Goal: Task Accomplishment & Management: Use online tool/utility

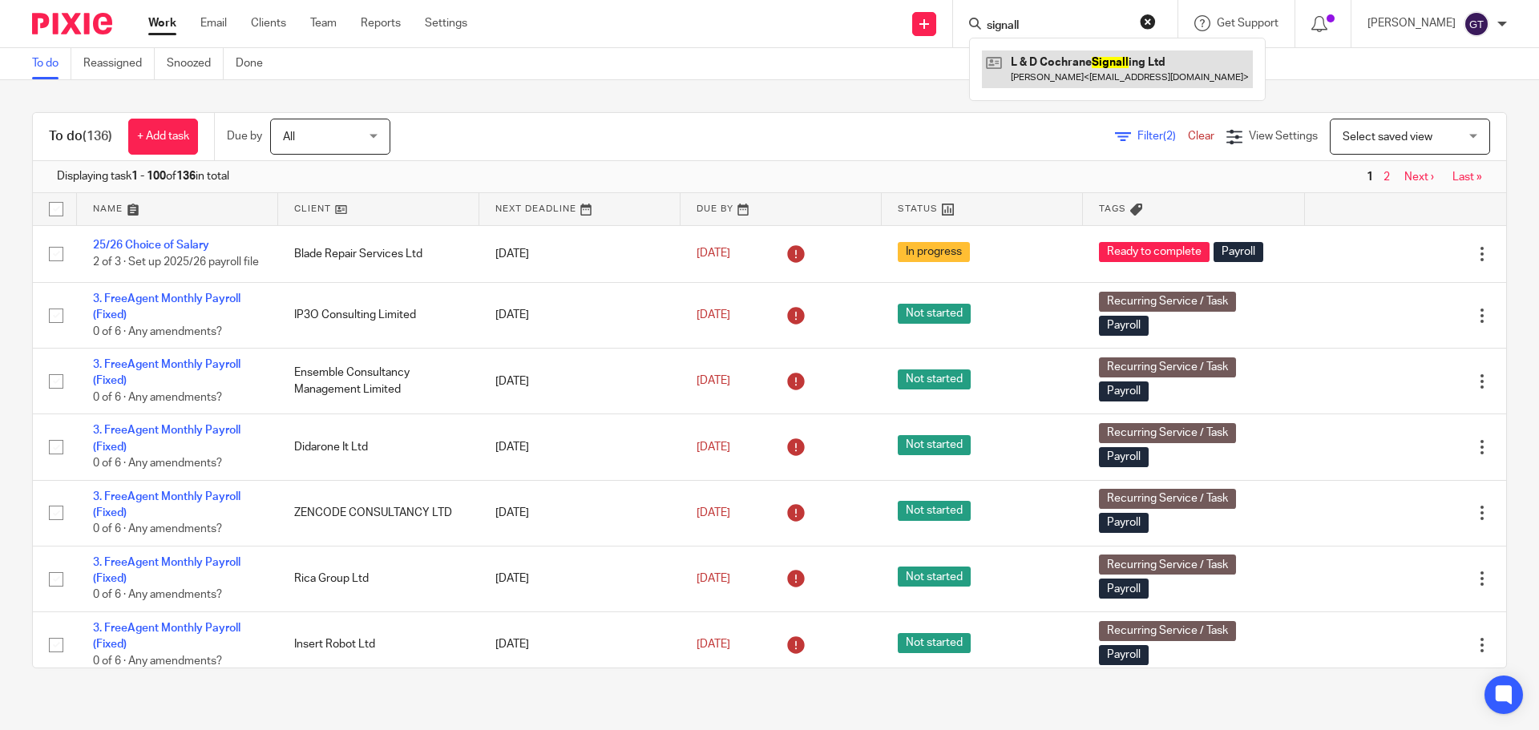
type input "signall"
click at [1069, 70] on link at bounding box center [1117, 68] width 271 height 37
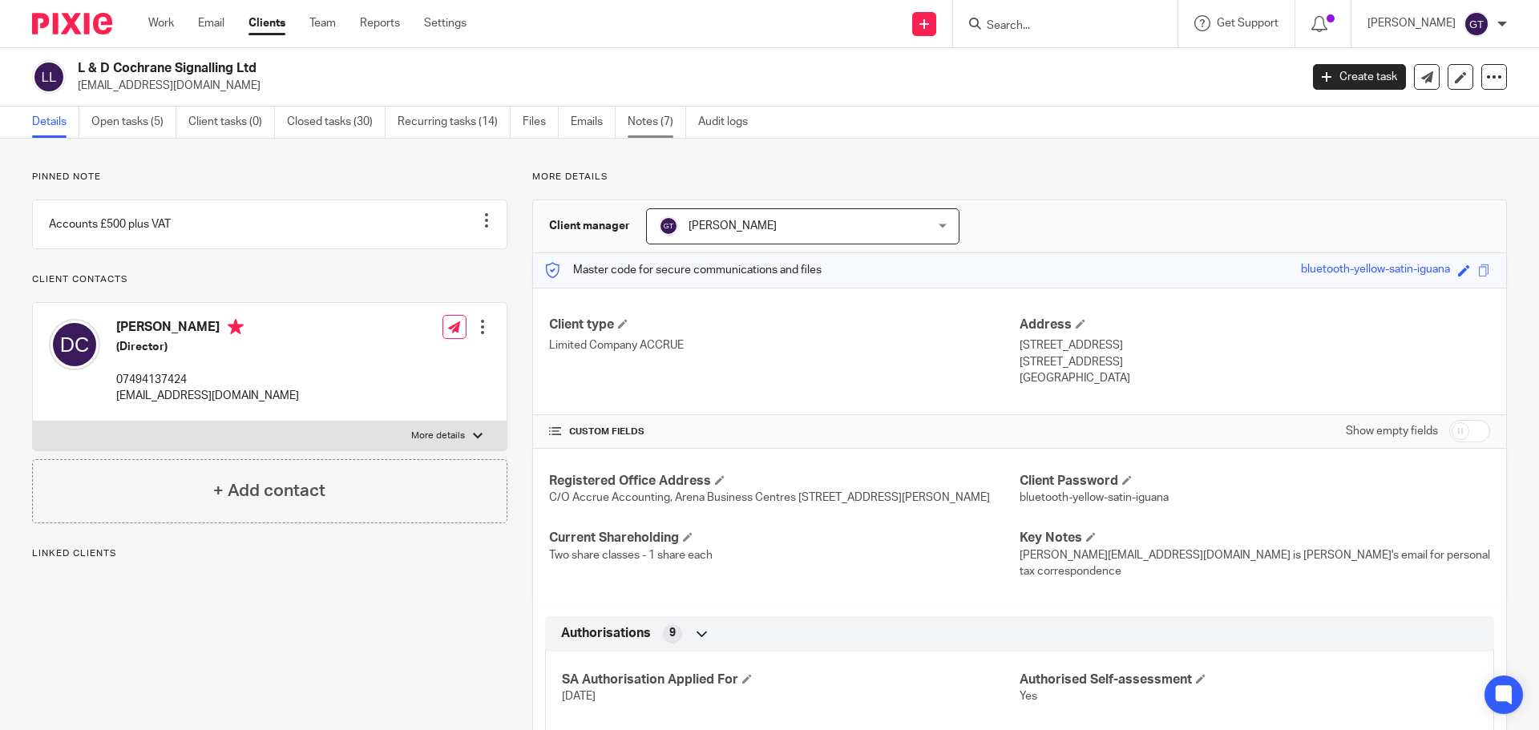
click at [663, 113] on link "Notes (7)" at bounding box center [656, 122] width 58 height 31
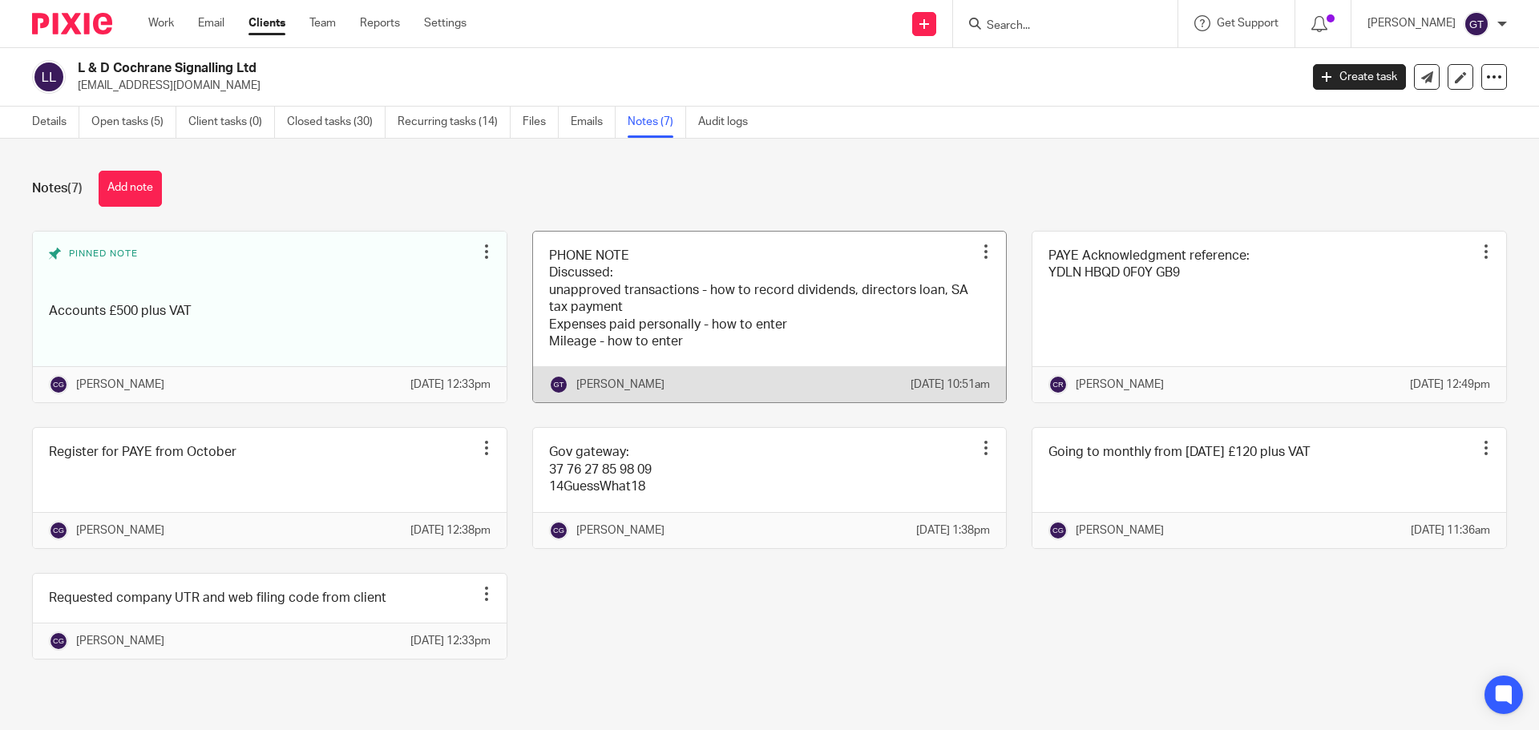
click at [702, 318] on link at bounding box center [770, 317] width 474 height 171
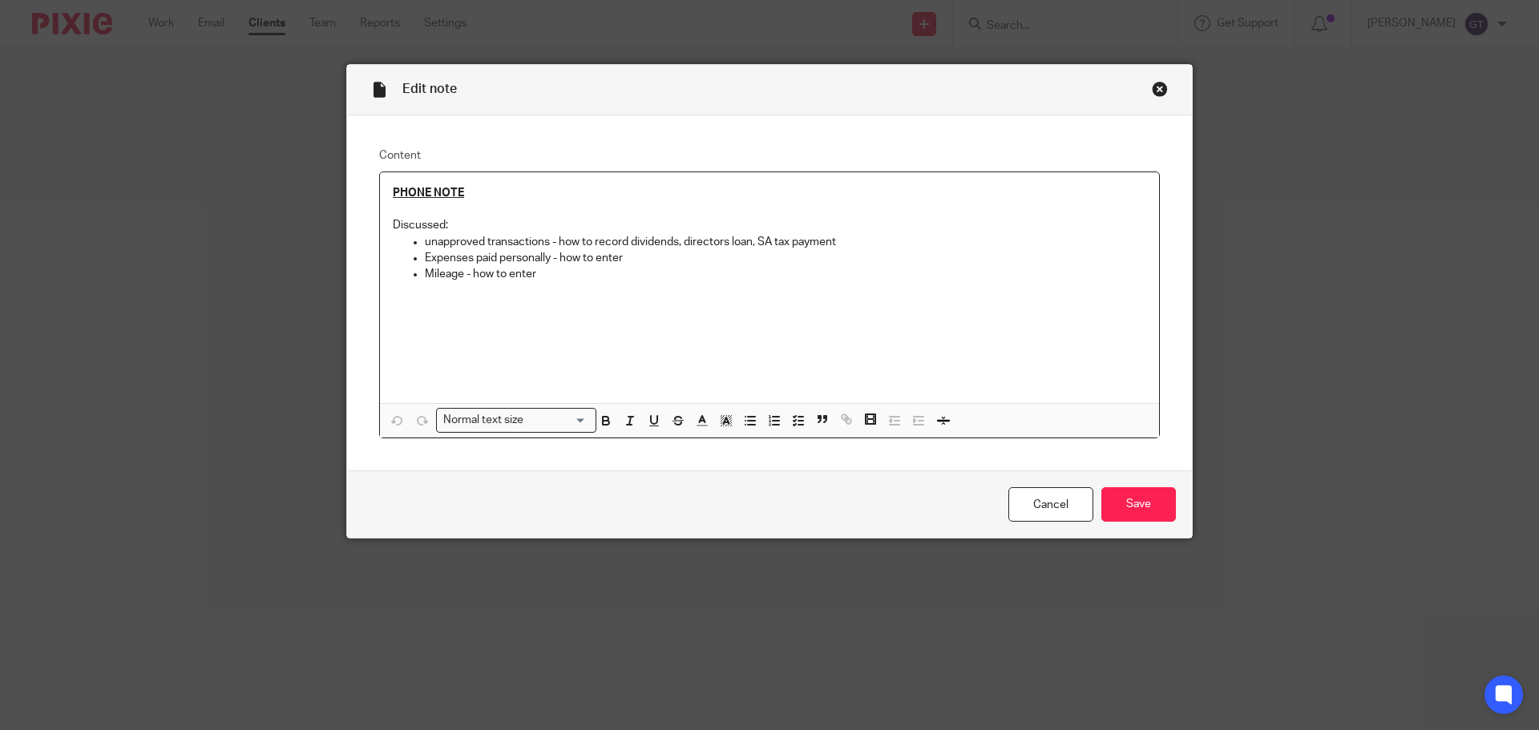
click at [1152, 85] on div "Close this dialog window" at bounding box center [1160, 89] width 16 height 16
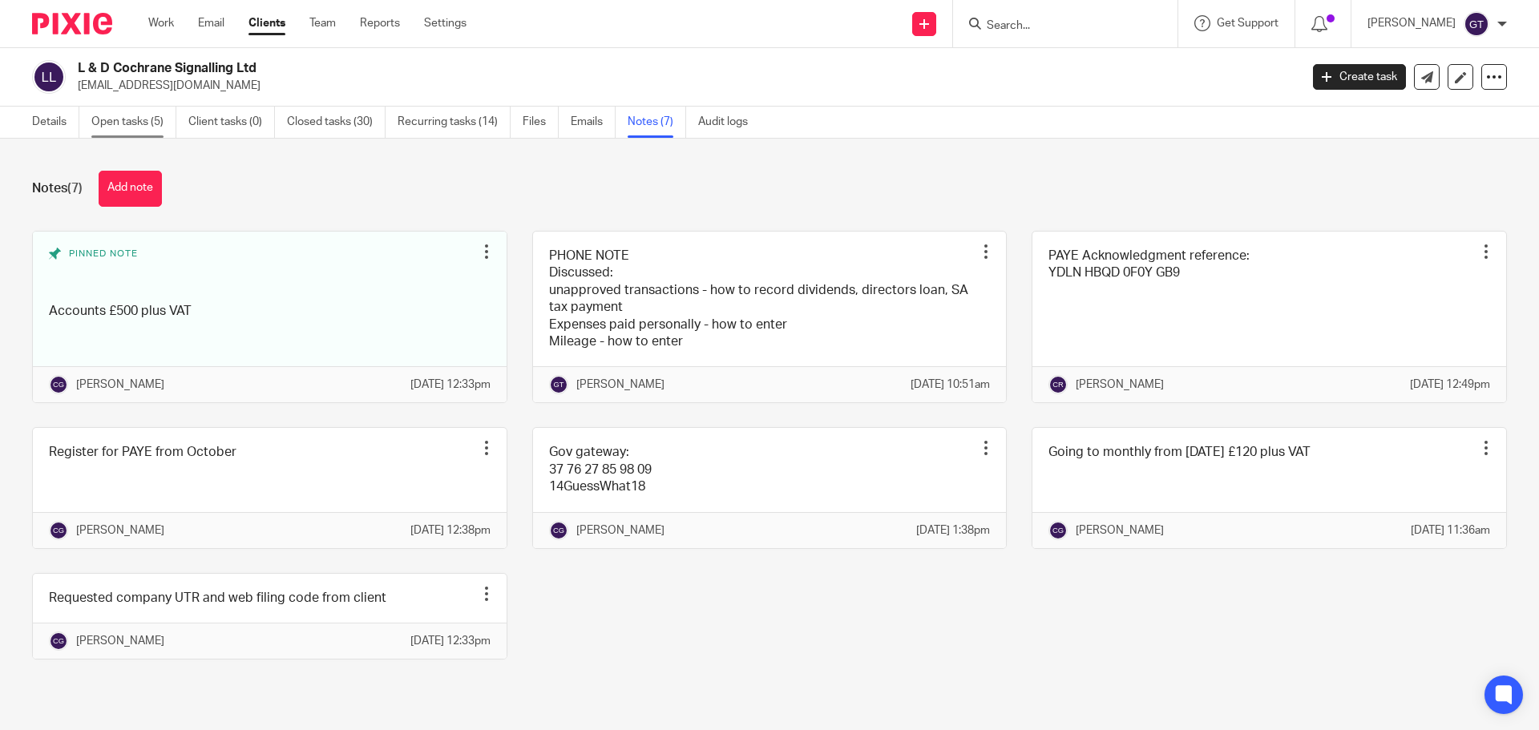
click at [121, 115] on link "Open tasks (5)" at bounding box center [133, 122] width 85 height 31
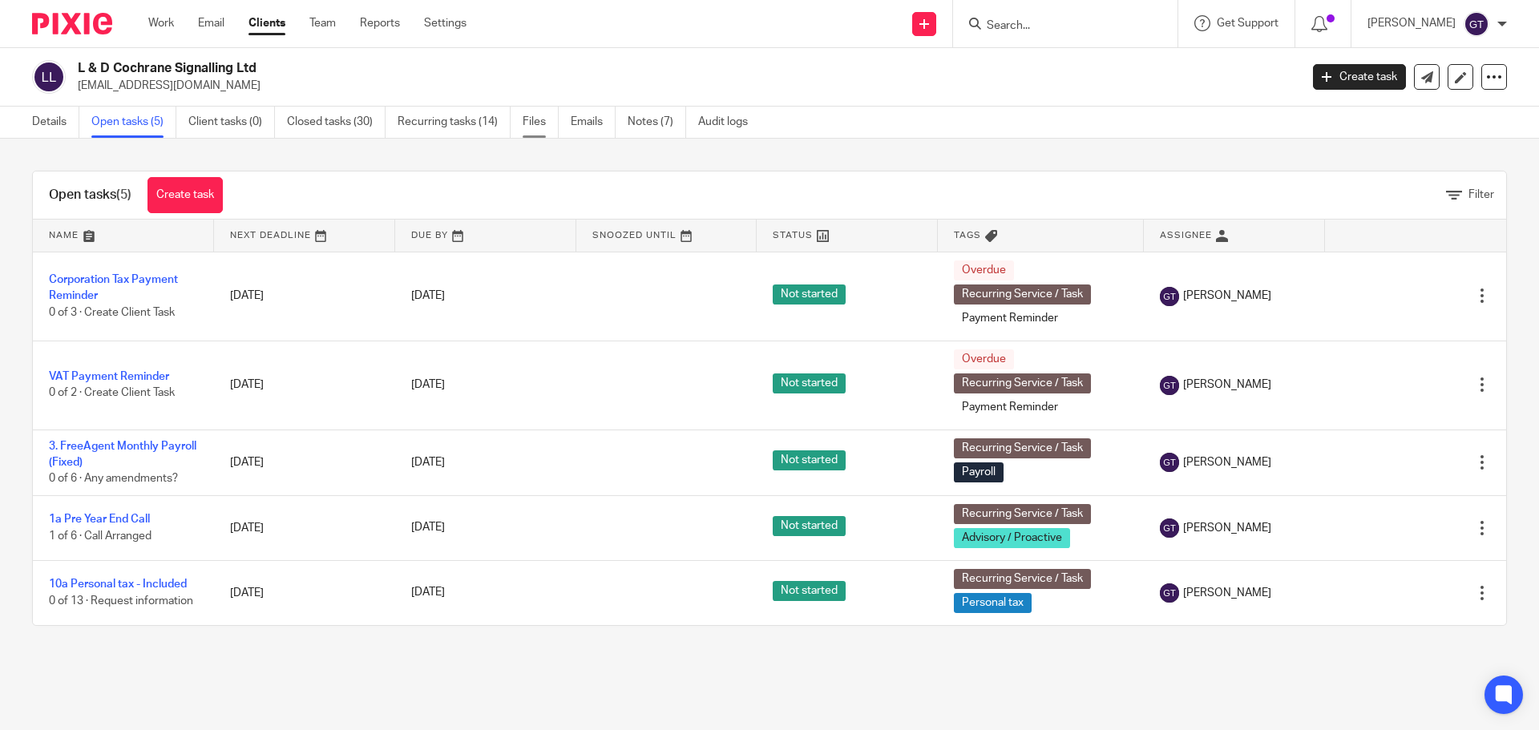
click at [537, 118] on link "Files" at bounding box center [540, 122] width 36 height 31
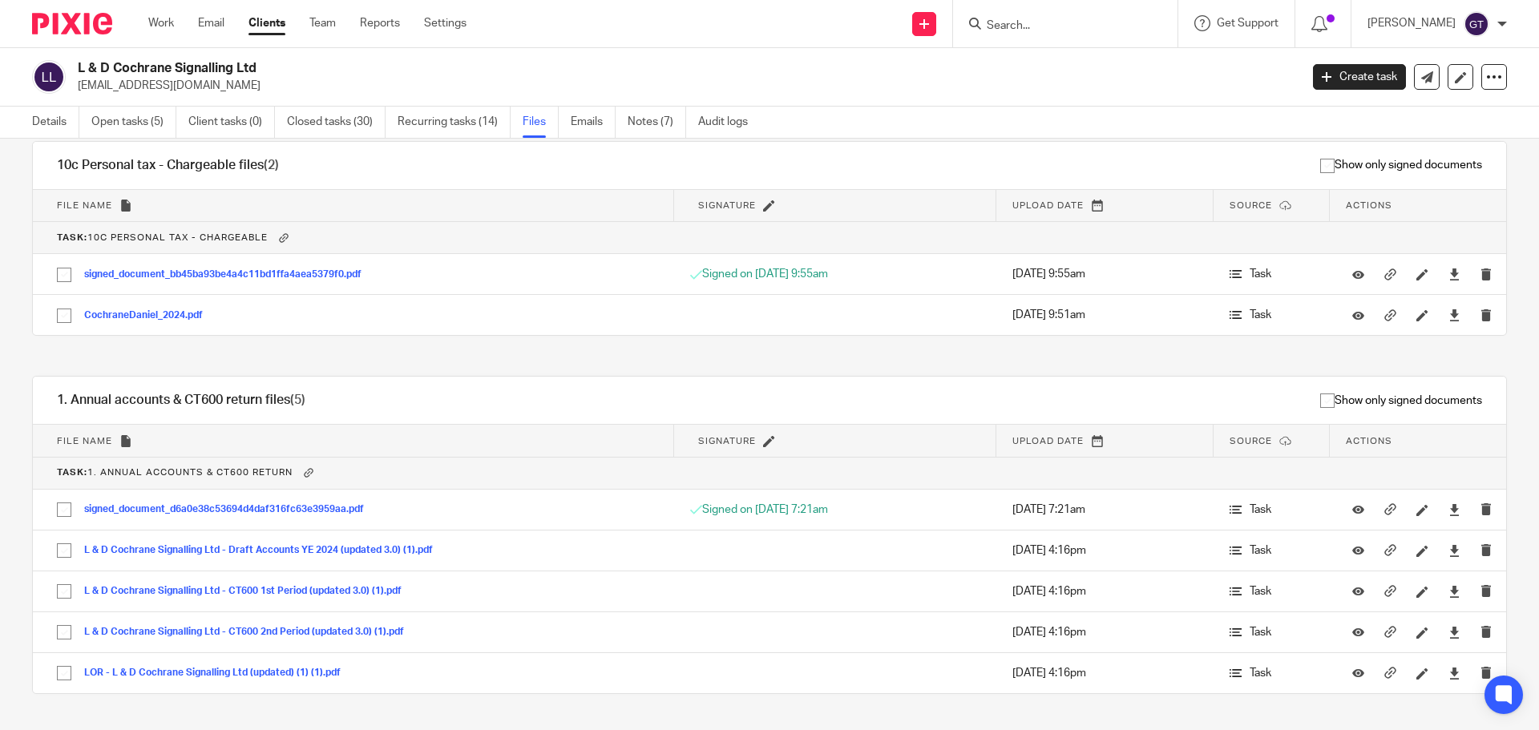
scroll to position [959, 0]
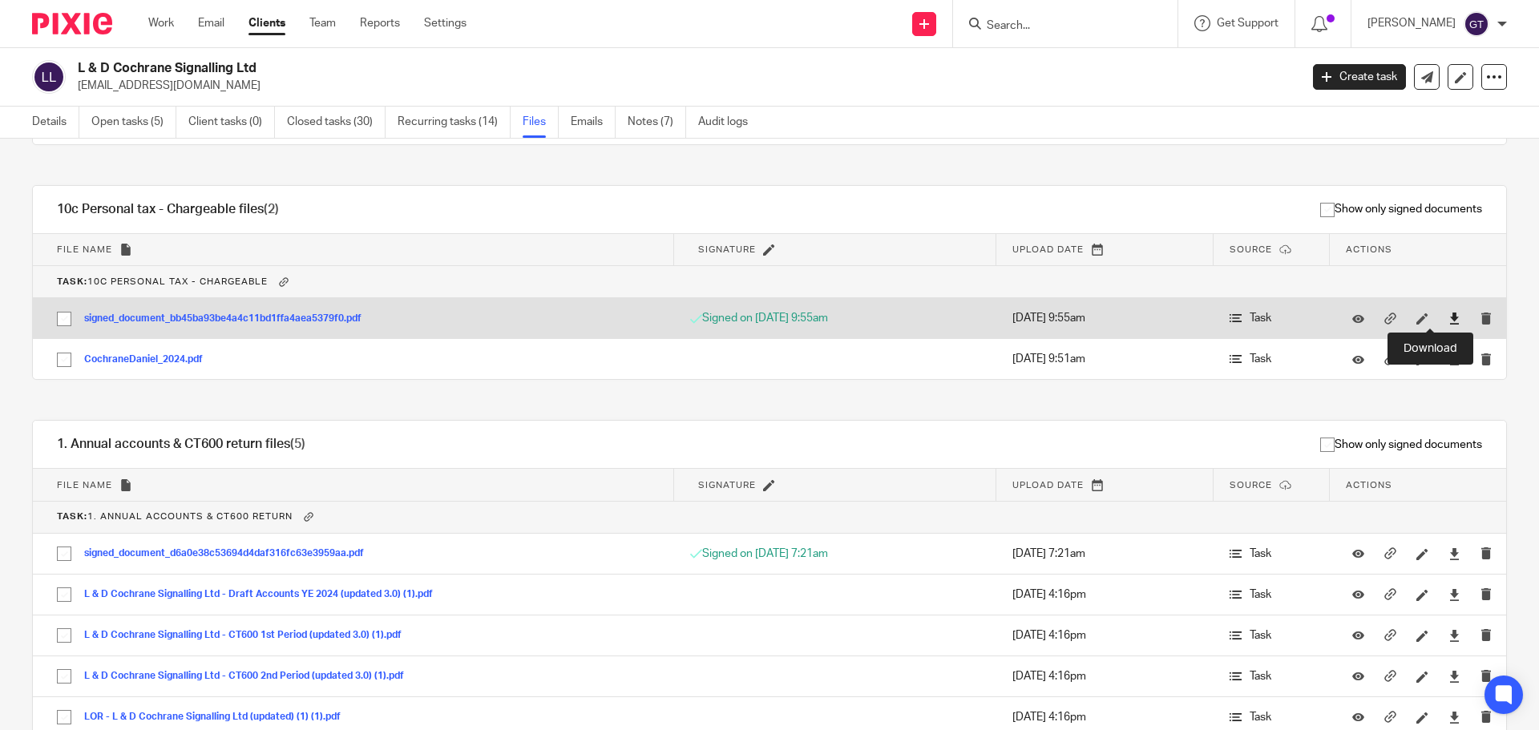
click at [1448, 317] on icon at bounding box center [1454, 319] width 12 height 12
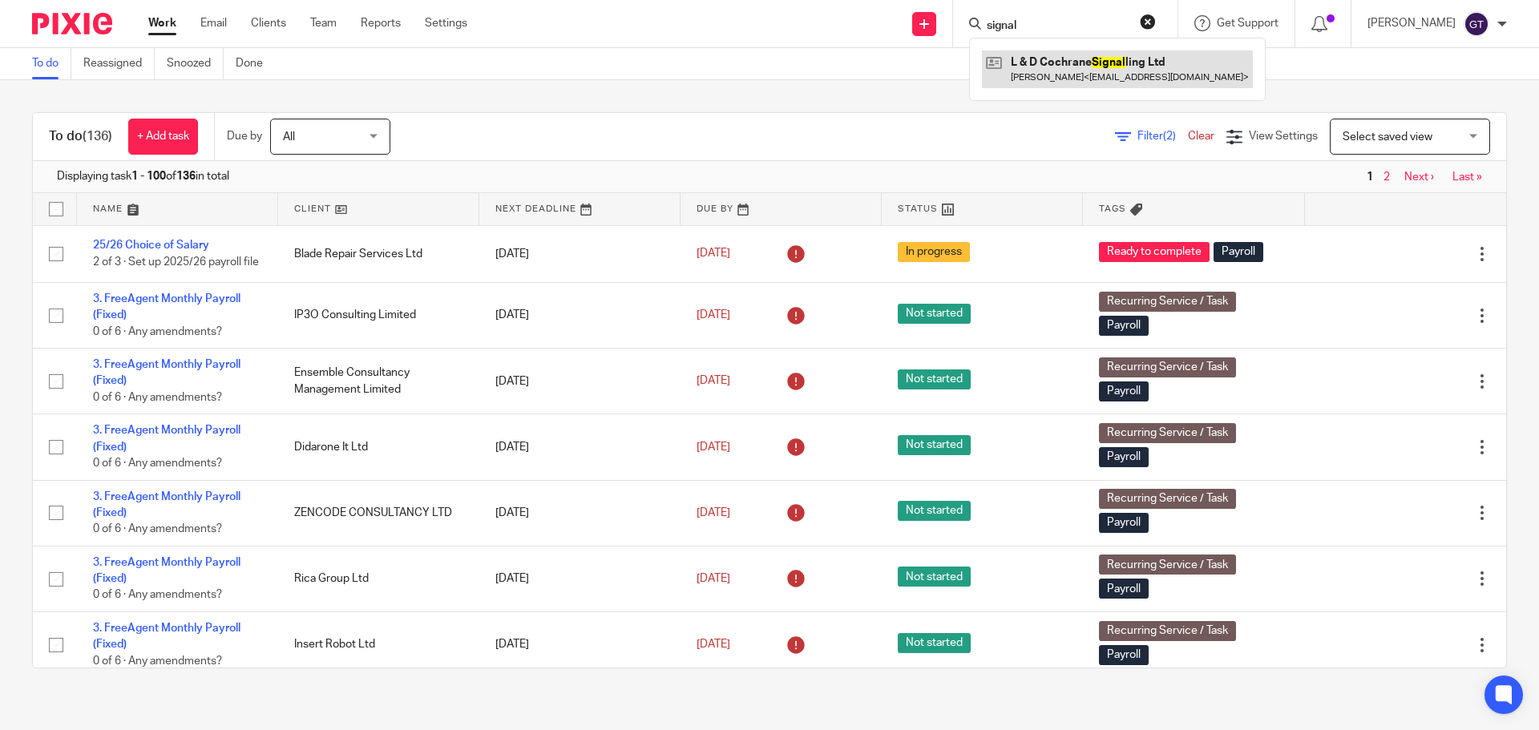
type input "signal"
click at [1087, 77] on link at bounding box center [1117, 68] width 271 height 37
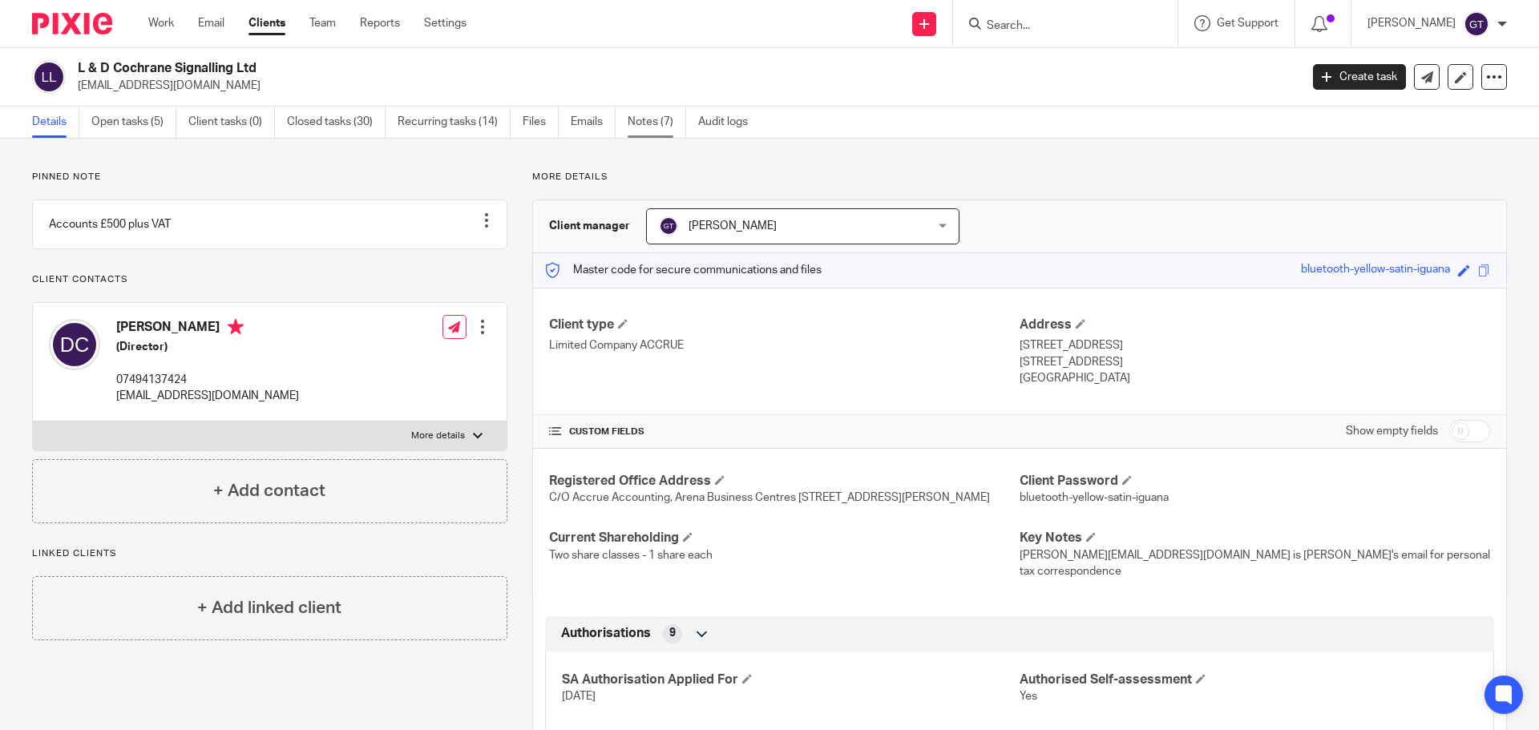
click at [647, 125] on link "Notes (7)" at bounding box center [656, 122] width 58 height 31
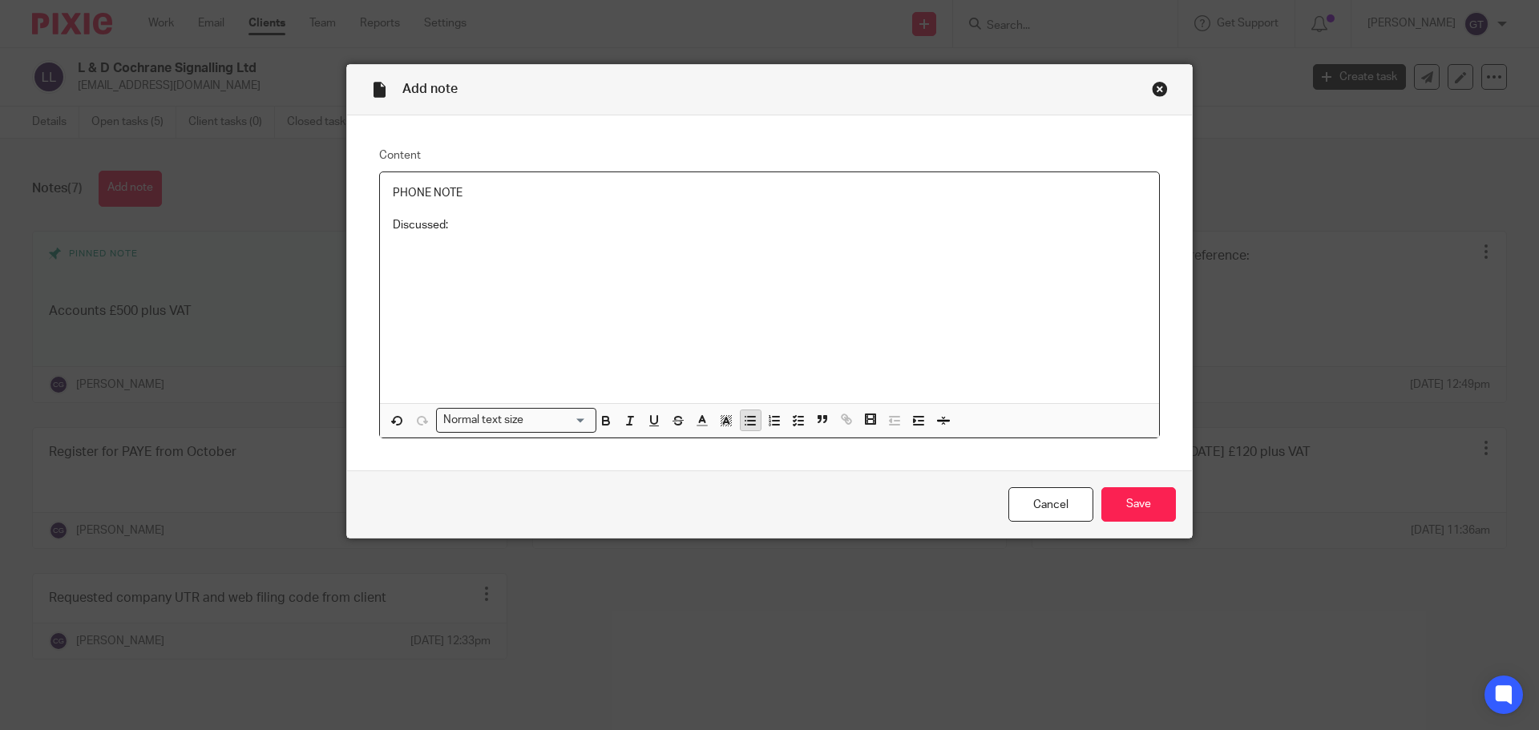
click at [744, 418] on icon "button" at bounding box center [750, 420] width 14 height 14
drag, startPoint x: 467, startPoint y: 188, endPoint x: 204, endPoint y: 179, distance: 263.0
click at [204, 179] on div "Add note Content PHONE NOTE Discussed: Normal text size Loading... Remove Edit …" at bounding box center [769, 365] width 1539 height 730
click at [482, 244] on p at bounding box center [785, 242] width 721 height 16
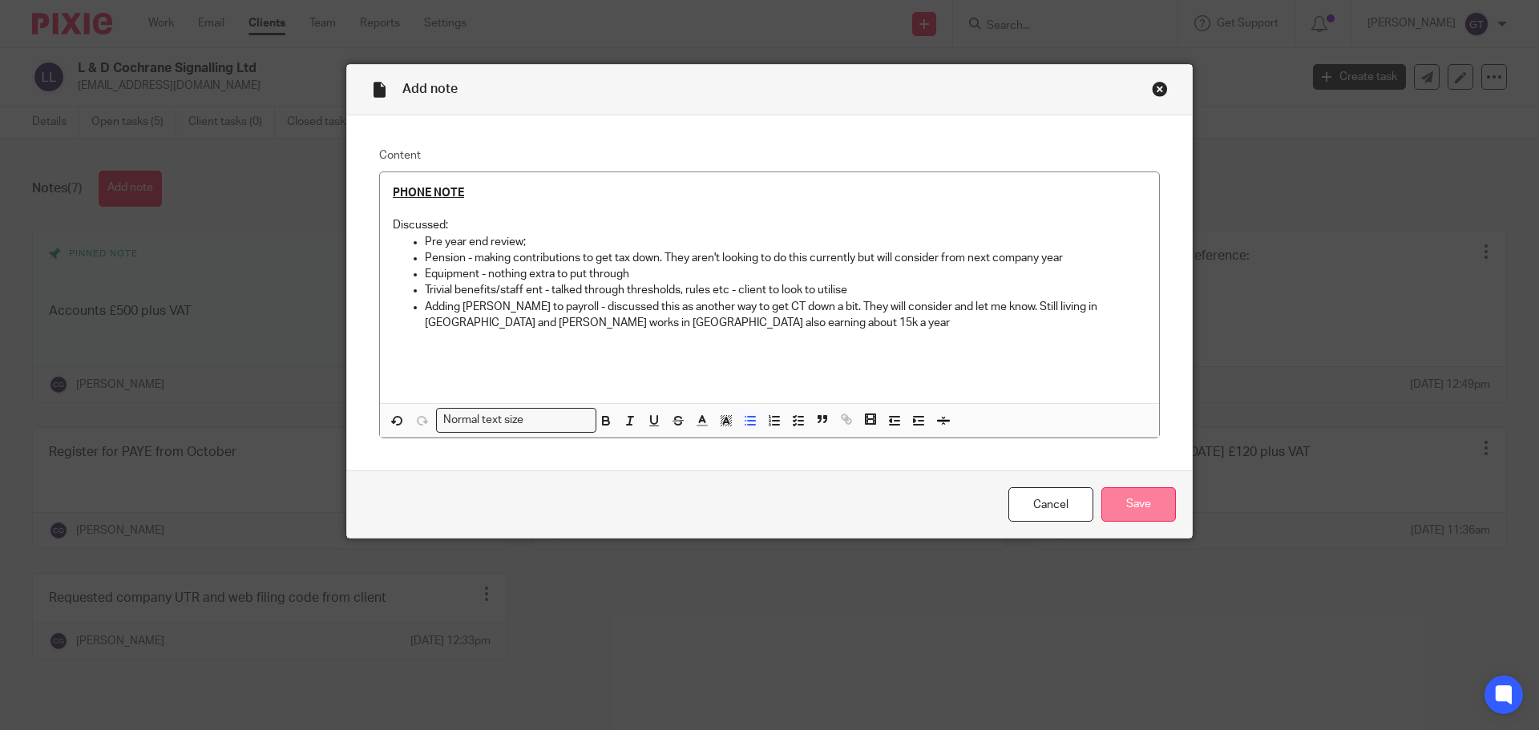
click at [1148, 510] on input "Save" at bounding box center [1138, 504] width 75 height 34
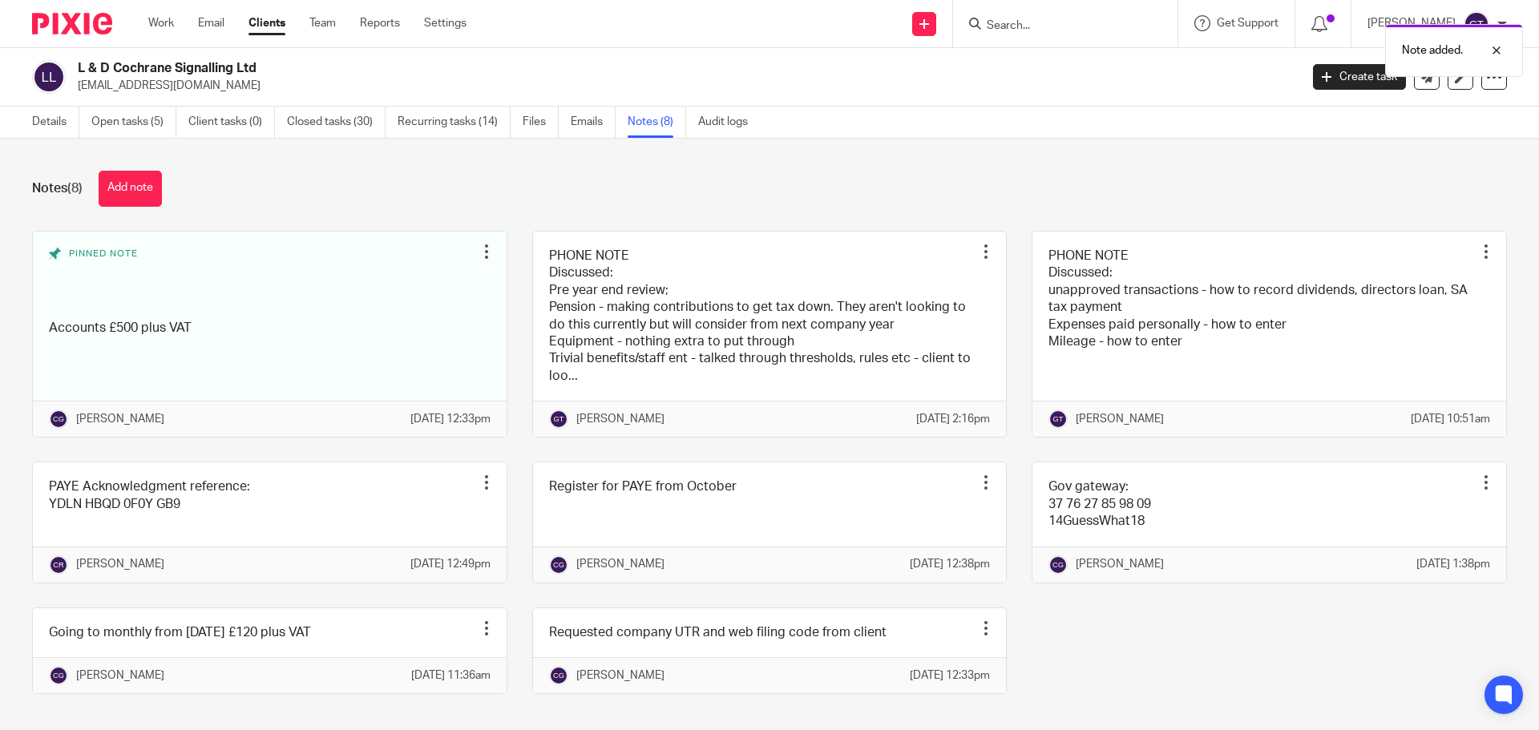
click at [120, 103] on div "L & D Cochrane Signalling Ltd [EMAIL_ADDRESS][DOMAIN_NAME] Create task Update f…" at bounding box center [769, 77] width 1539 height 58
click at [134, 121] on link "Open tasks (5)" at bounding box center [133, 122] width 85 height 31
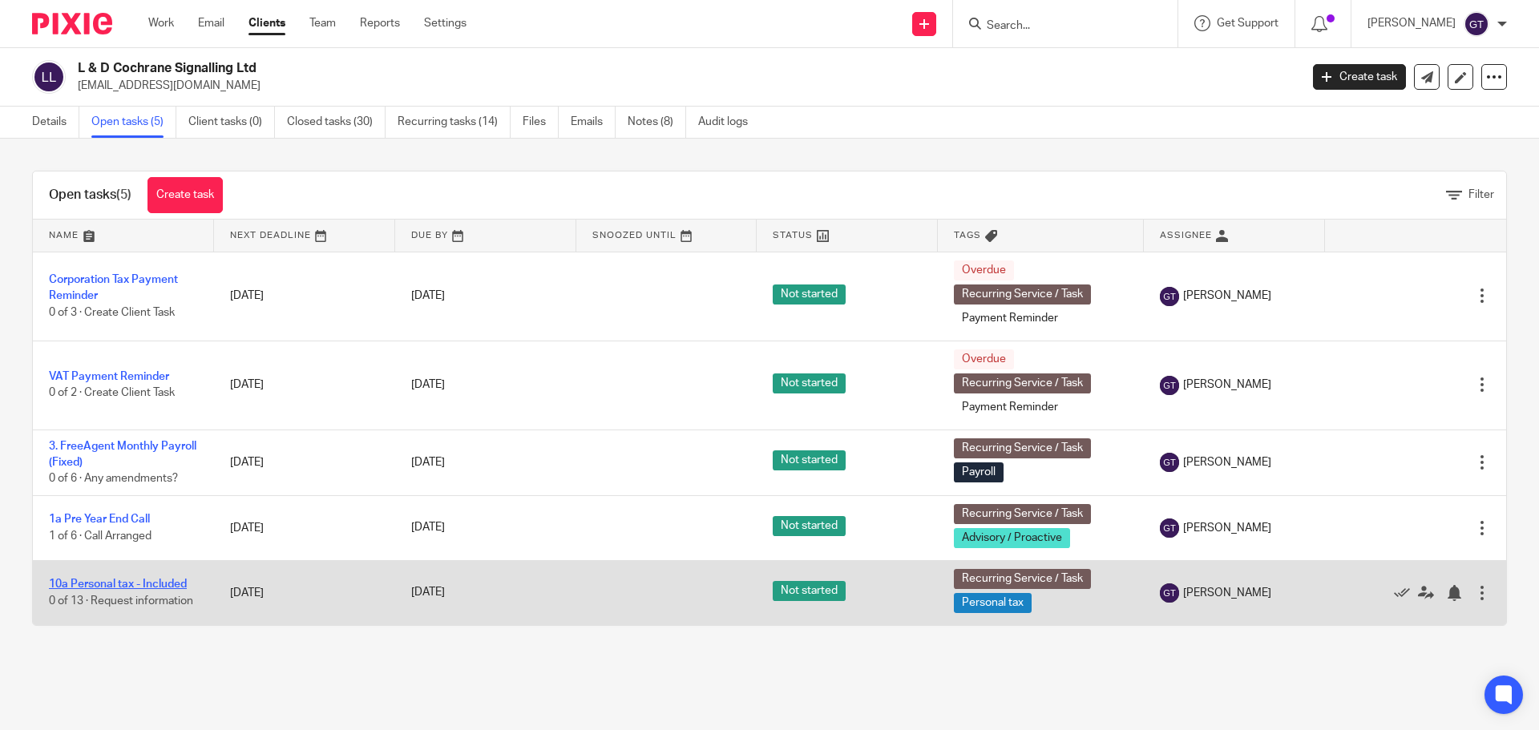
click at [135, 587] on link "10a Personal tax - Included" at bounding box center [118, 584] width 138 height 11
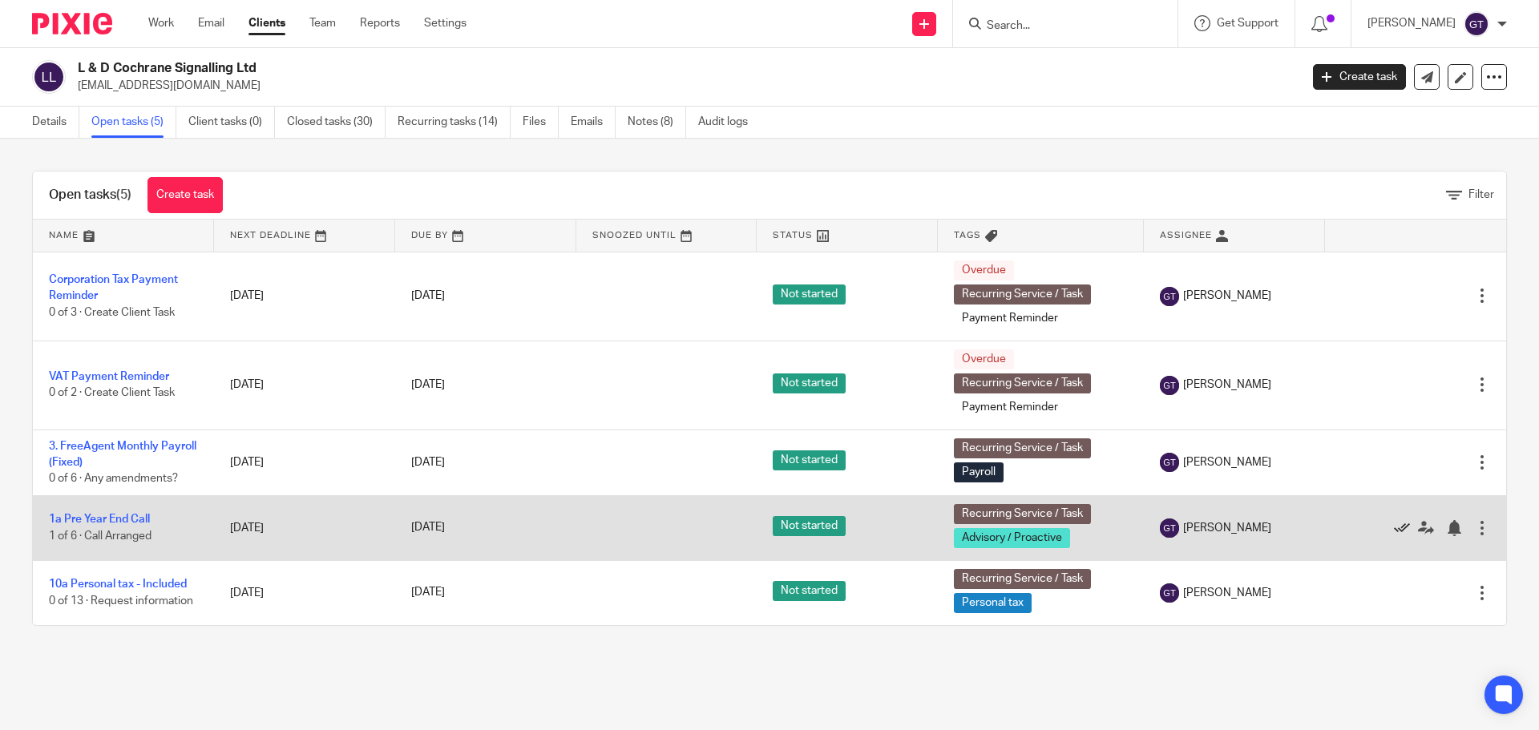
click at [1394, 527] on icon at bounding box center [1402, 528] width 16 height 16
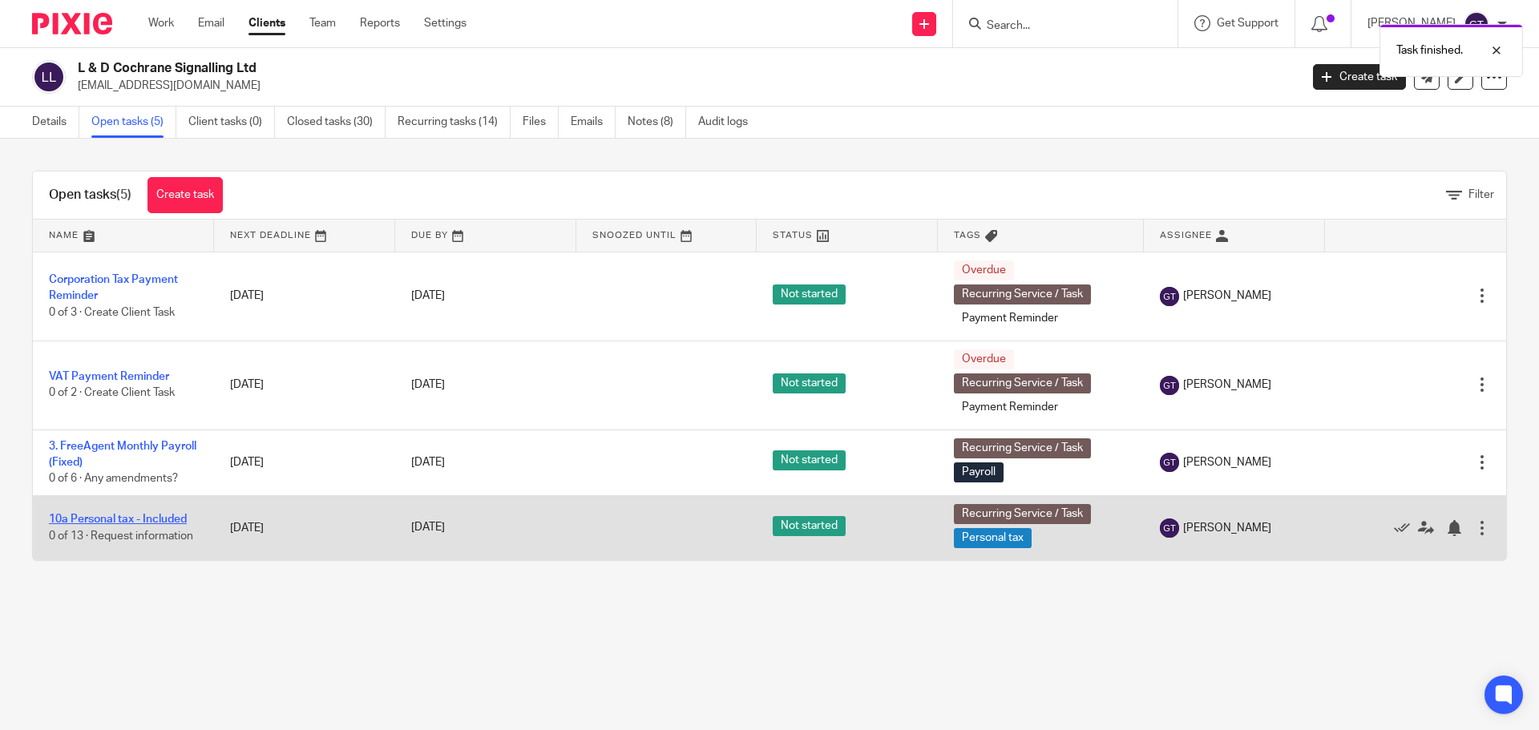
click at [146, 515] on link "10a Personal tax - Included" at bounding box center [118, 519] width 138 height 11
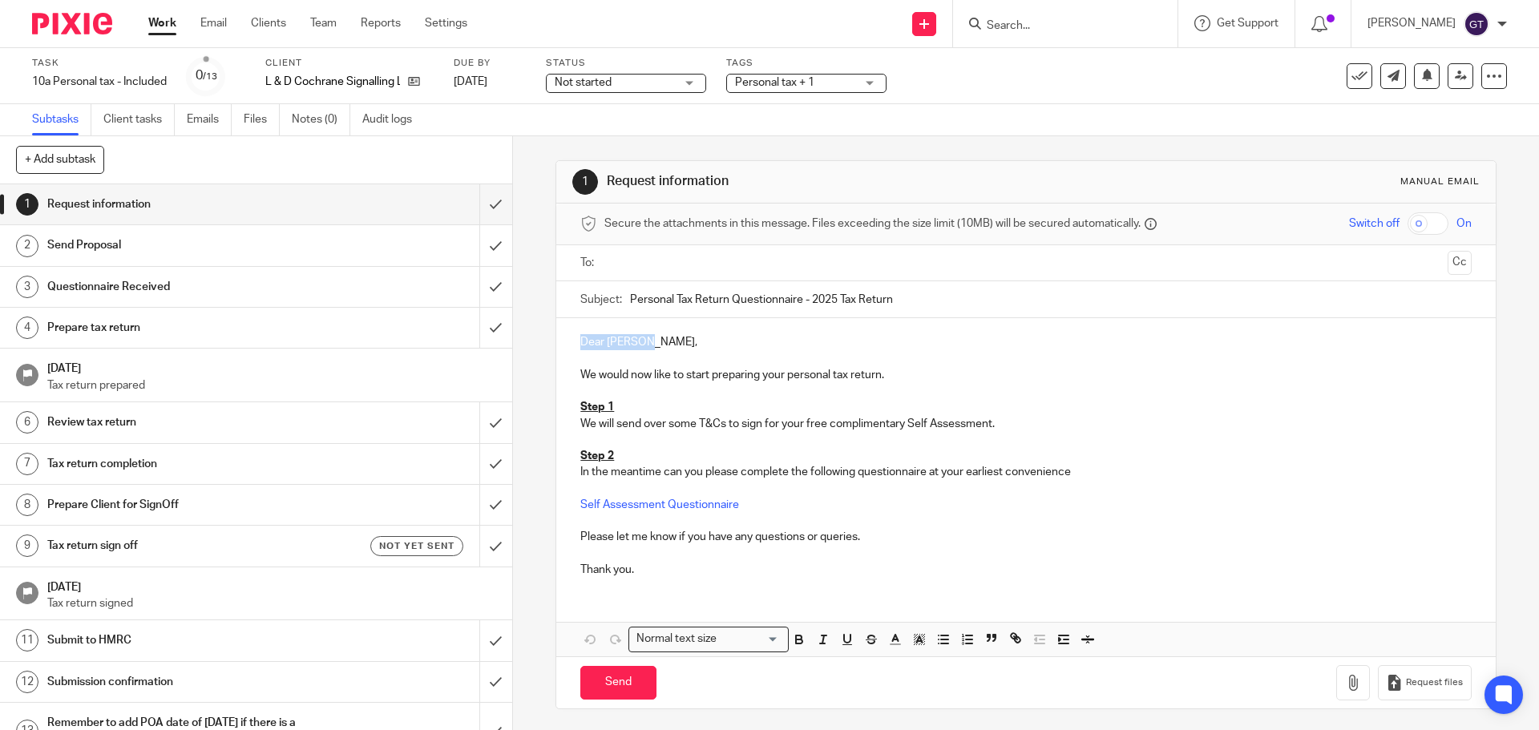
drag, startPoint x: 654, startPoint y: 341, endPoint x: 567, endPoint y: 340, distance: 87.3
click at [567, 340] on div "Dear [PERSON_NAME], We would now like to start preparing your personal tax retu…" at bounding box center [1025, 454] width 938 height 272
click at [613, 360] on p at bounding box center [1025, 358] width 890 height 16
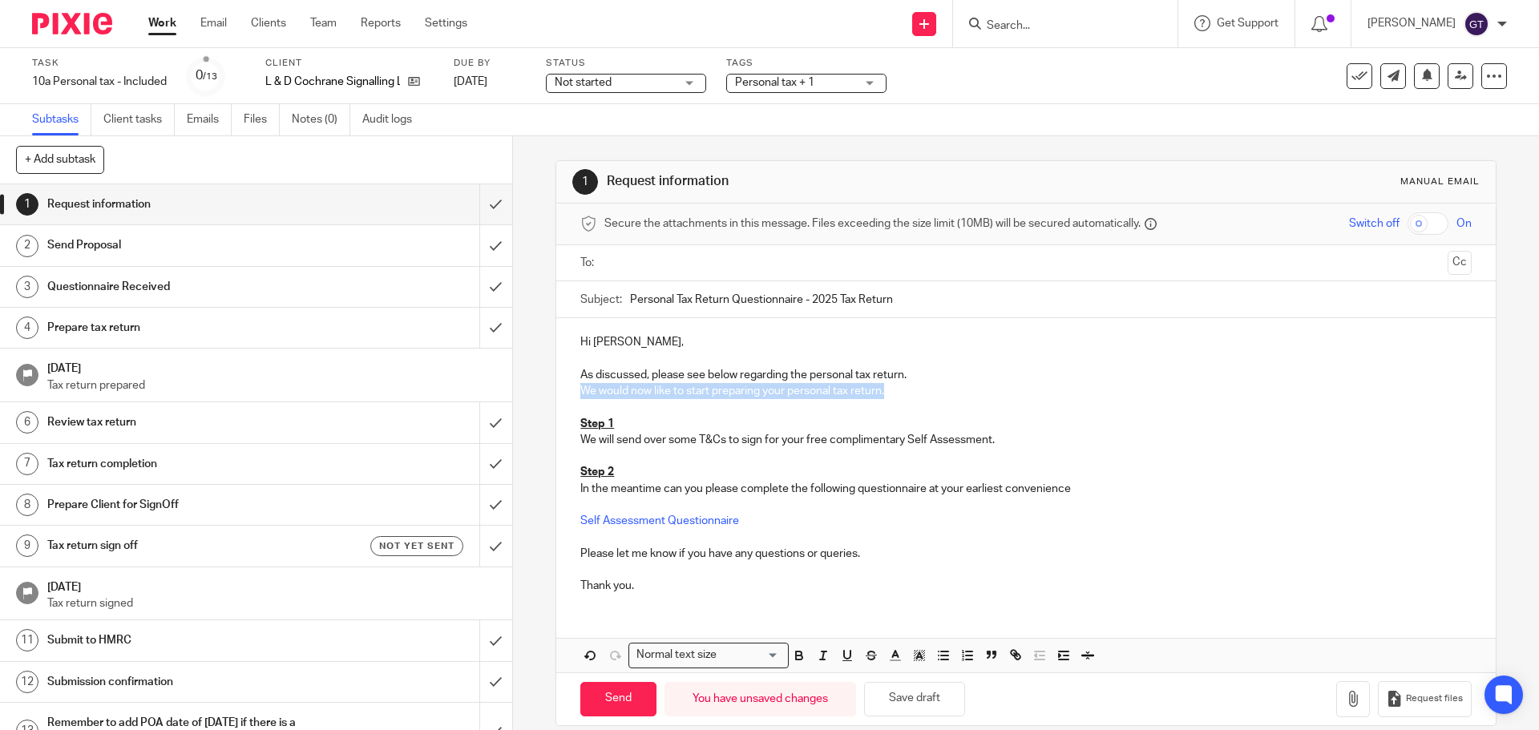
drag, startPoint x: 897, startPoint y: 389, endPoint x: 573, endPoint y: 391, distance: 323.8
click at [573, 391] on div "Hi Daniel, As discussed, please see below regarding the personal tax return. We…" at bounding box center [1025, 462] width 938 height 288
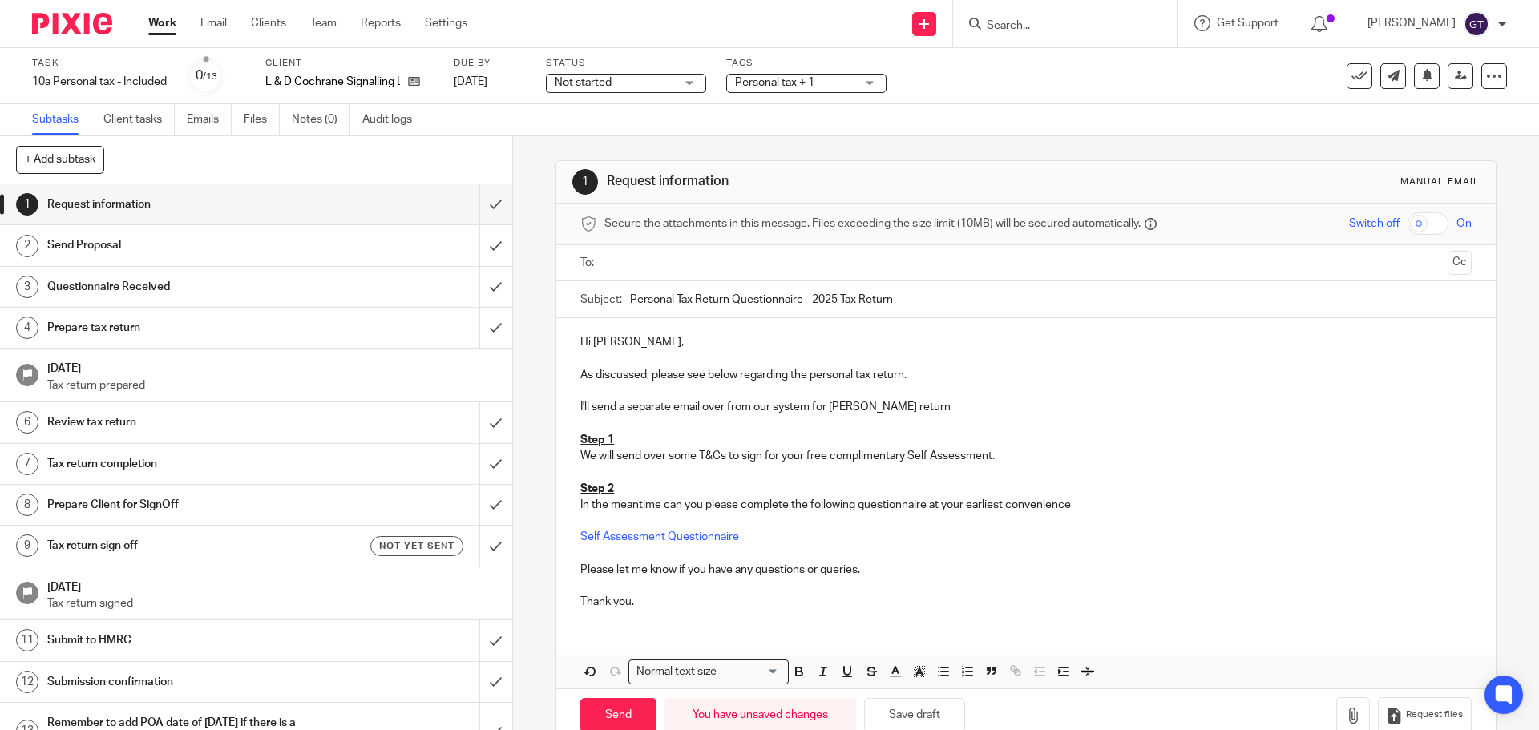
click at [924, 403] on p "I'll send a separate email over from our system for Lindsey's return" at bounding box center [1025, 407] width 890 height 16
drag, startPoint x: 1037, startPoint y: 405, endPoint x: 575, endPoint y: 403, distance: 461.6
click at [580, 403] on p "I'll send a separate email over from our system for Lindsey's return. Your pack…" at bounding box center [1025, 407] width 890 height 16
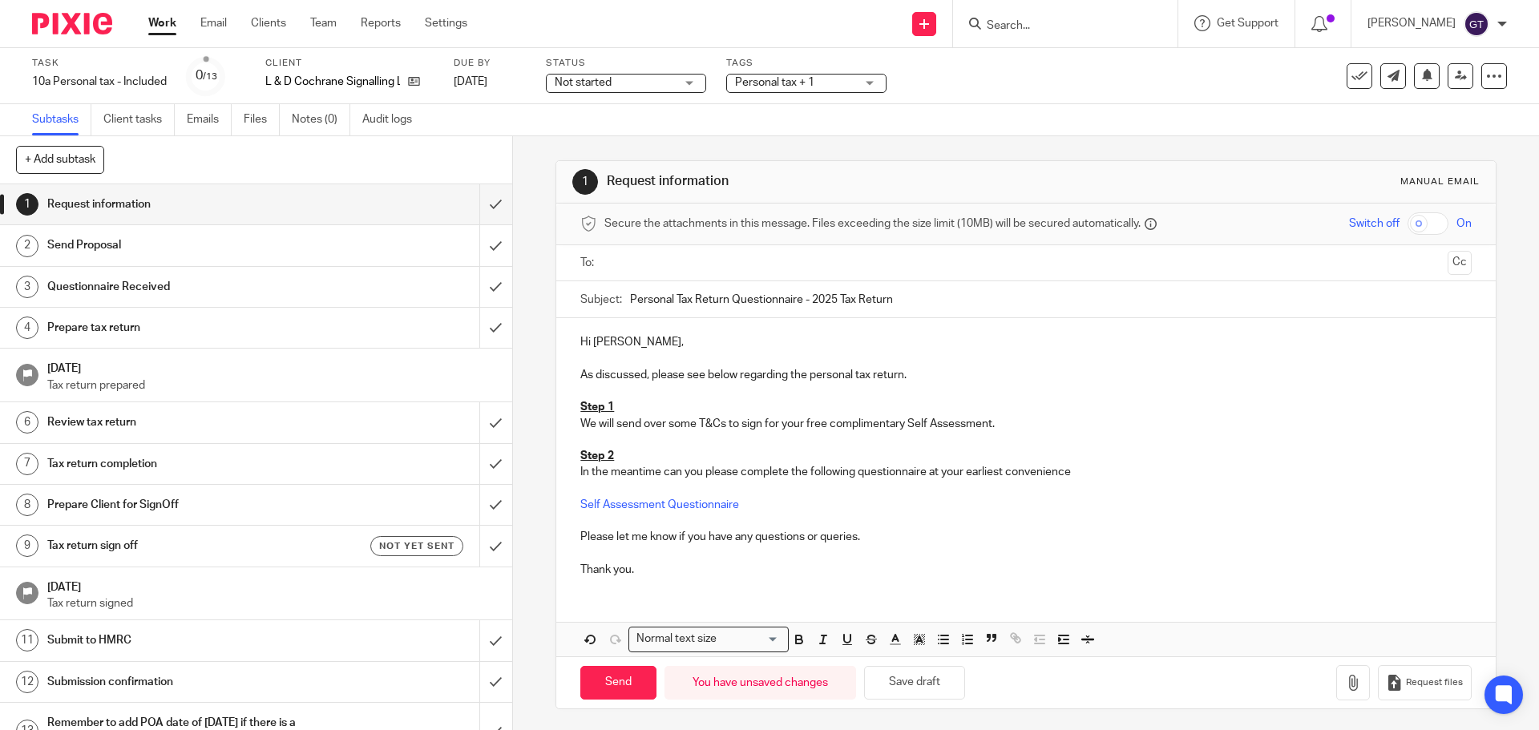
click at [580, 537] on p "Please let me know if you have any questions or queries." at bounding box center [1025, 537] width 890 height 16
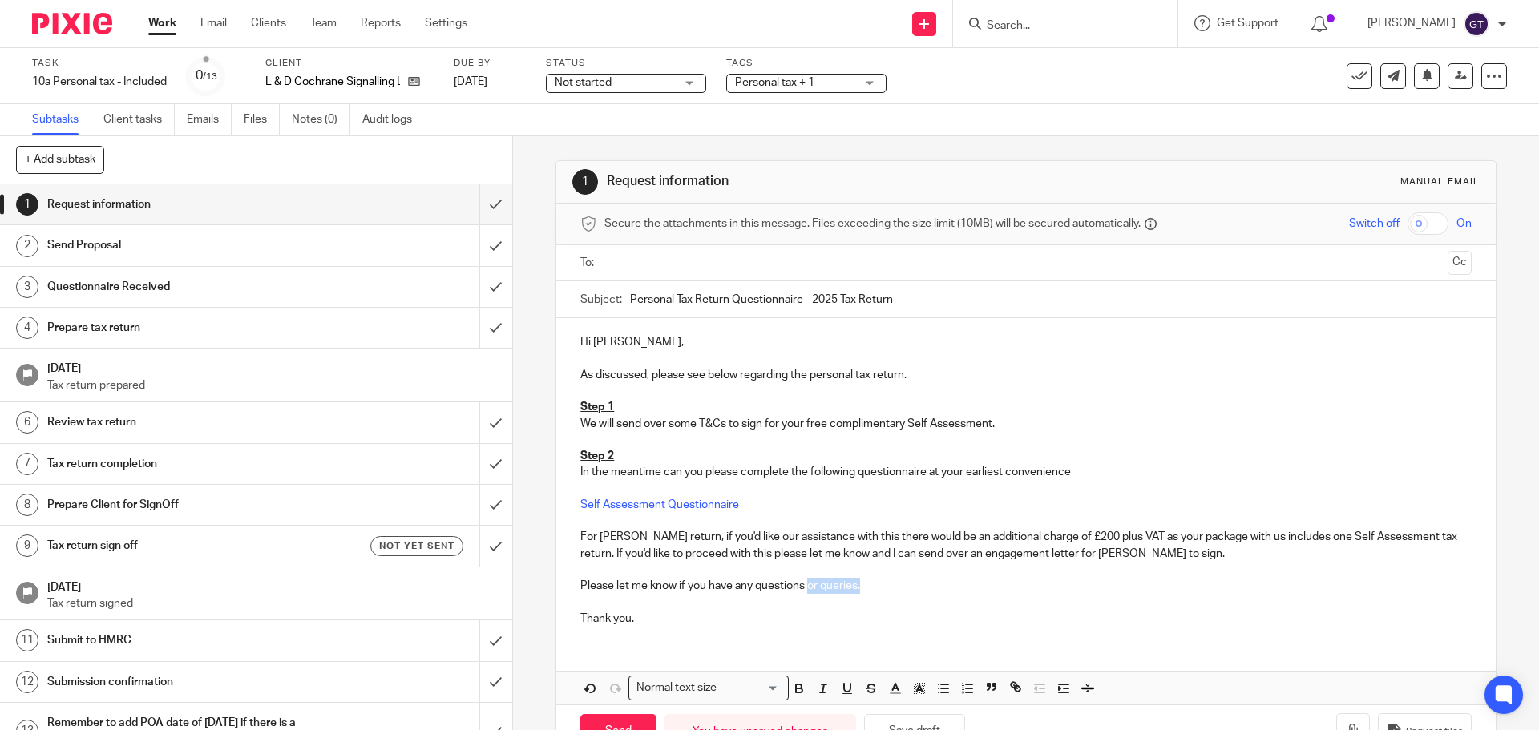
drag, startPoint x: 873, startPoint y: 587, endPoint x: 803, endPoint y: 587, distance: 69.7
click at [803, 587] on p "Please let me know if you have any questions or queries." at bounding box center [1025, 586] width 890 height 16
drag, startPoint x: 676, startPoint y: 614, endPoint x: 504, endPoint y: 605, distance: 172.5
click at [504, 606] on div "+ Add subtask Cancel + Add 1 Request information 2 Send Proposal 3 Questionnair…" at bounding box center [769, 433] width 1539 height 594
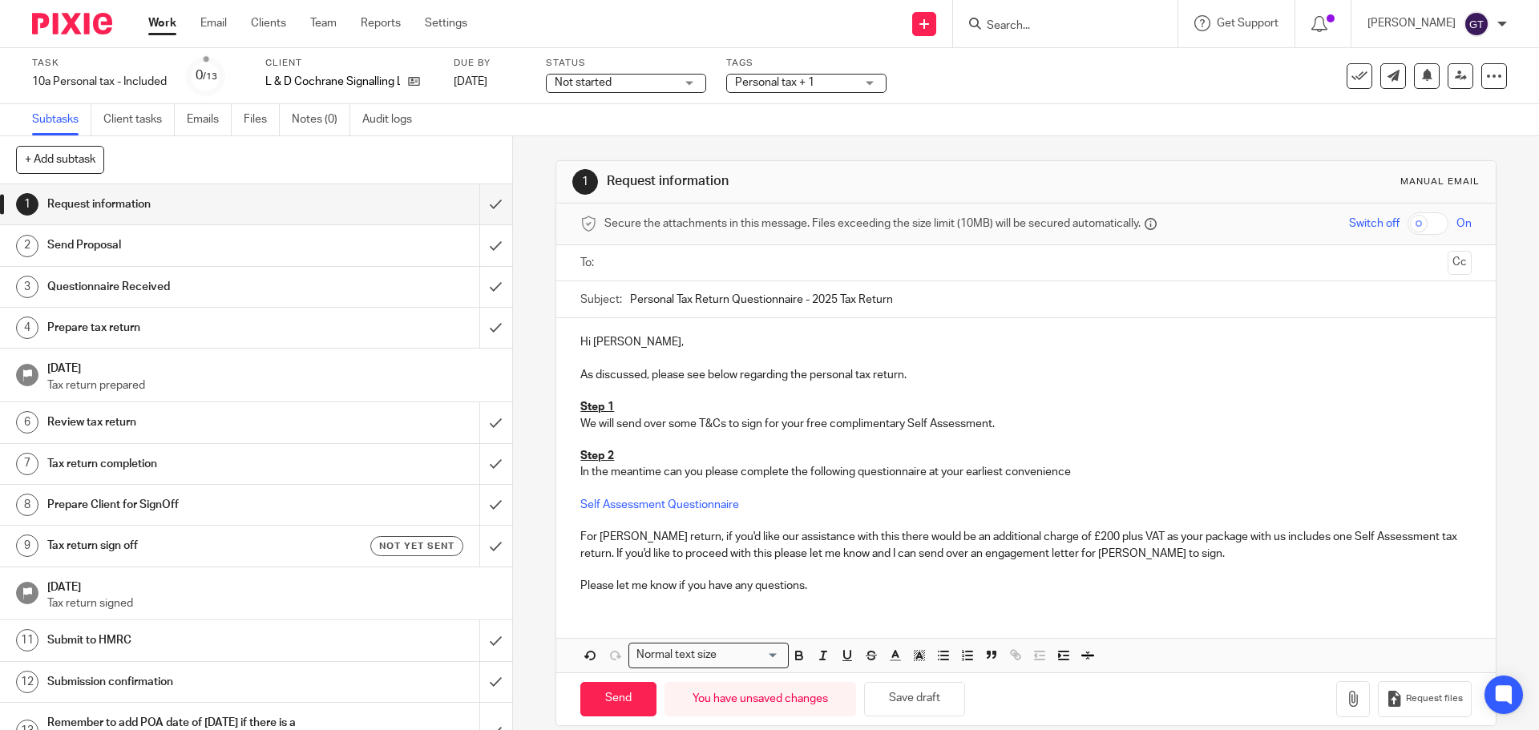
click at [679, 260] on input "text" at bounding box center [1025, 263] width 830 height 18
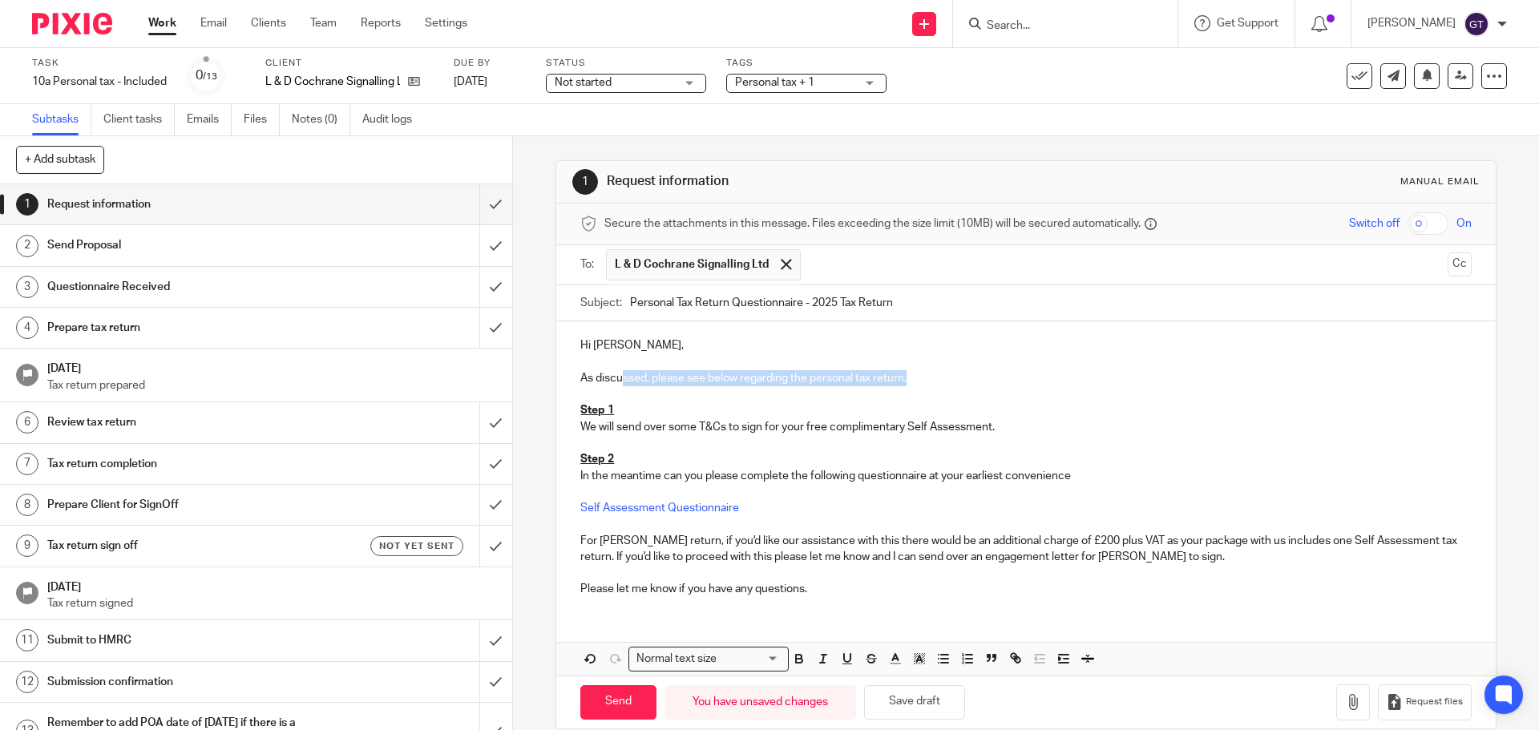
drag, startPoint x: 619, startPoint y: 381, endPoint x: 911, endPoint y: 380, distance: 291.7
click at [911, 380] on p "As discussed, please see below regarding the personal tax return." at bounding box center [1025, 378] width 890 height 16
drag, startPoint x: 901, startPoint y: 428, endPoint x: 780, endPoint y: 434, distance: 121.1
click at [780, 434] on p "We will send over some T&Cs to sign for your free complimentary Self Assessment." at bounding box center [1025, 427] width 890 height 16
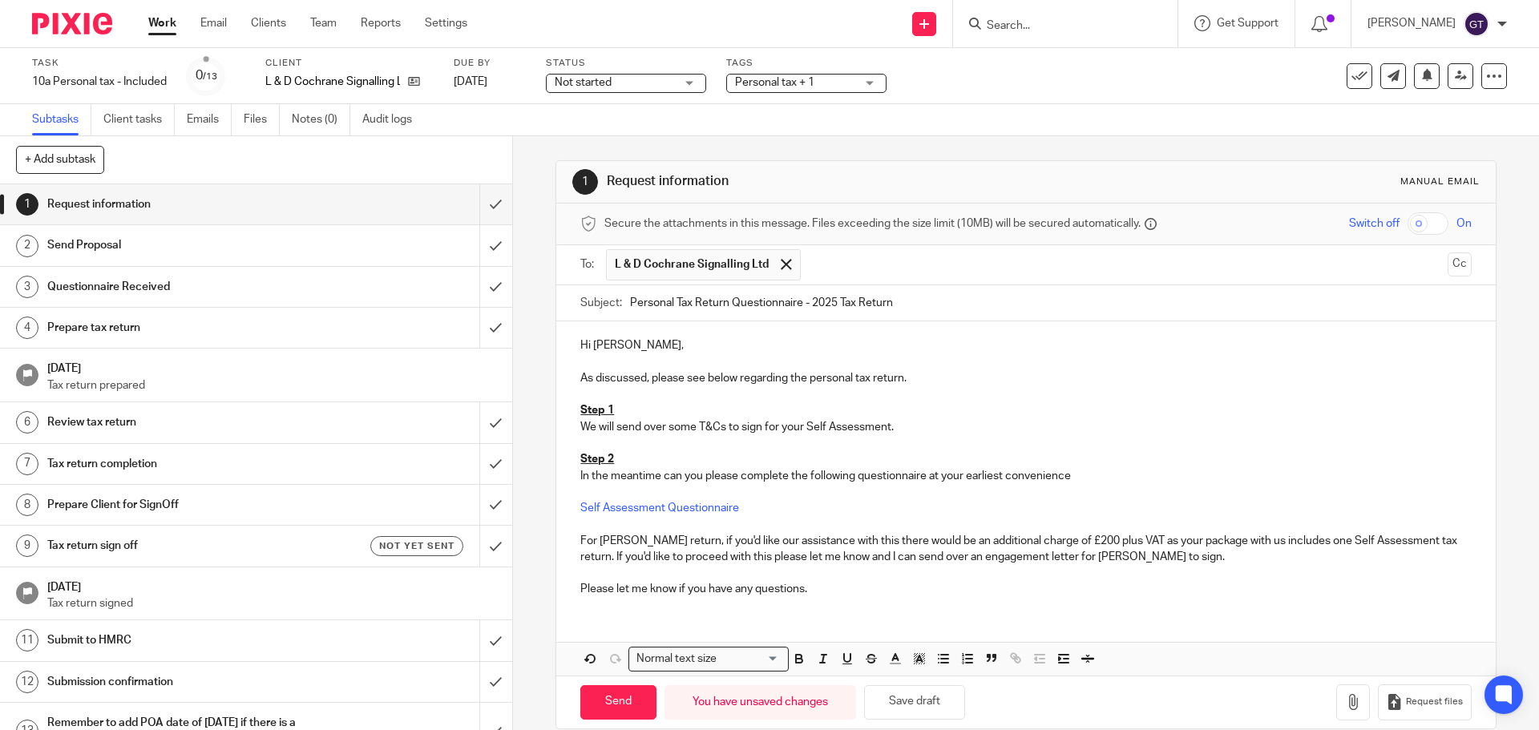
click at [1069, 474] on p "In the meantime can you please complete the following questionnaire at your ear…" at bounding box center [1025, 476] width 890 height 16
click at [611, 704] on input "Send" at bounding box center [618, 702] width 76 height 34
type input "Sent"
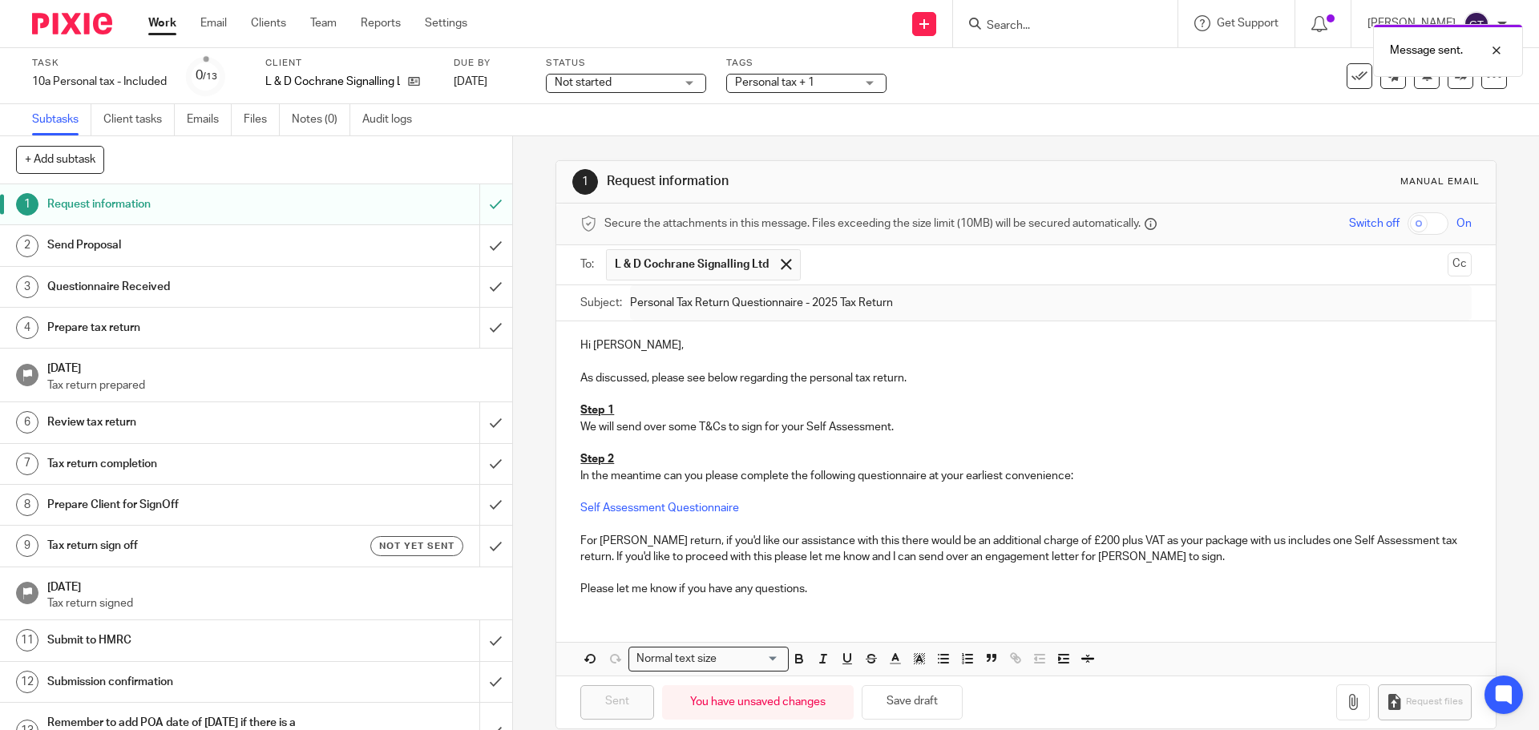
click at [833, 87] on span "Personal tax + 1" at bounding box center [795, 83] width 120 height 17
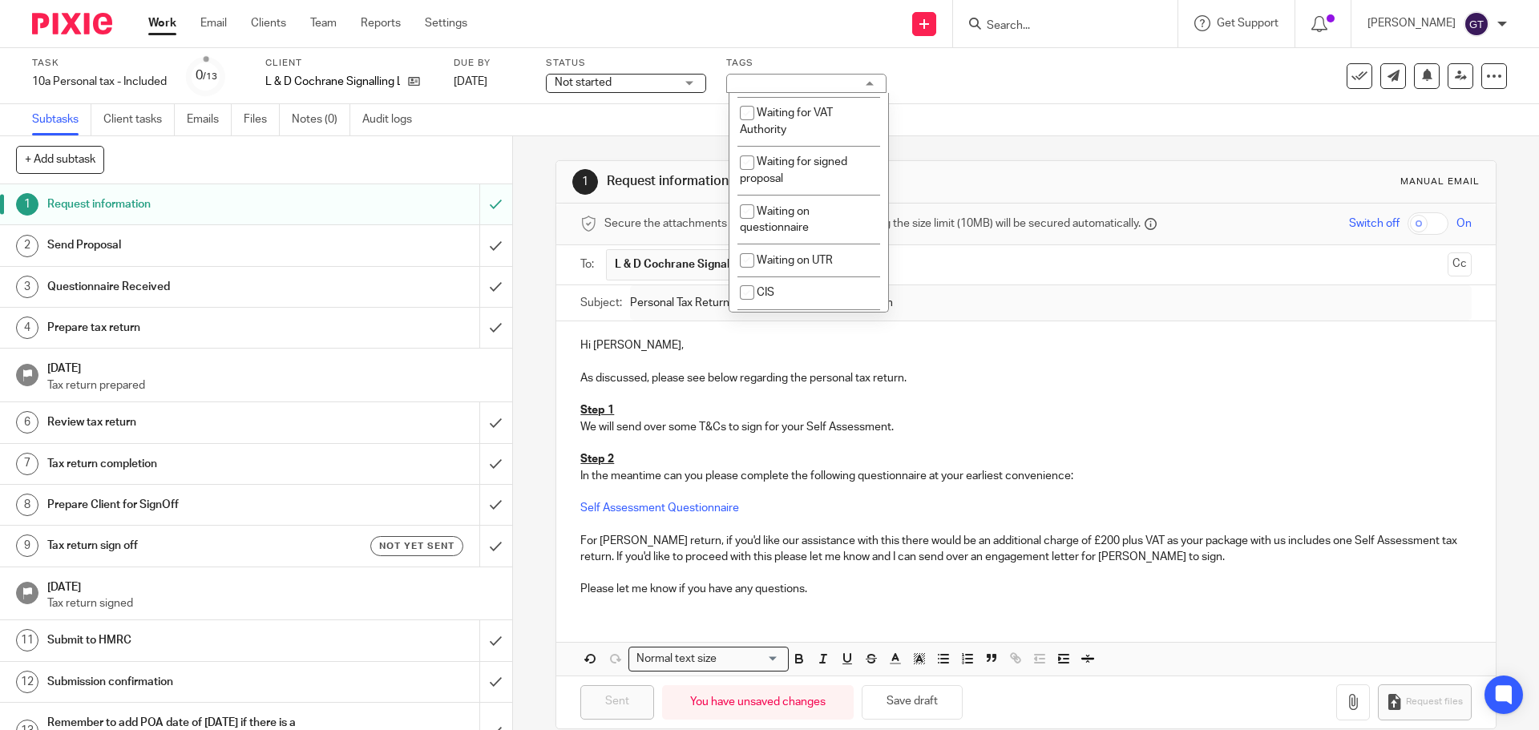
scroll to position [1289, 0]
click at [820, 188] on li "Waiting for signed proposal" at bounding box center [808, 163] width 159 height 49
checkbox input "true"
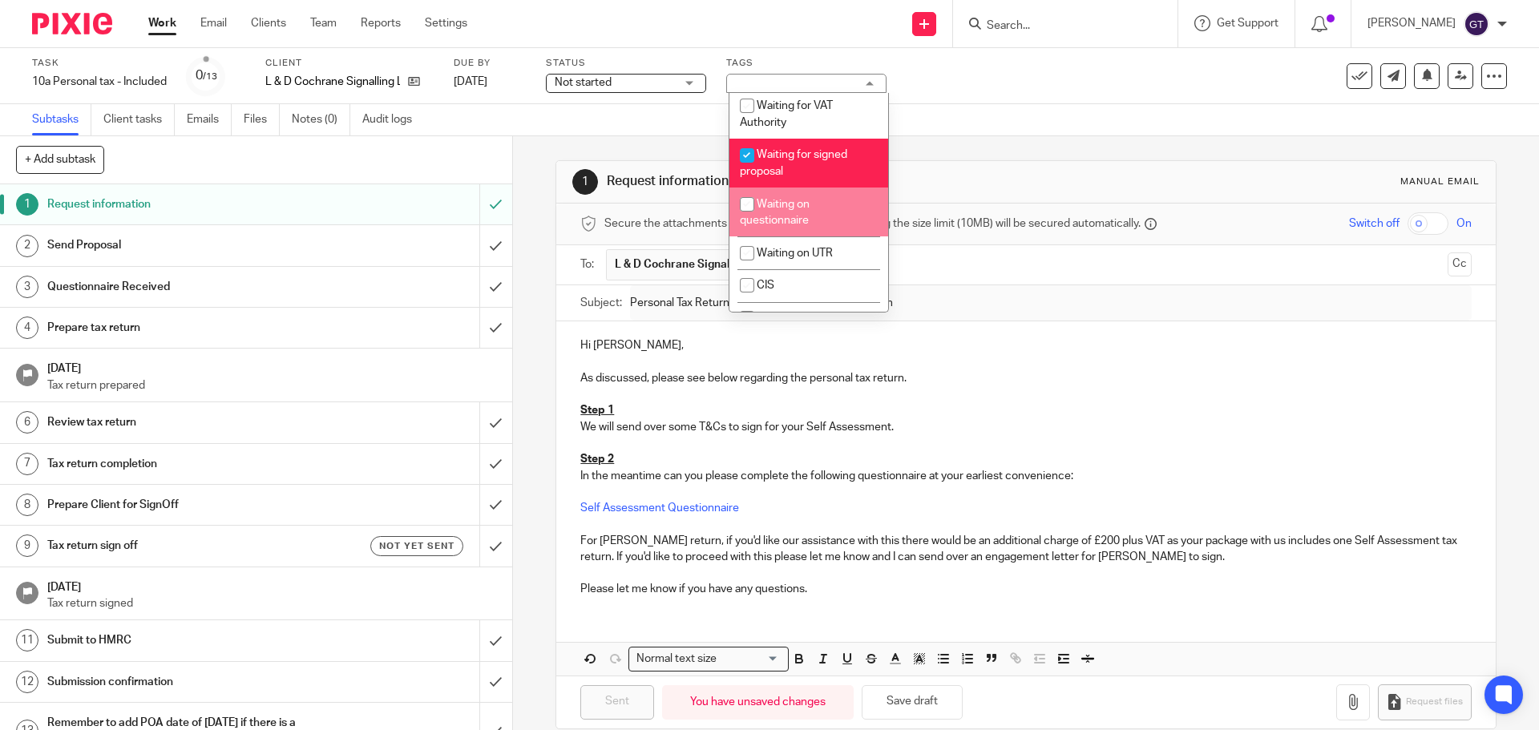
click at [813, 236] on li "Waiting on questionnaire" at bounding box center [808, 212] width 159 height 49
checkbox input "true"
click at [526, 233] on div "1 Request information Manual email Secure the attachments in this message. File…" at bounding box center [1026, 433] width 1026 height 594
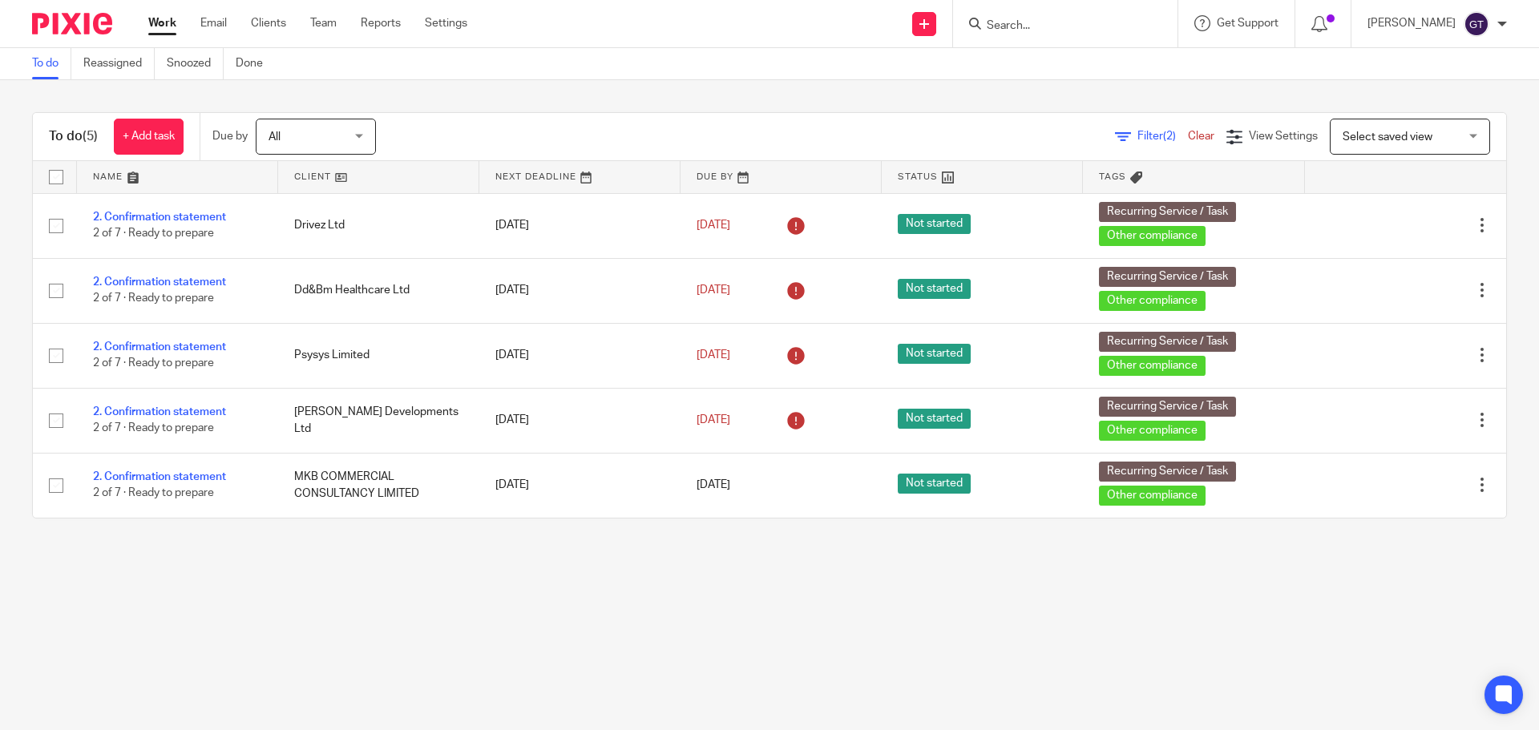
click at [1056, 21] on input "Search" at bounding box center [1057, 26] width 144 height 14
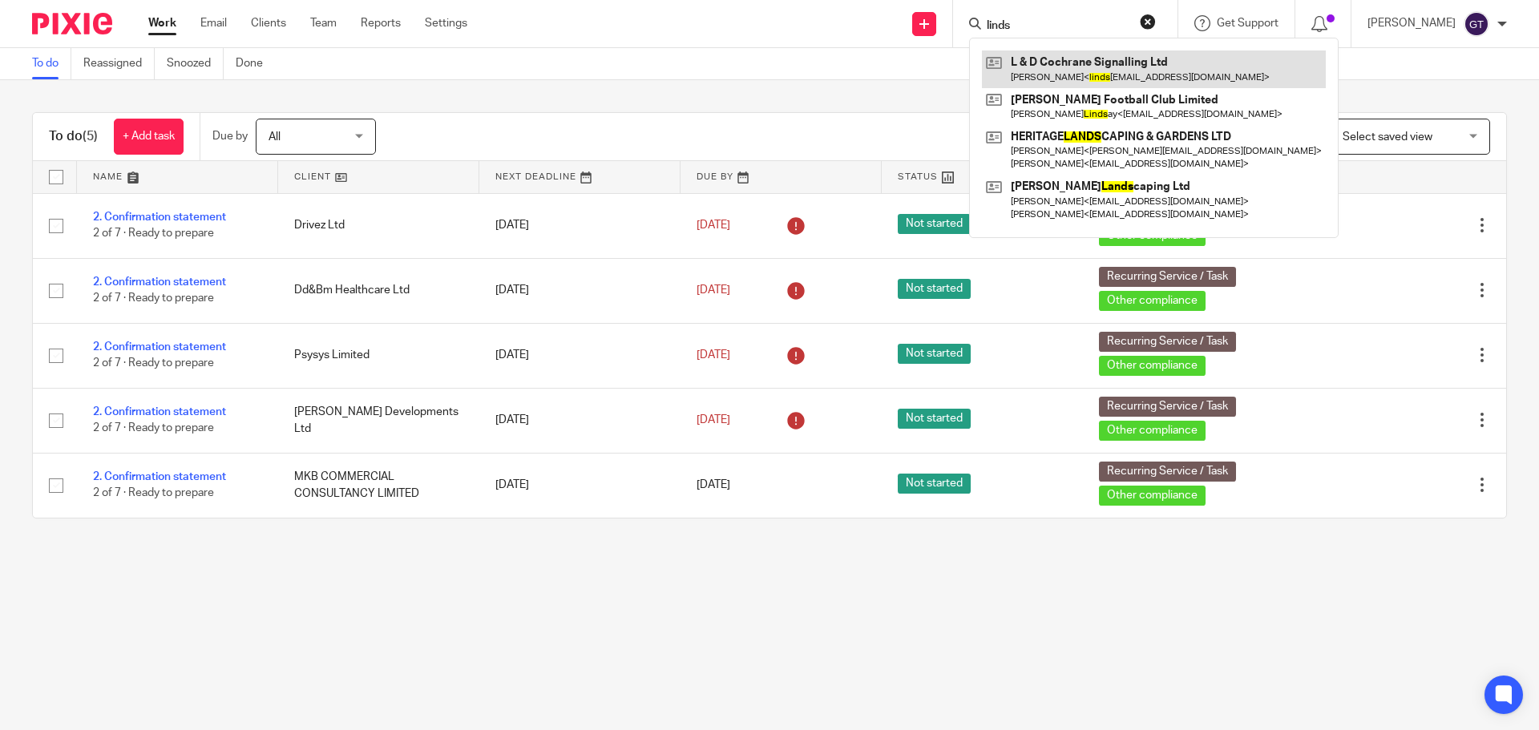
type input "linds"
click at [1082, 72] on link at bounding box center [1154, 68] width 344 height 37
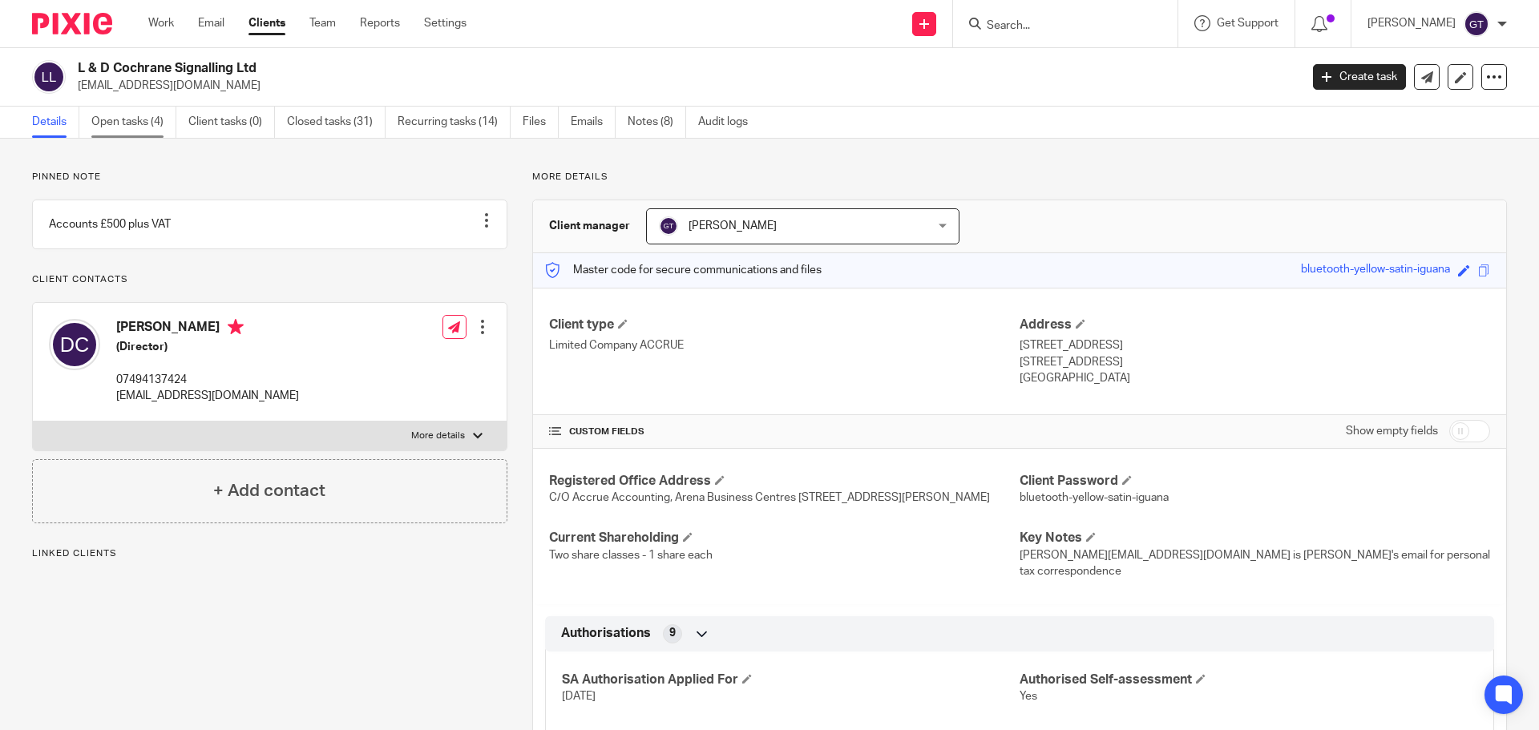
click at [137, 116] on link "Open tasks (4)" at bounding box center [133, 122] width 85 height 31
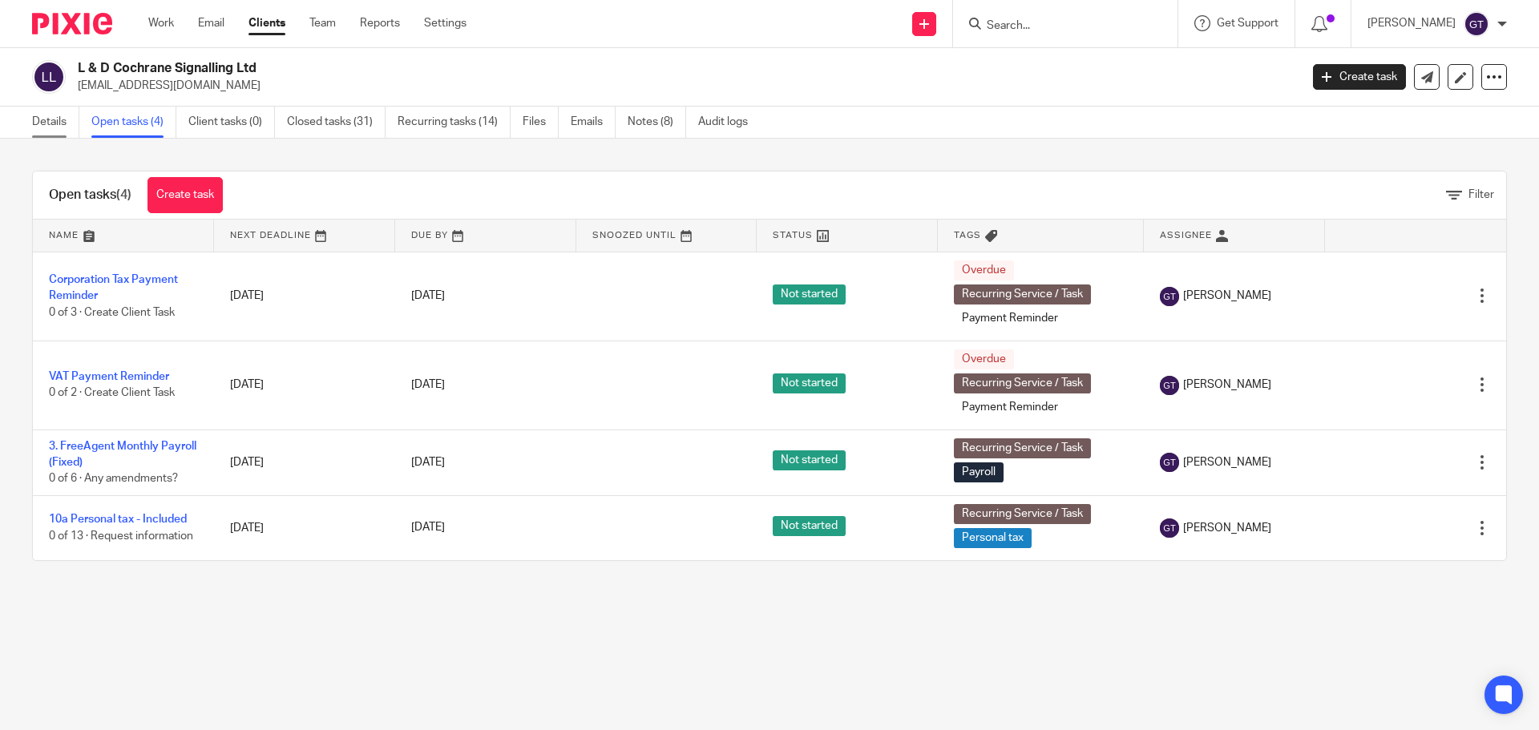
click at [58, 124] on link "Details" at bounding box center [55, 122] width 47 height 31
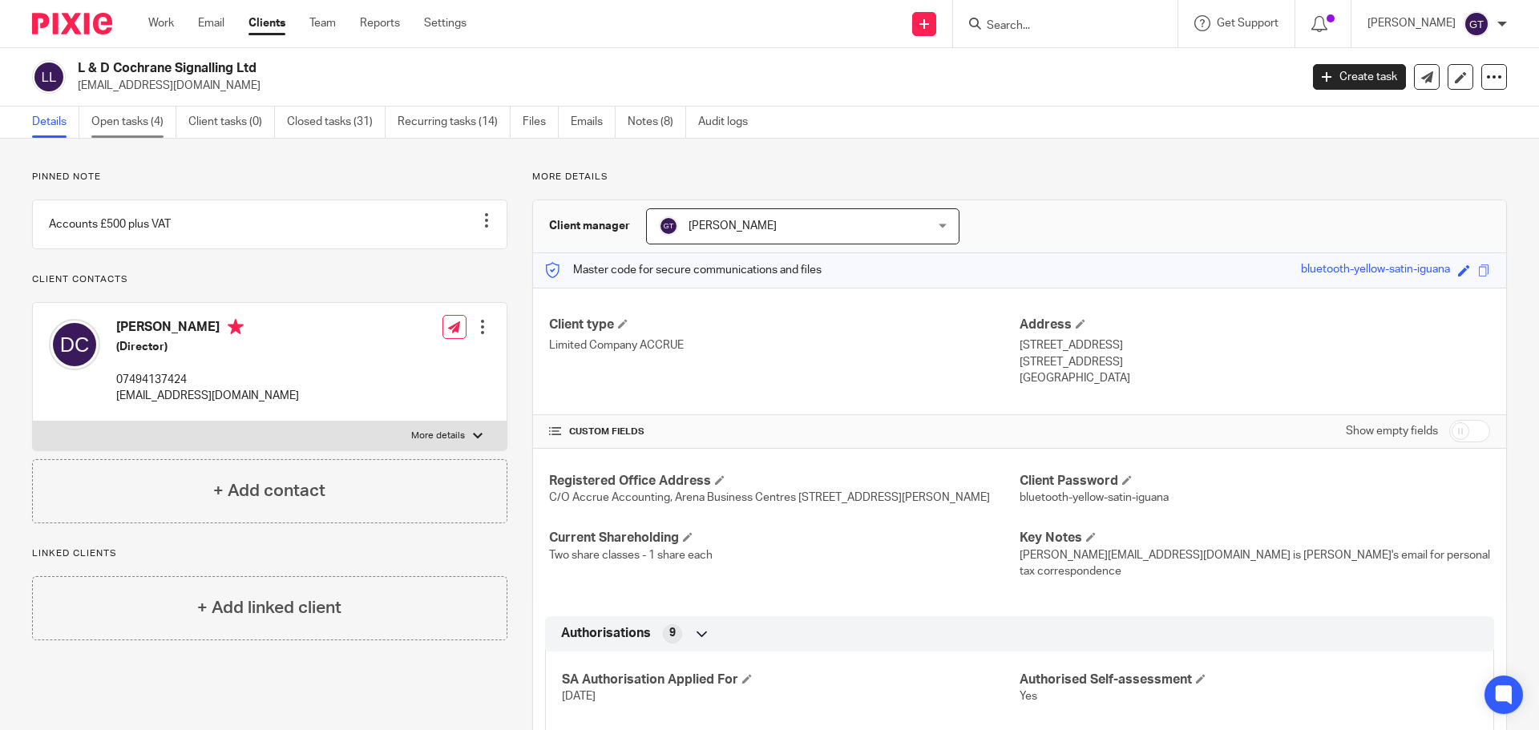
click at [130, 131] on link "Open tasks (4)" at bounding box center [133, 122] width 85 height 31
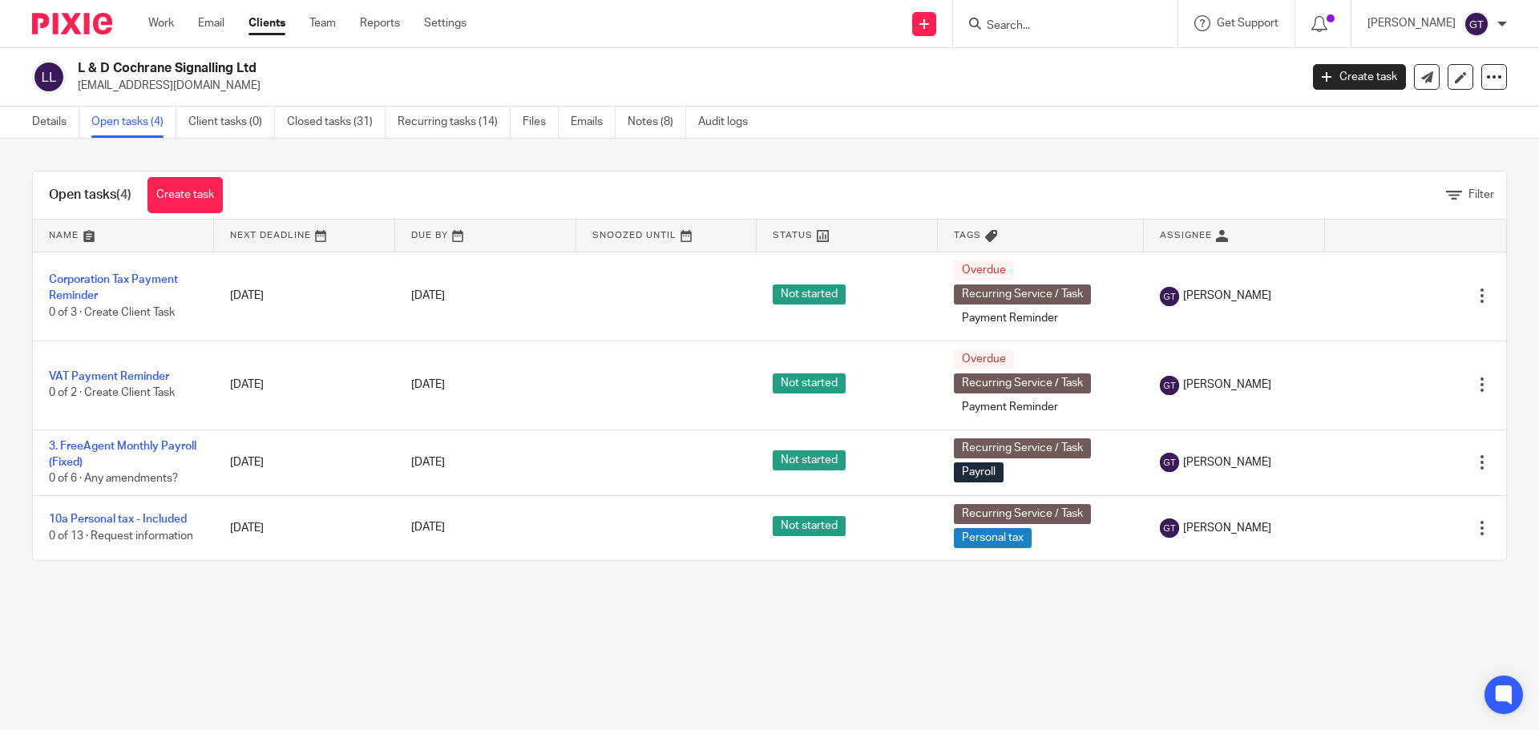
click at [1027, 21] on input "Search" at bounding box center [1057, 26] width 144 height 14
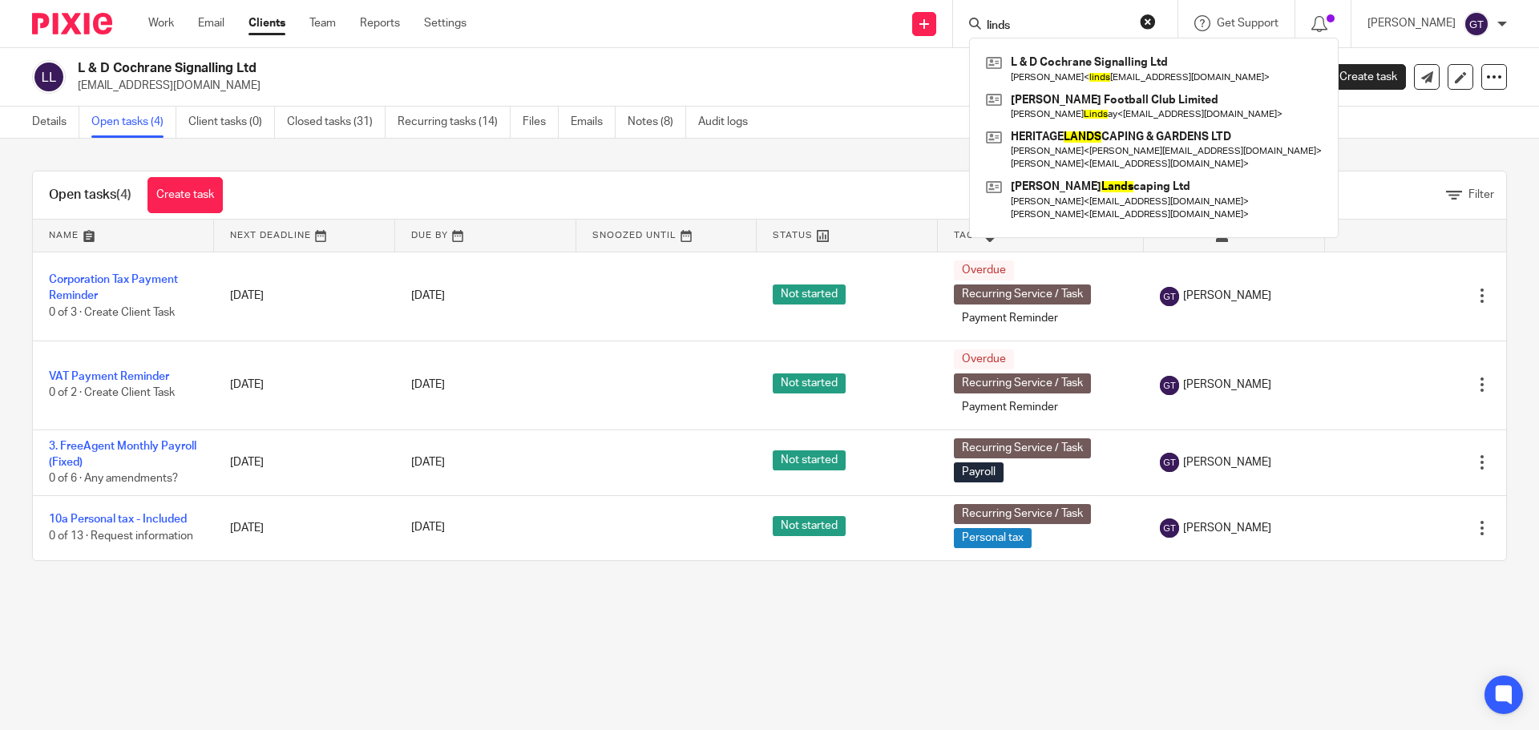
type input "lindse"
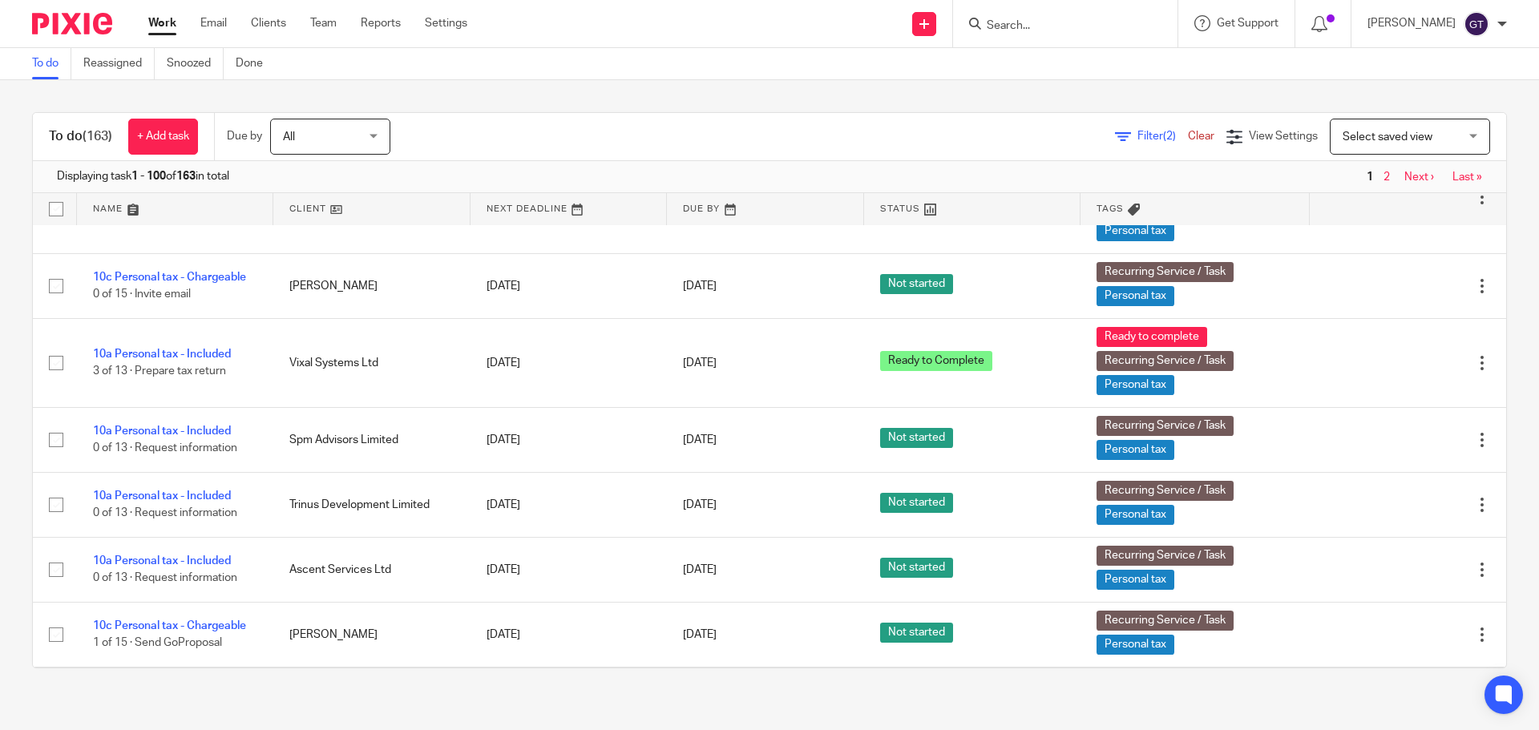
scroll to position [7330, 0]
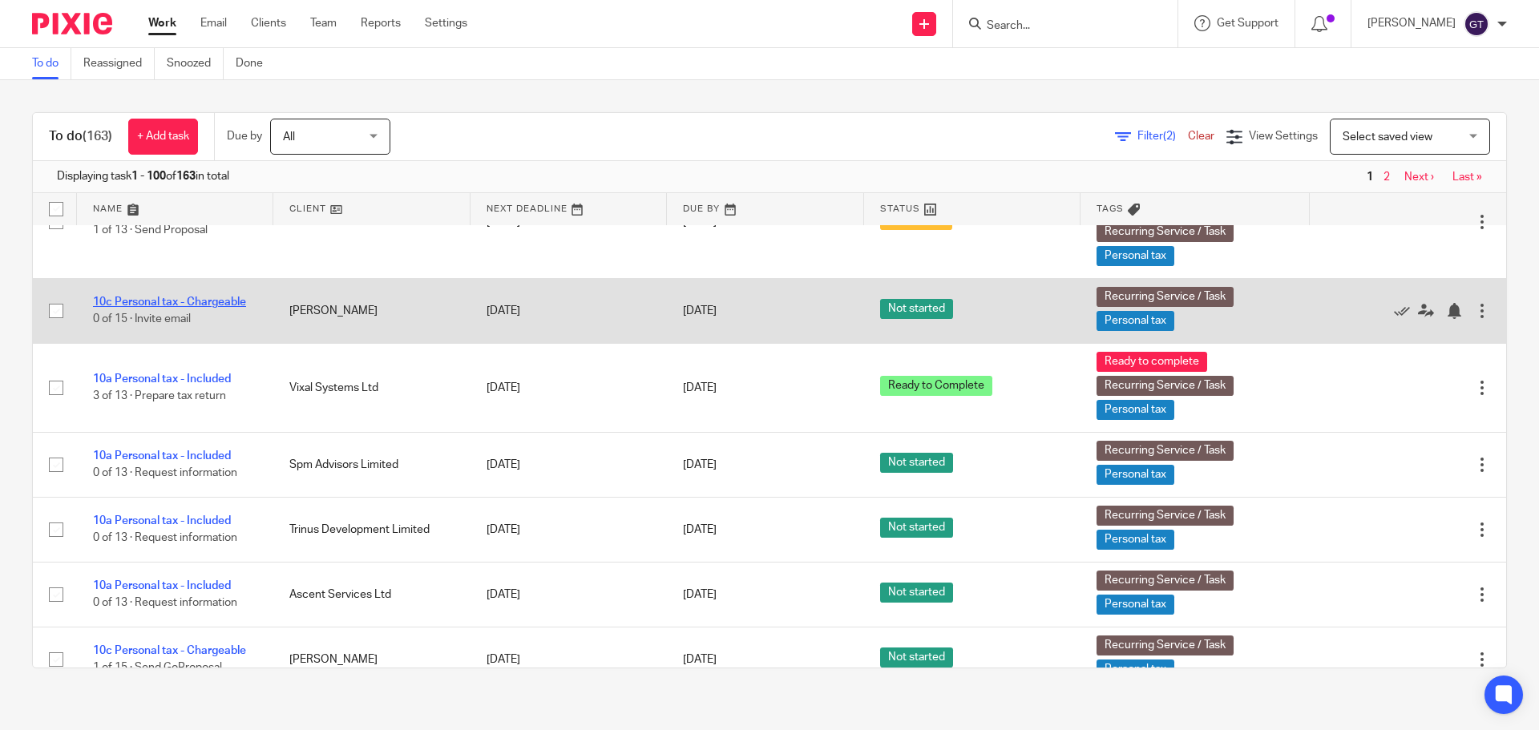
click at [204, 300] on link "10c Personal tax - Chargeable" at bounding box center [169, 301] width 153 height 11
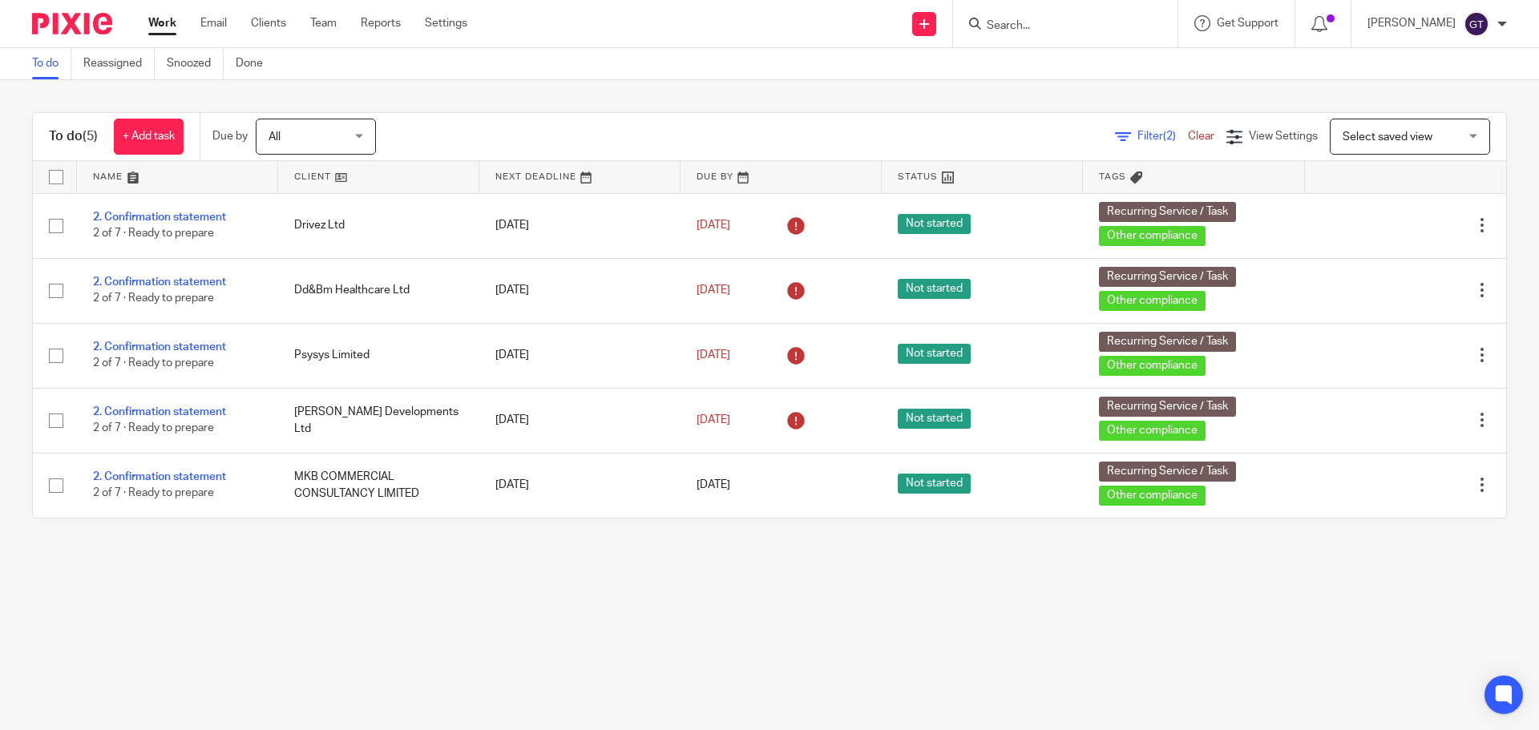
click at [1031, 26] on input "Search" at bounding box center [1057, 26] width 144 height 14
type input "eff"
click at [1065, 66] on link at bounding box center [1117, 68] width 271 height 37
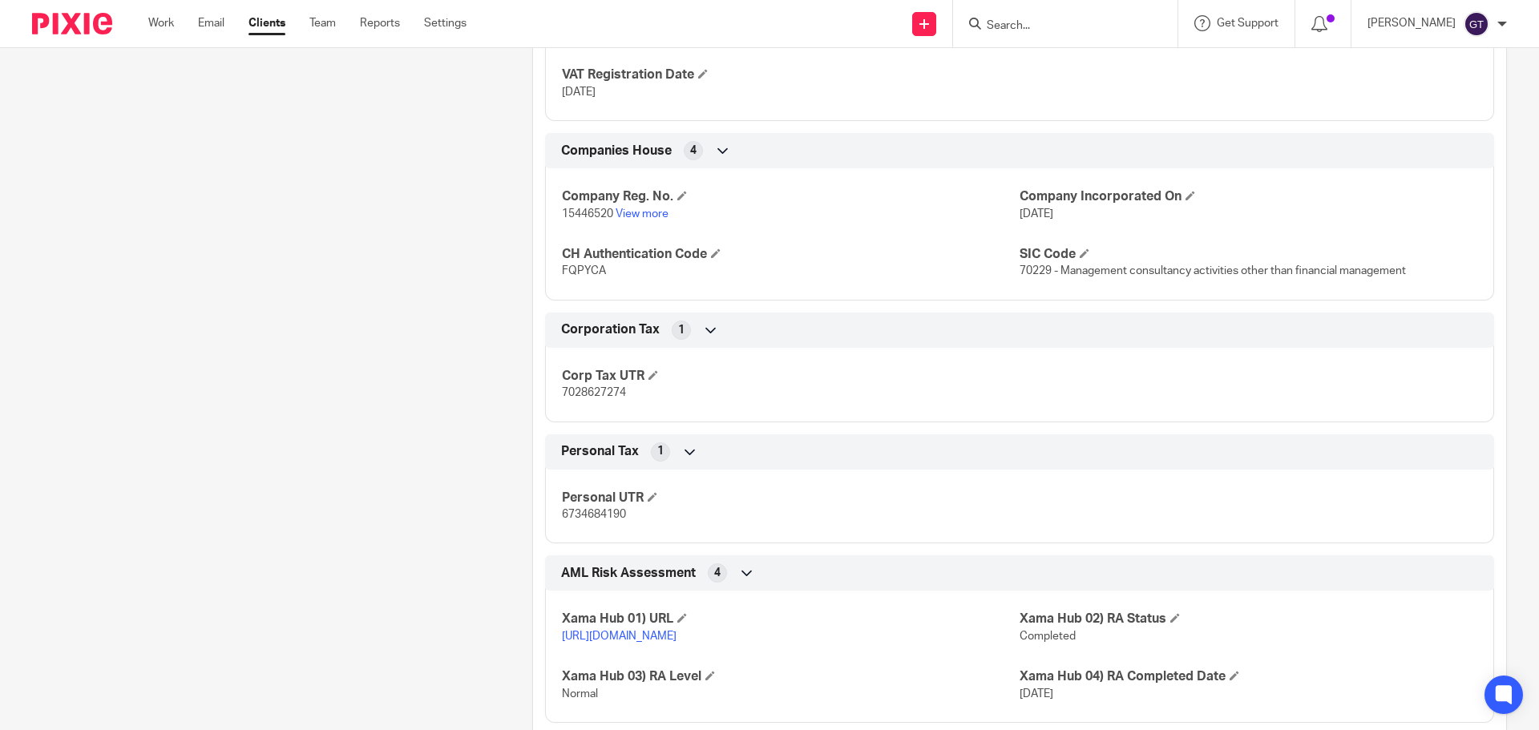
scroll to position [1523, 0]
drag, startPoint x: 557, startPoint y: 514, endPoint x: 642, endPoint y: 514, distance: 84.9
click at [642, 514] on p "6734684190" at bounding box center [791, 514] width 458 height 16
copy span "6734684190"
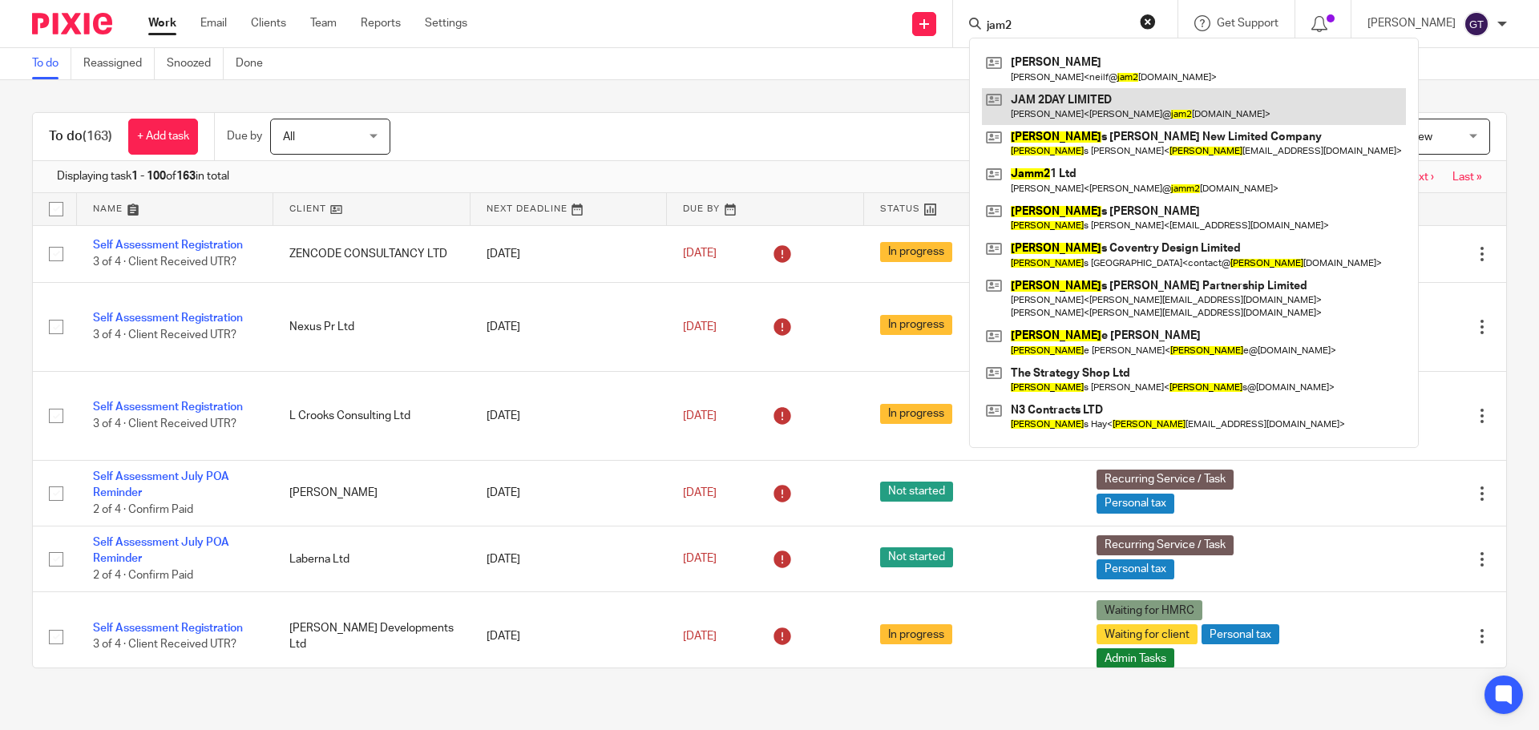
type input "jam2"
click at [1072, 99] on link at bounding box center [1194, 106] width 424 height 37
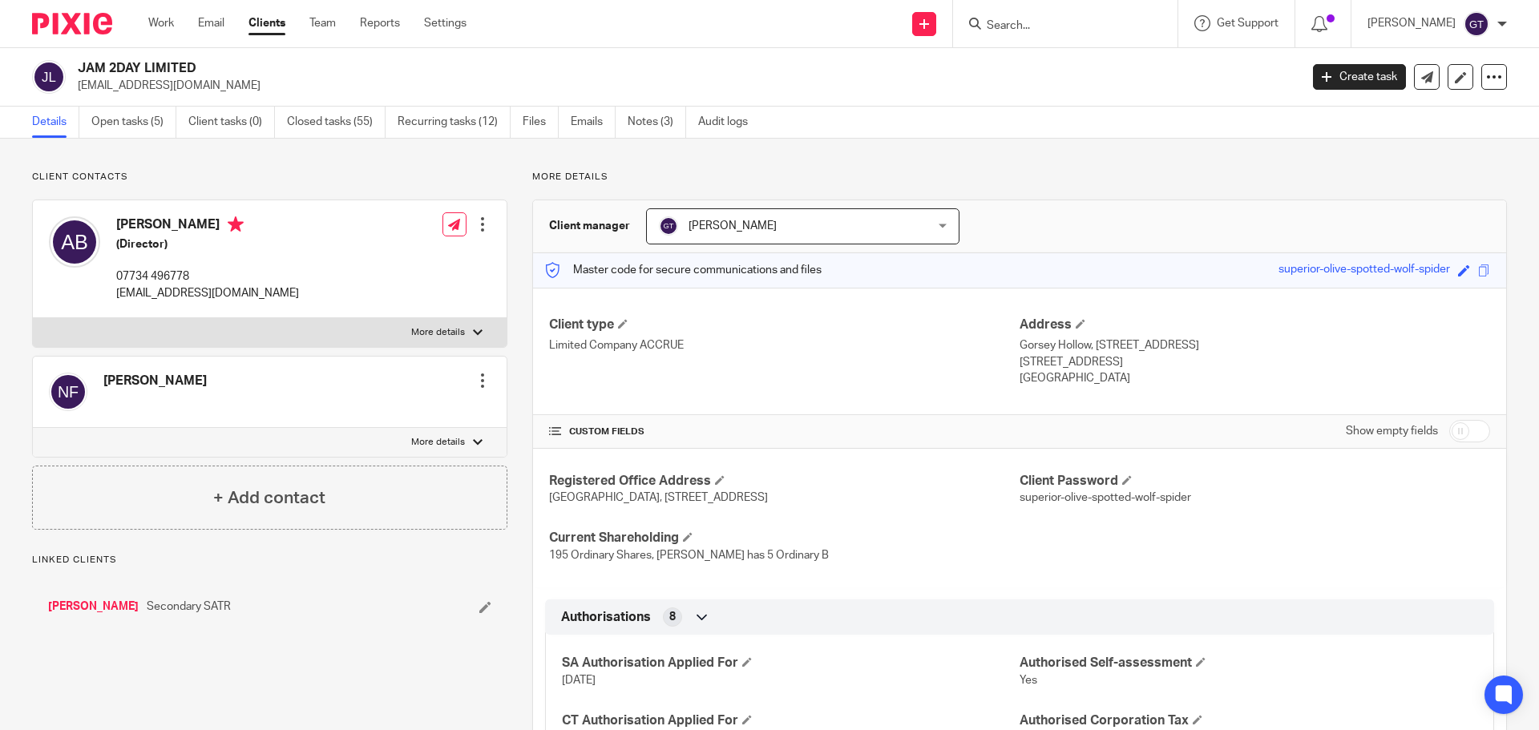
click at [131, 126] on link "Open tasks (5)" at bounding box center [133, 122] width 85 height 31
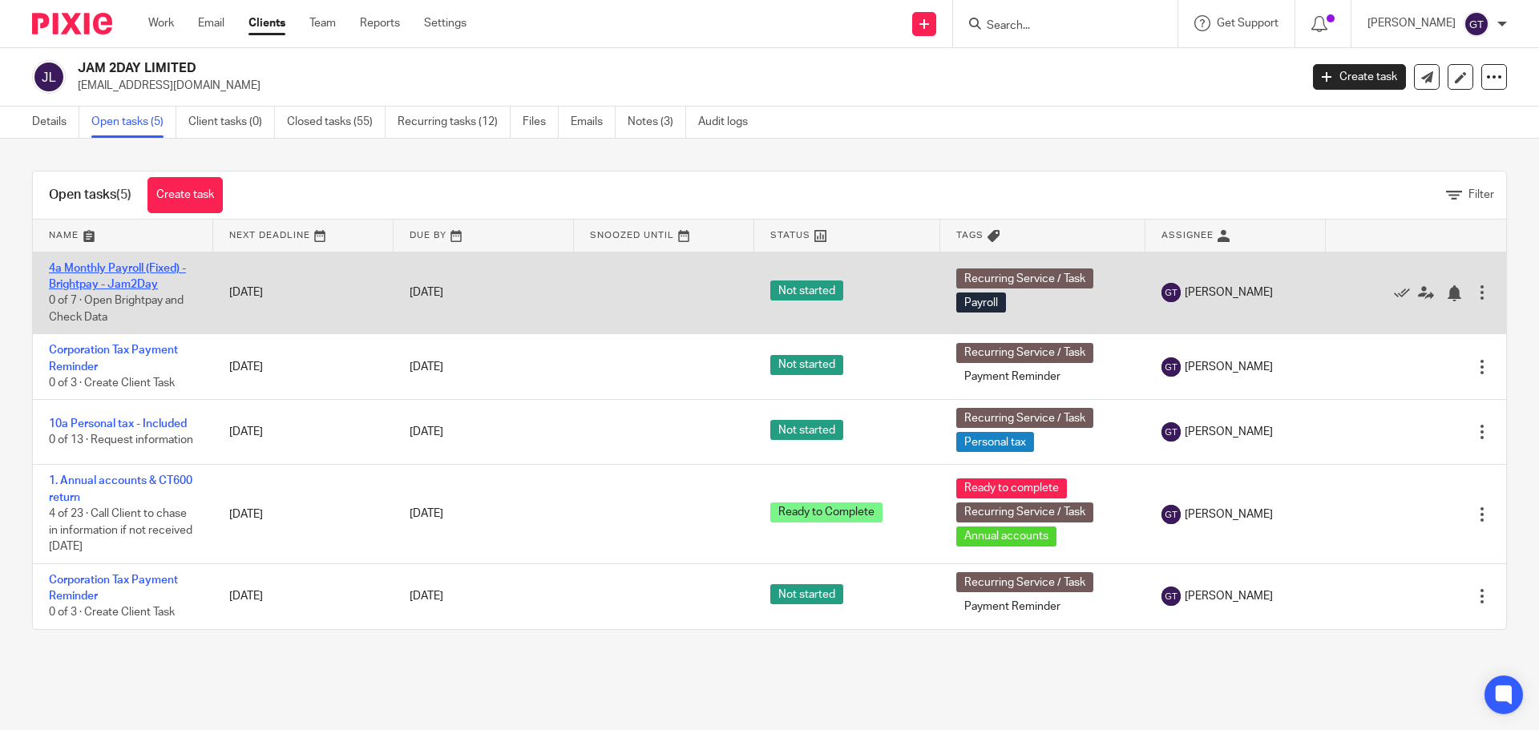
click at [109, 278] on link "4a Monthly Payroll (Fixed) - Brightpay - Jam2Day" at bounding box center [117, 276] width 137 height 27
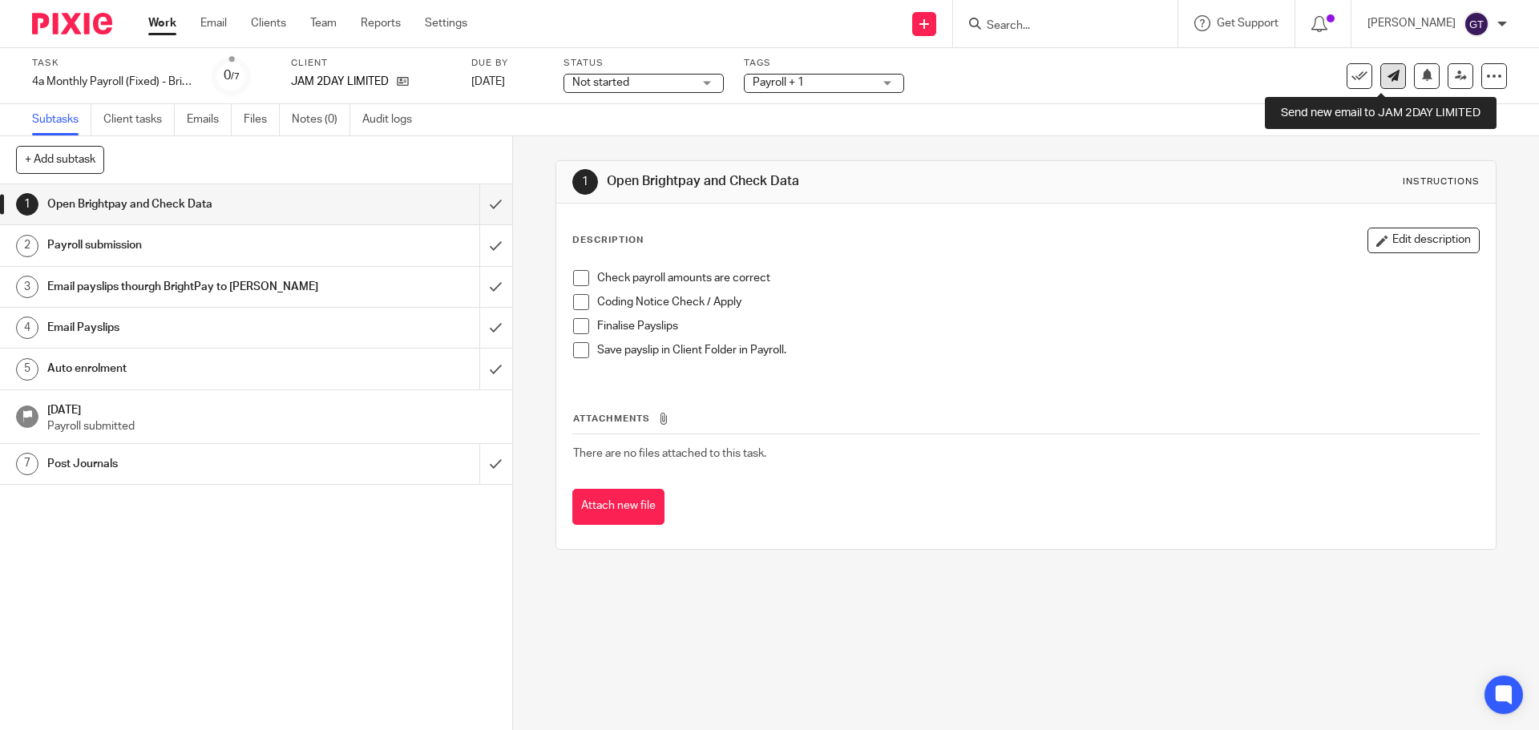
click at [1387, 75] on icon at bounding box center [1393, 76] width 12 height 12
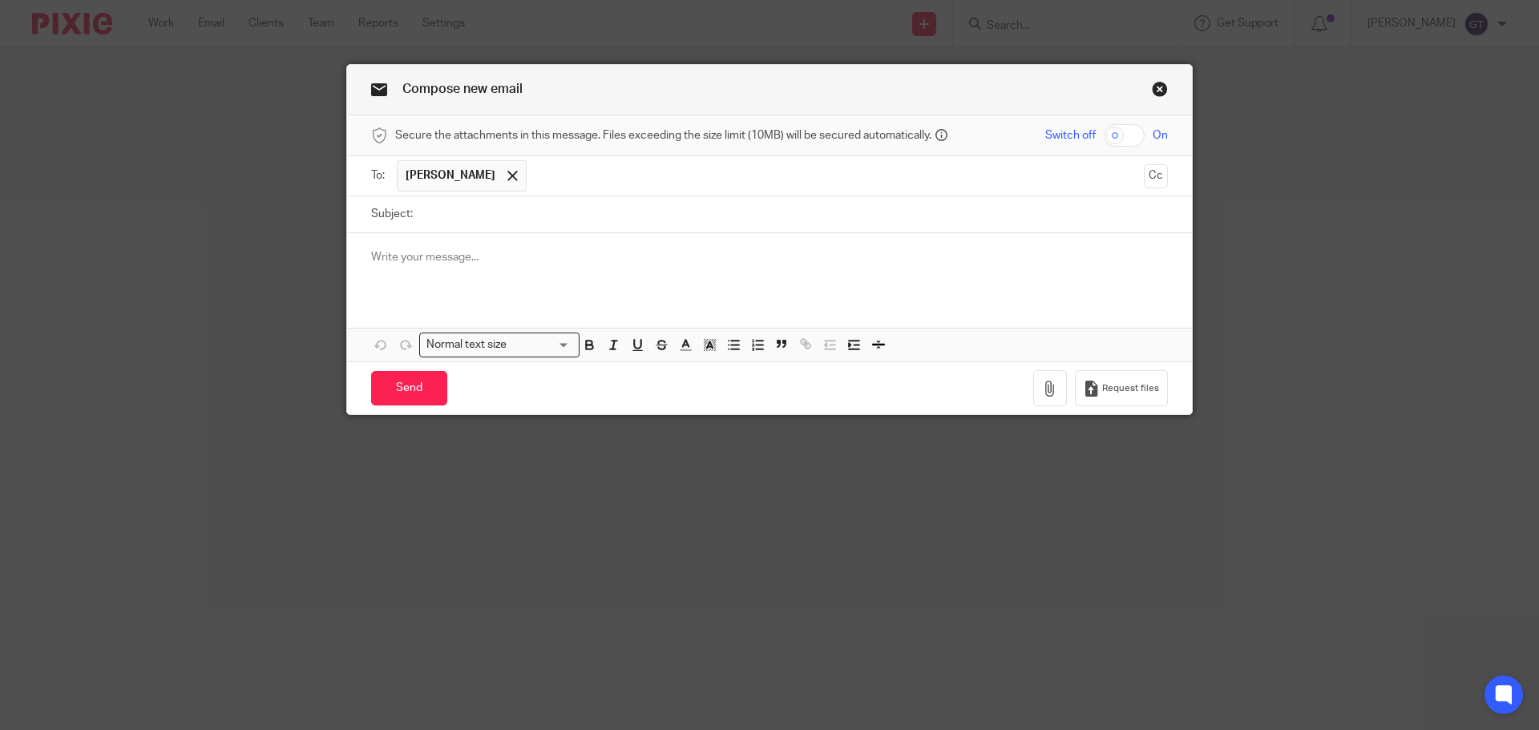
click at [414, 257] on p at bounding box center [769, 257] width 797 height 16
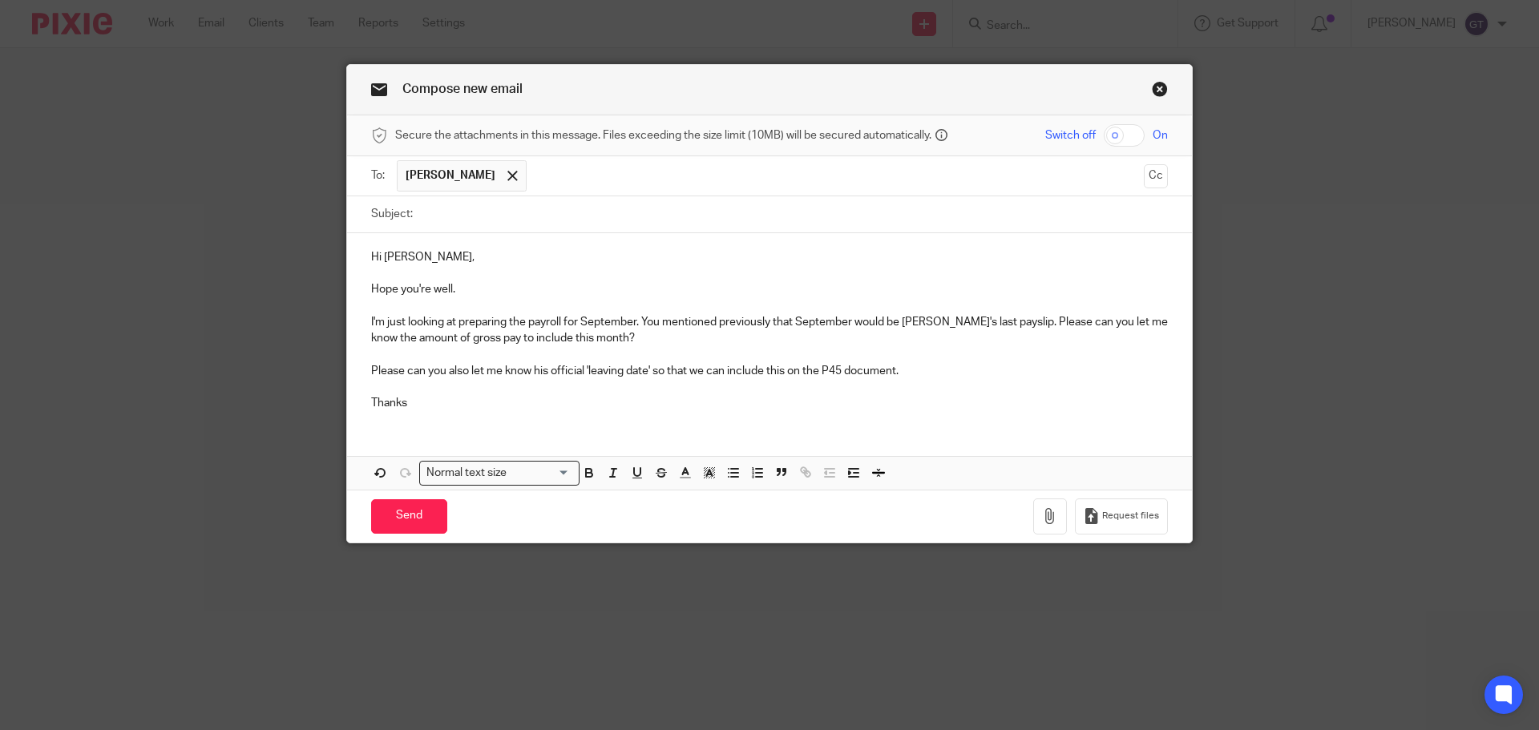
click at [454, 209] on input "Subject:" at bounding box center [794, 214] width 747 height 36
type input "September payroll - query"
click at [918, 369] on p "Please can you also let me know his official 'leaving date' so that we can incl…" at bounding box center [769, 371] width 797 height 16
click at [405, 512] on input "Send" at bounding box center [409, 516] width 76 height 34
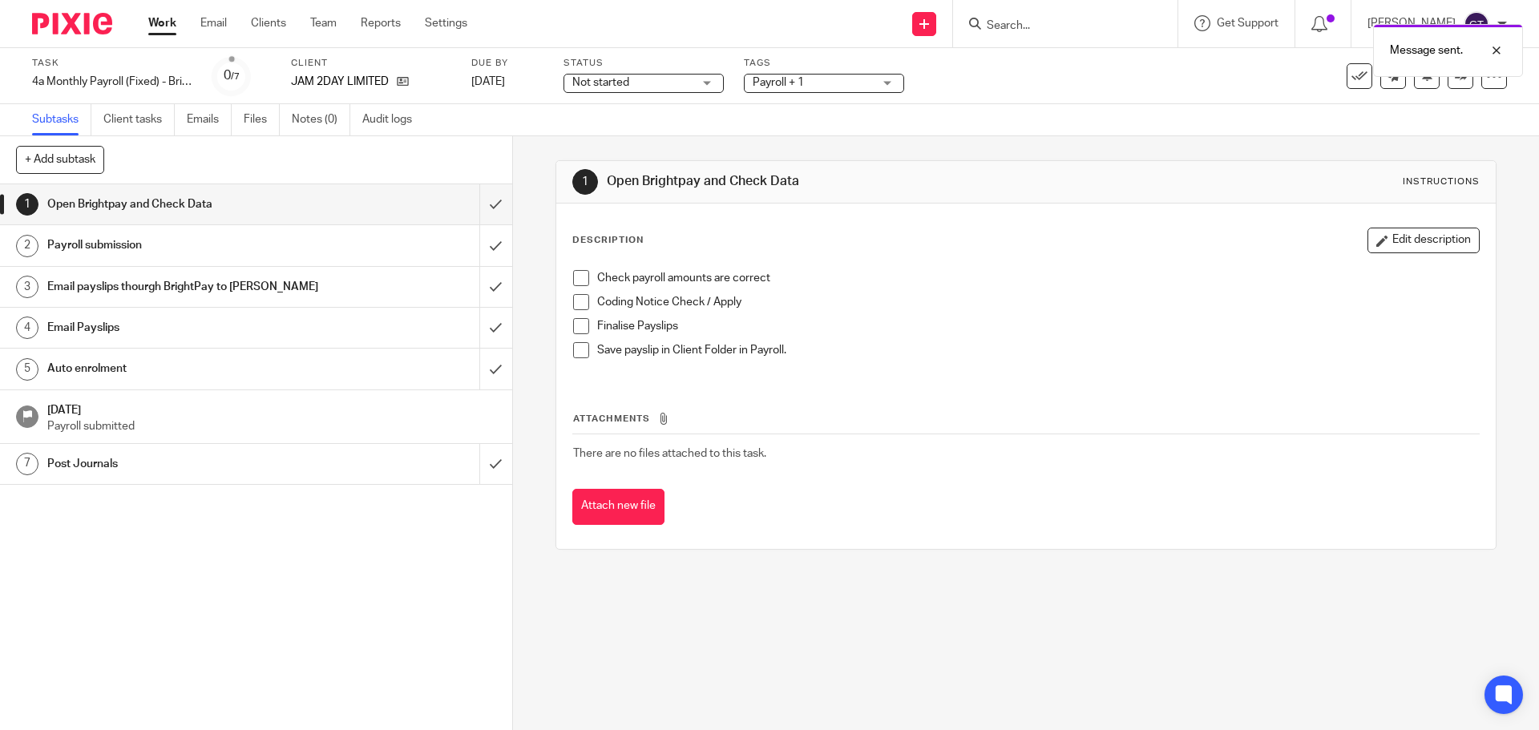
click at [666, 79] on span "Not started" at bounding box center [632, 83] width 120 height 17
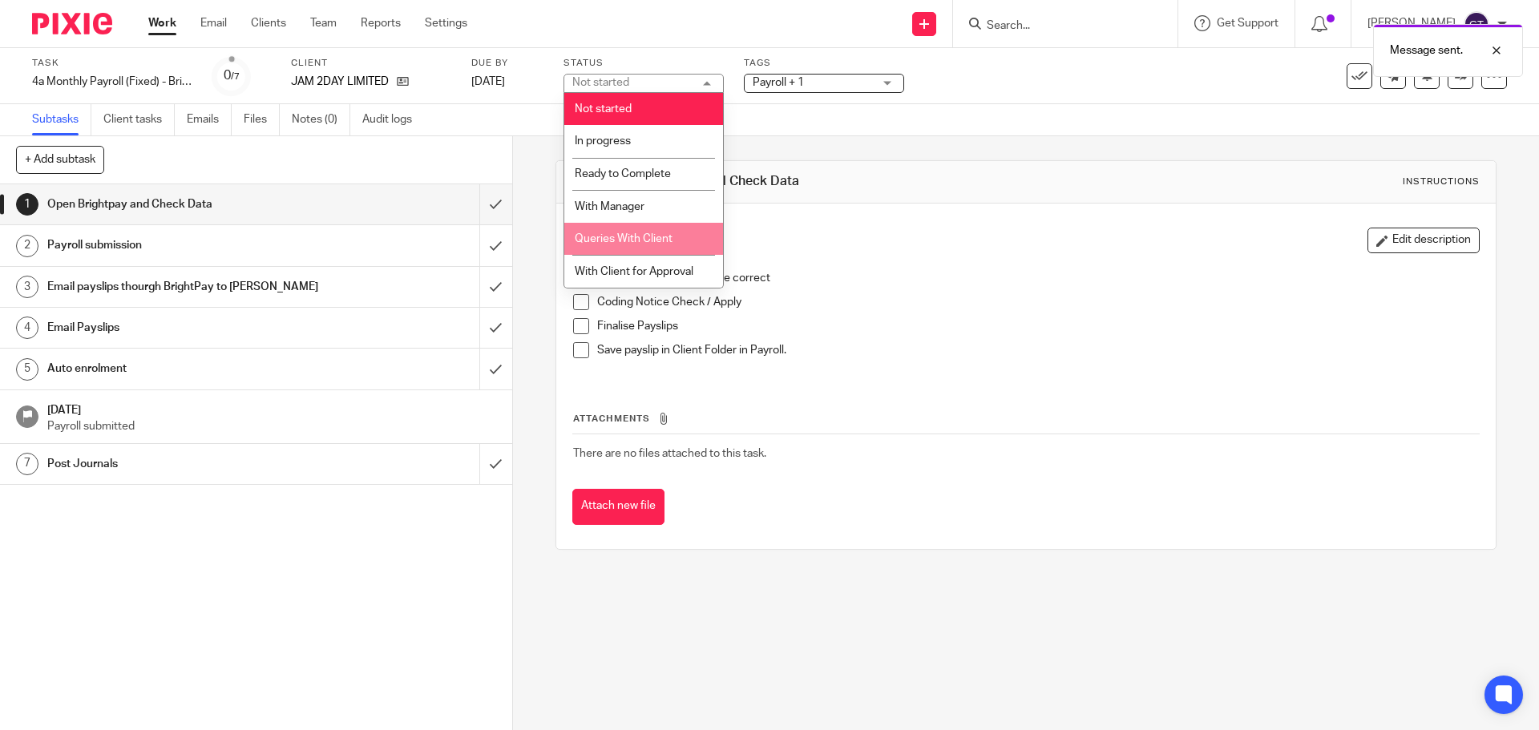
click at [643, 244] on span "Queries With Client" at bounding box center [624, 238] width 98 height 11
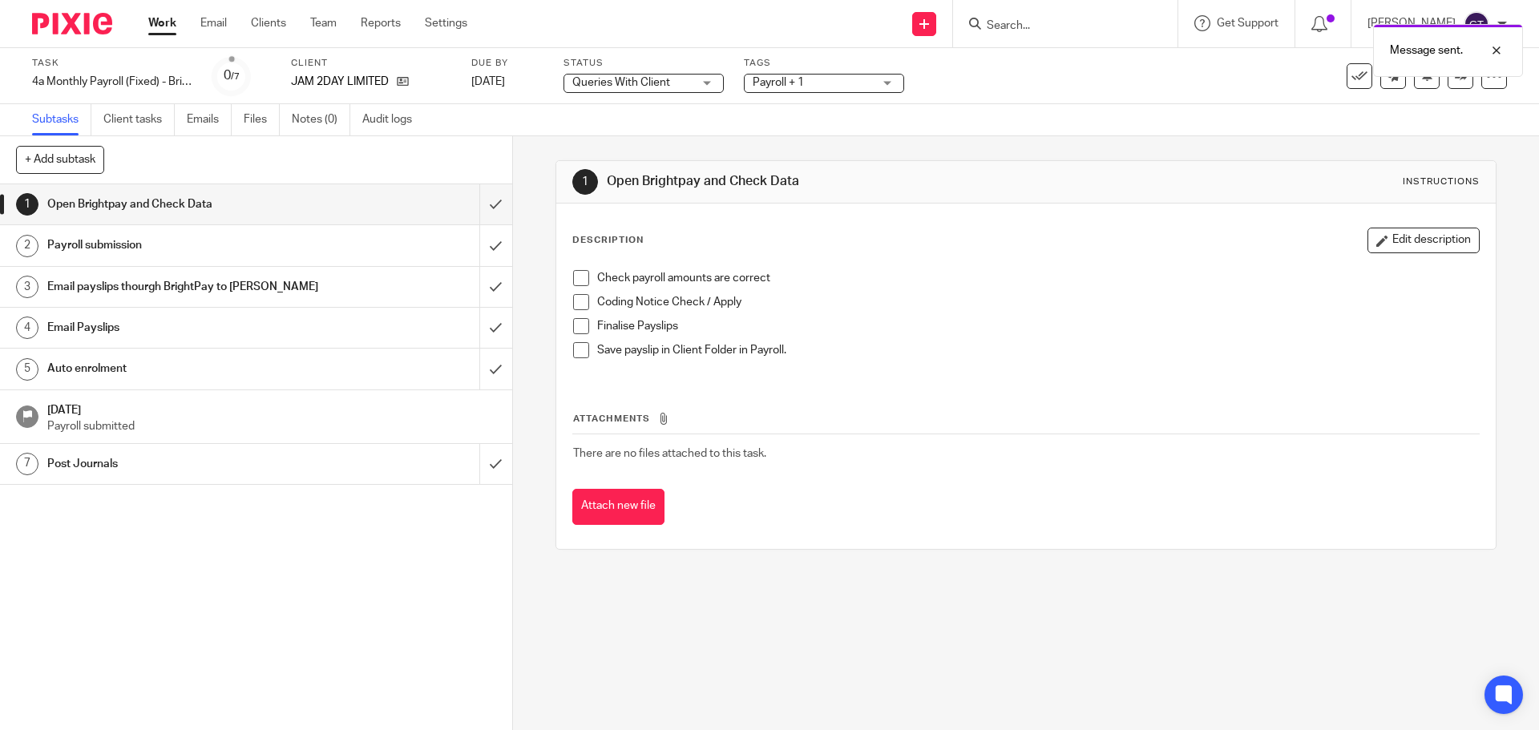
click at [523, 218] on div "1 Open Brightpay and Check Data Instructions Description Edit description Check…" at bounding box center [1026, 433] width 1026 height 594
click at [1067, 27] on input "Search" at bounding box center [1057, 26] width 144 height 14
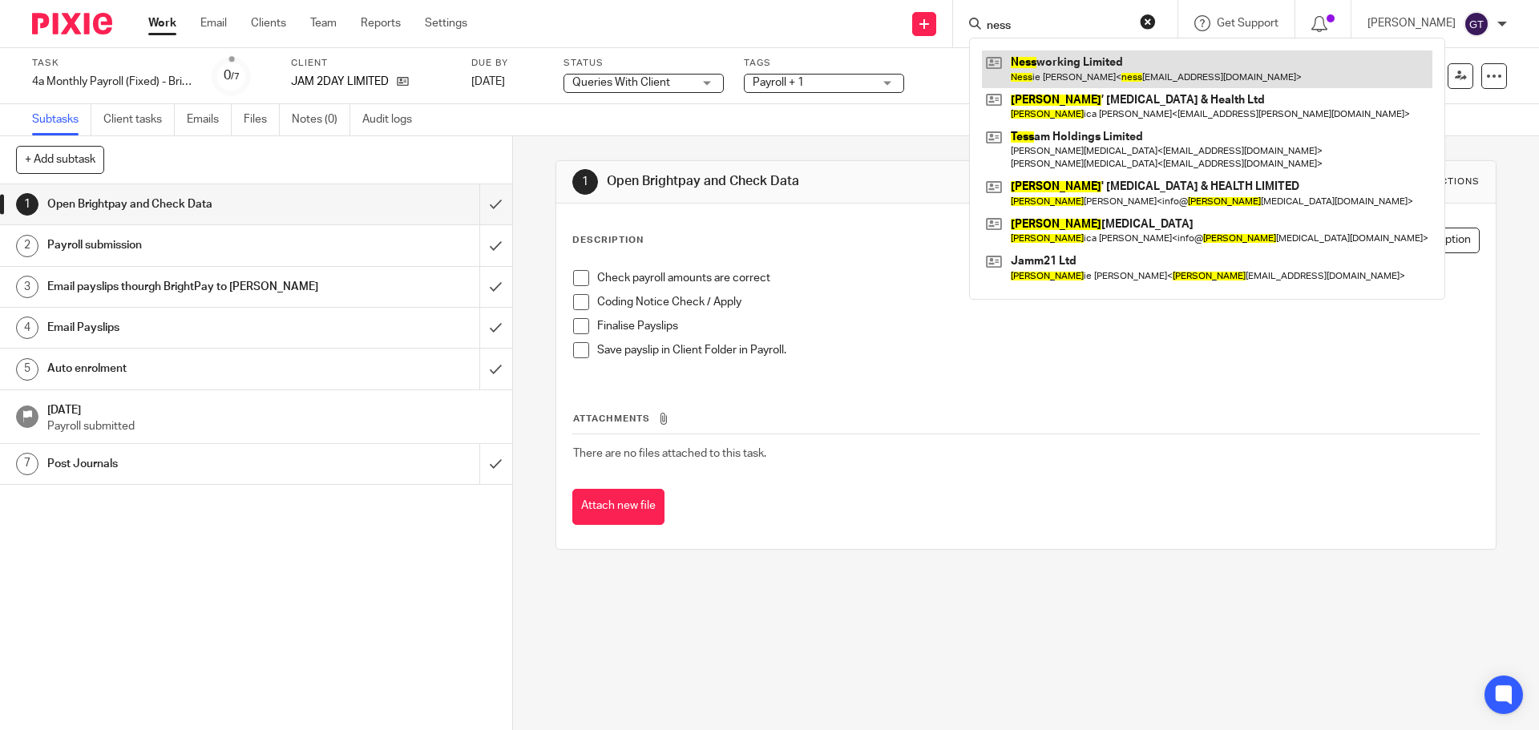
type input "ness"
click at [1069, 57] on link at bounding box center [1207, 68] width 450 height 37
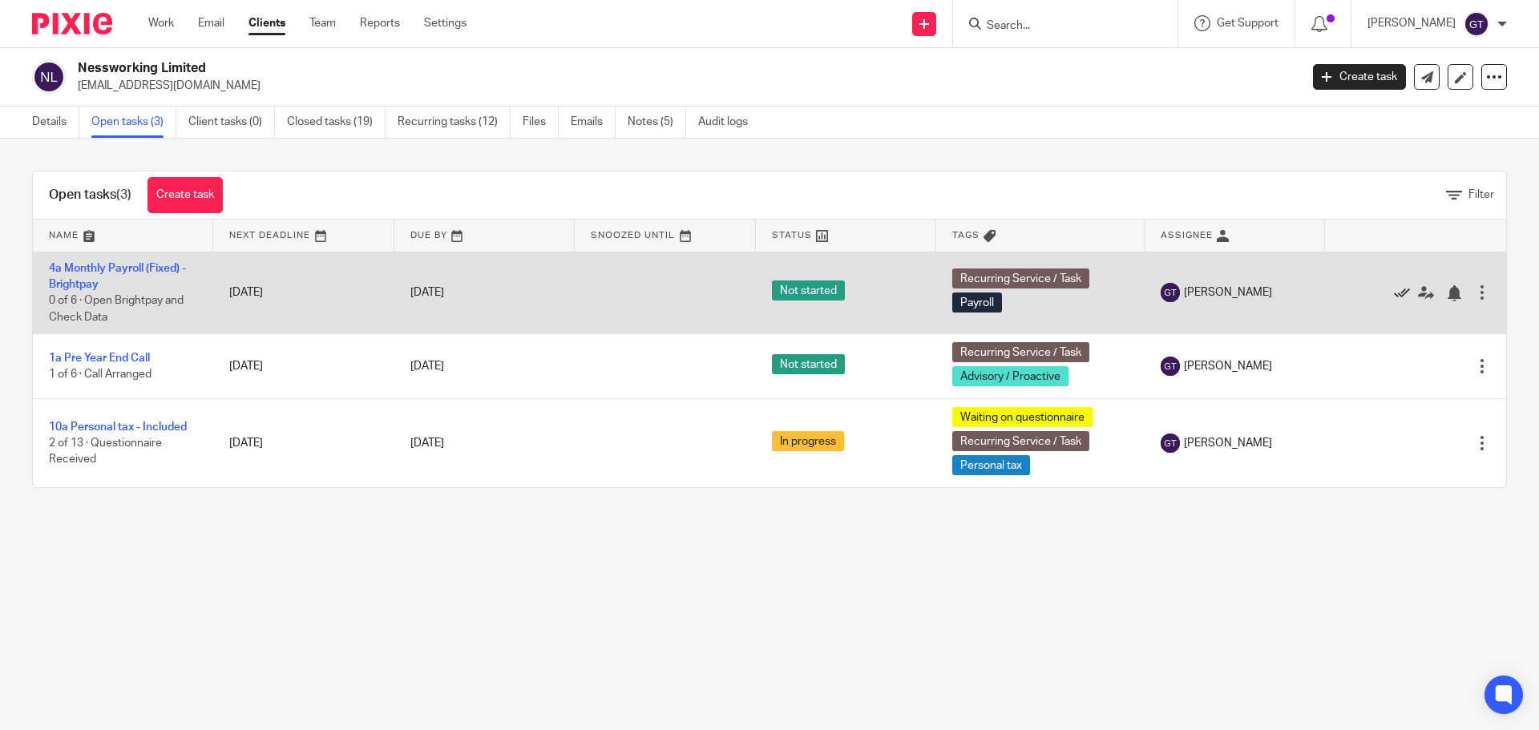
click at [1394, 290] on icon at bounding box center [1402, 293] width 16 height 16
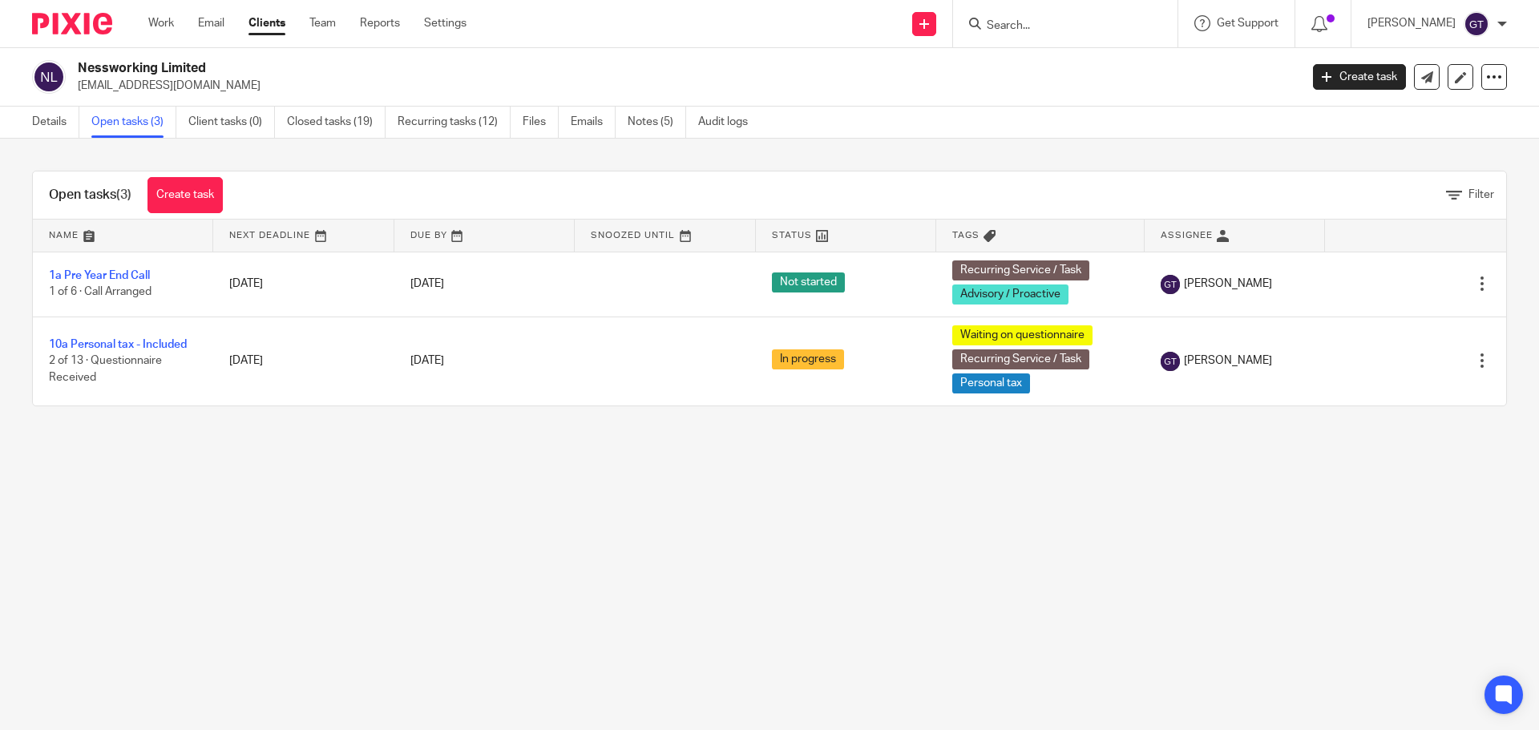
click at [1055, 14] on form at bounding box center [1070, 24] width 171 height 20
click at [1055, 24] on input "Search" at bounding box center [1057, 26] width 144 height 14
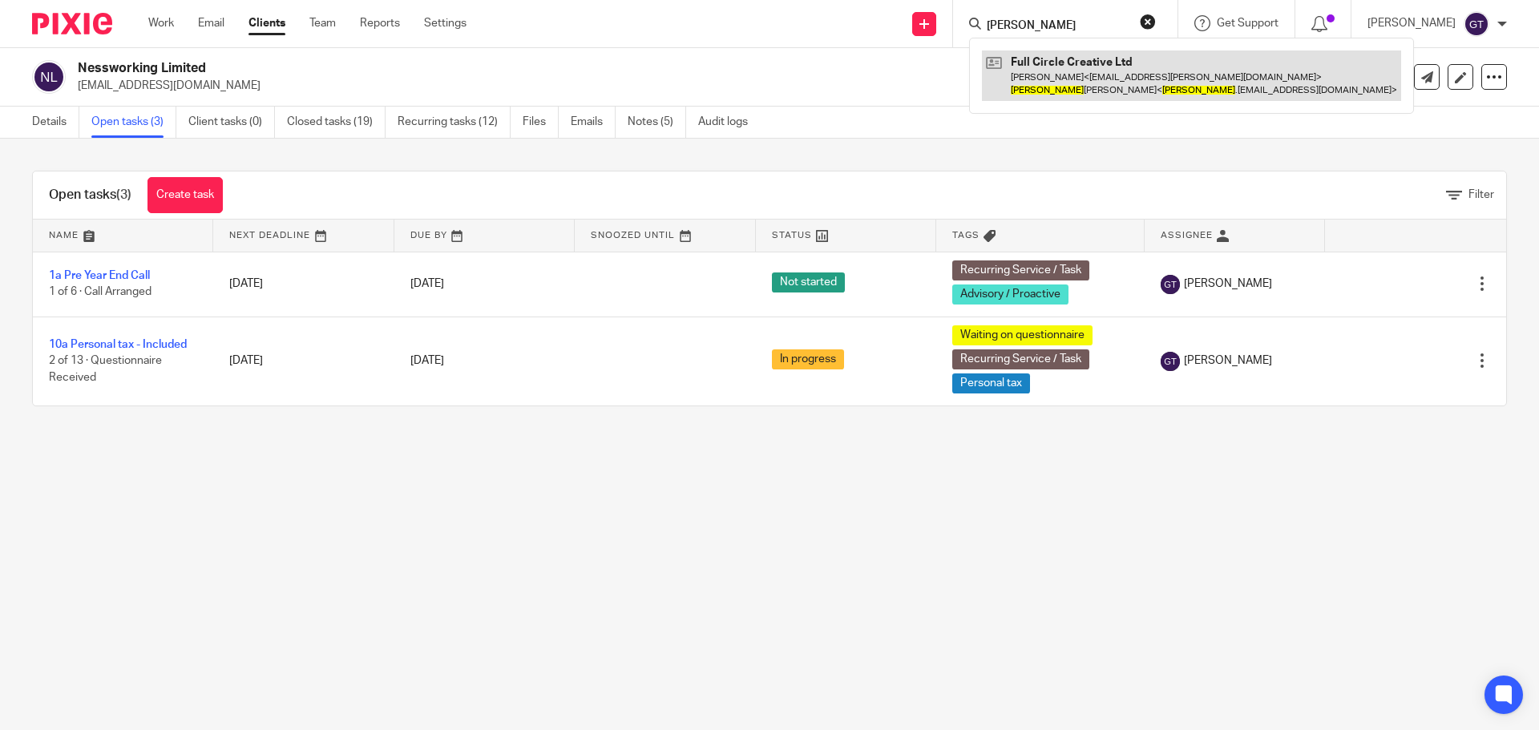
type input "[PERSON_NAME]"
click at [1087, 62] on link at bounding box center [1191, 75] width 419 height 50
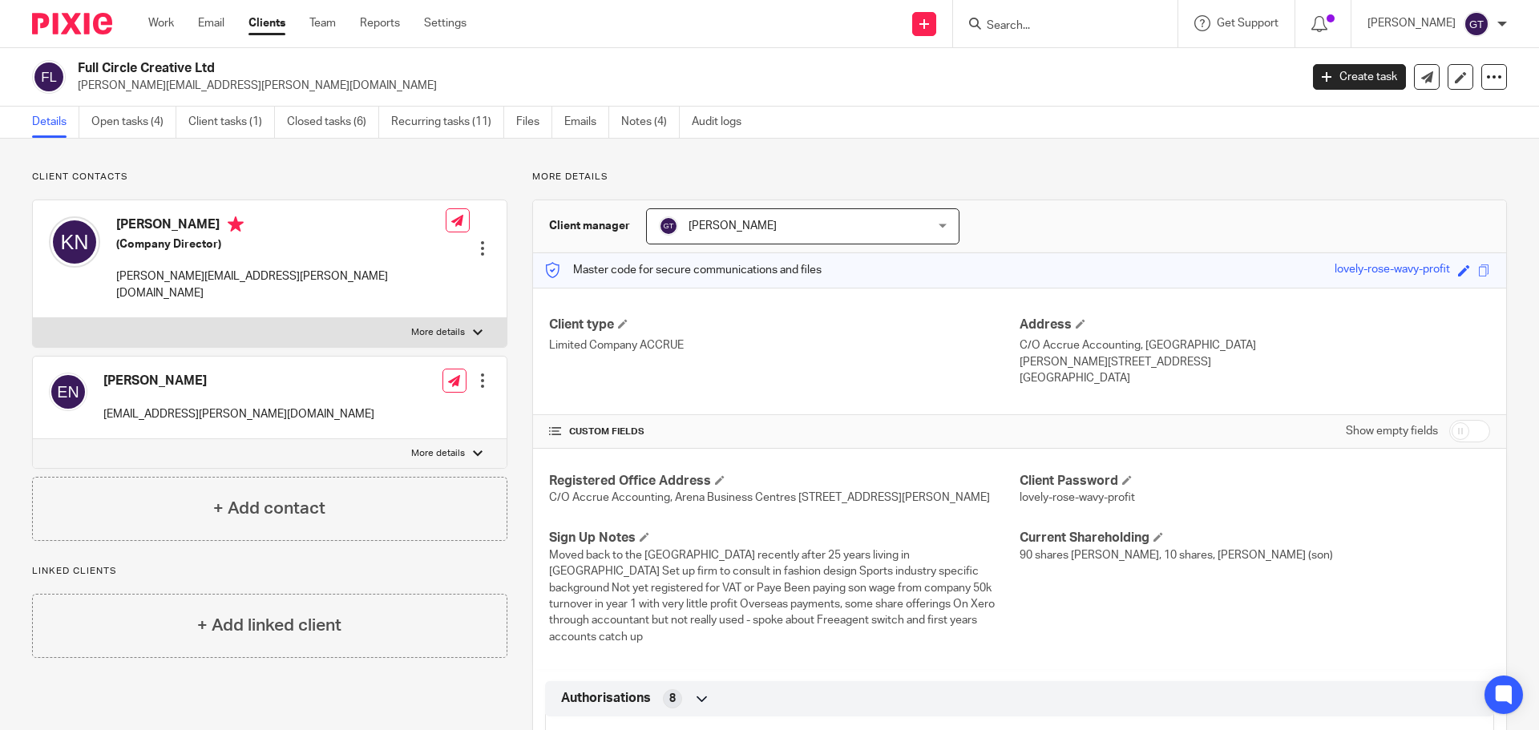
click at [450, 326] on p "More details" at bounding box center [438, 332] width 54 height 13
click at [33, 317] on input "More details" at bounding box center [32, 317] width 1 height 1
checkbox input "true"
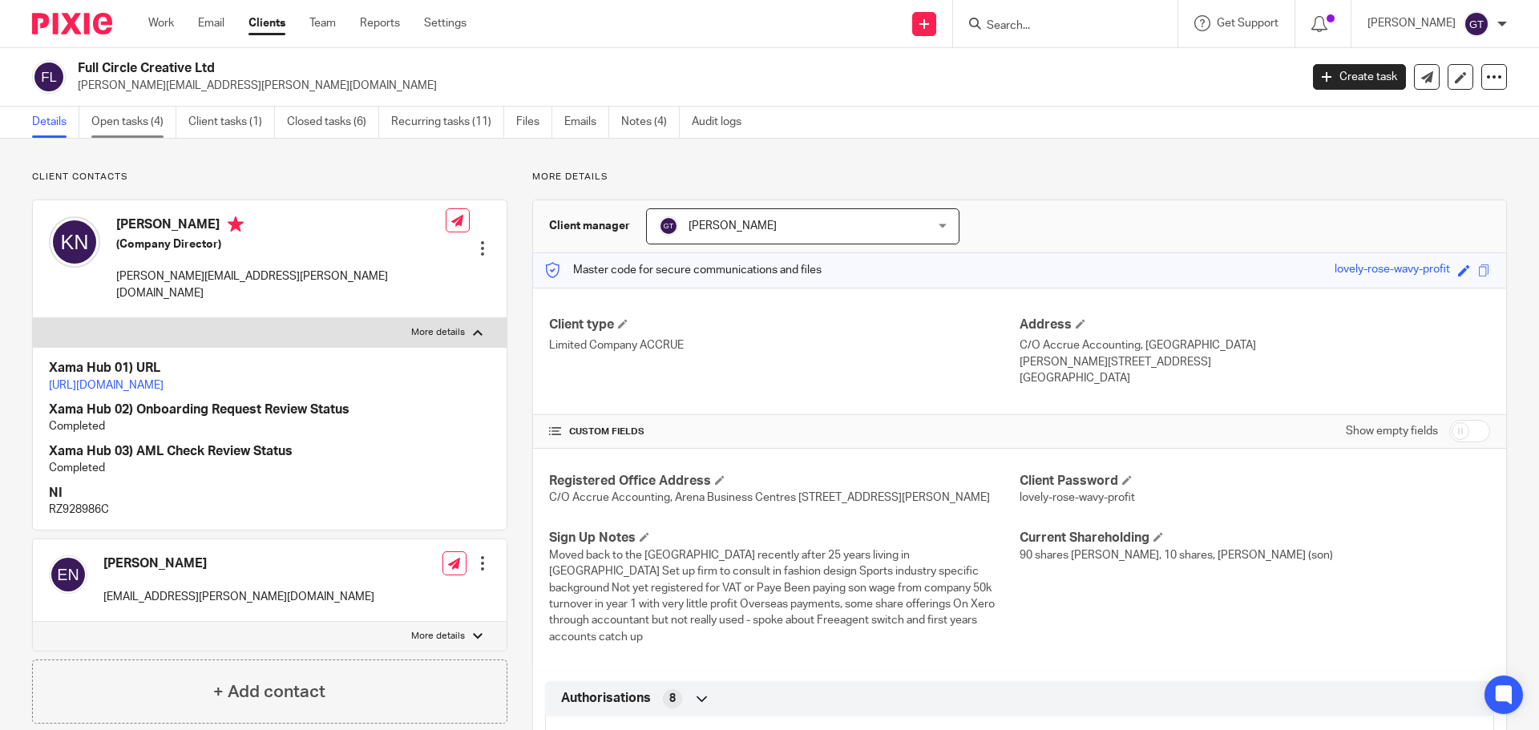
click at [132, 130] on link "Open tasks (4)" at bounding box center [133, 122] width 85 height 31
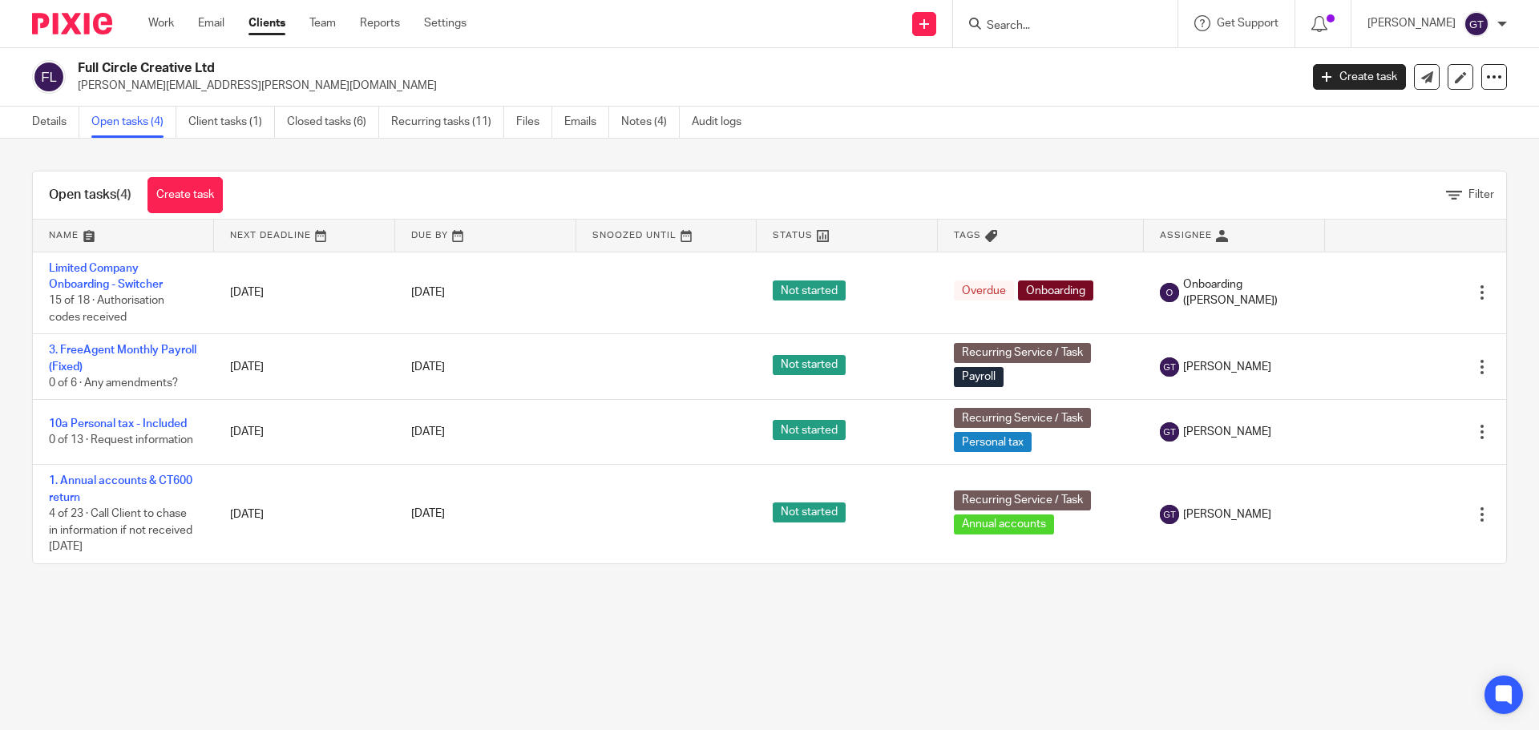
click at [1055, 26] on input "Search" at bounding box center [1057, 26] width 144 height 14
type input "adl"
click at [1079, 61] on link at bounding box center [1101, 68] width 238 height 37
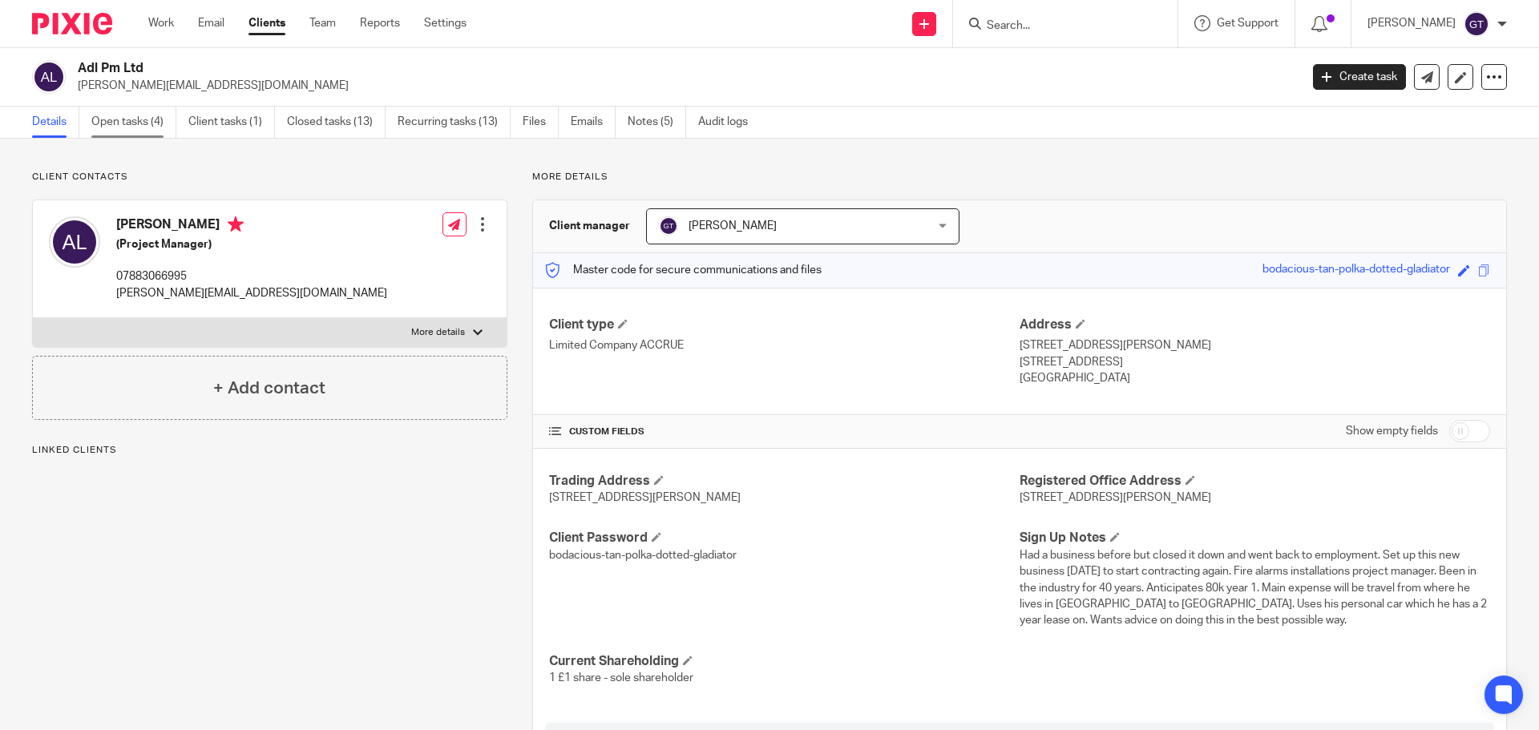
click at [147, 130] on link "Open tasks (4)" at bounding box center [133, 122] width 85 height 31
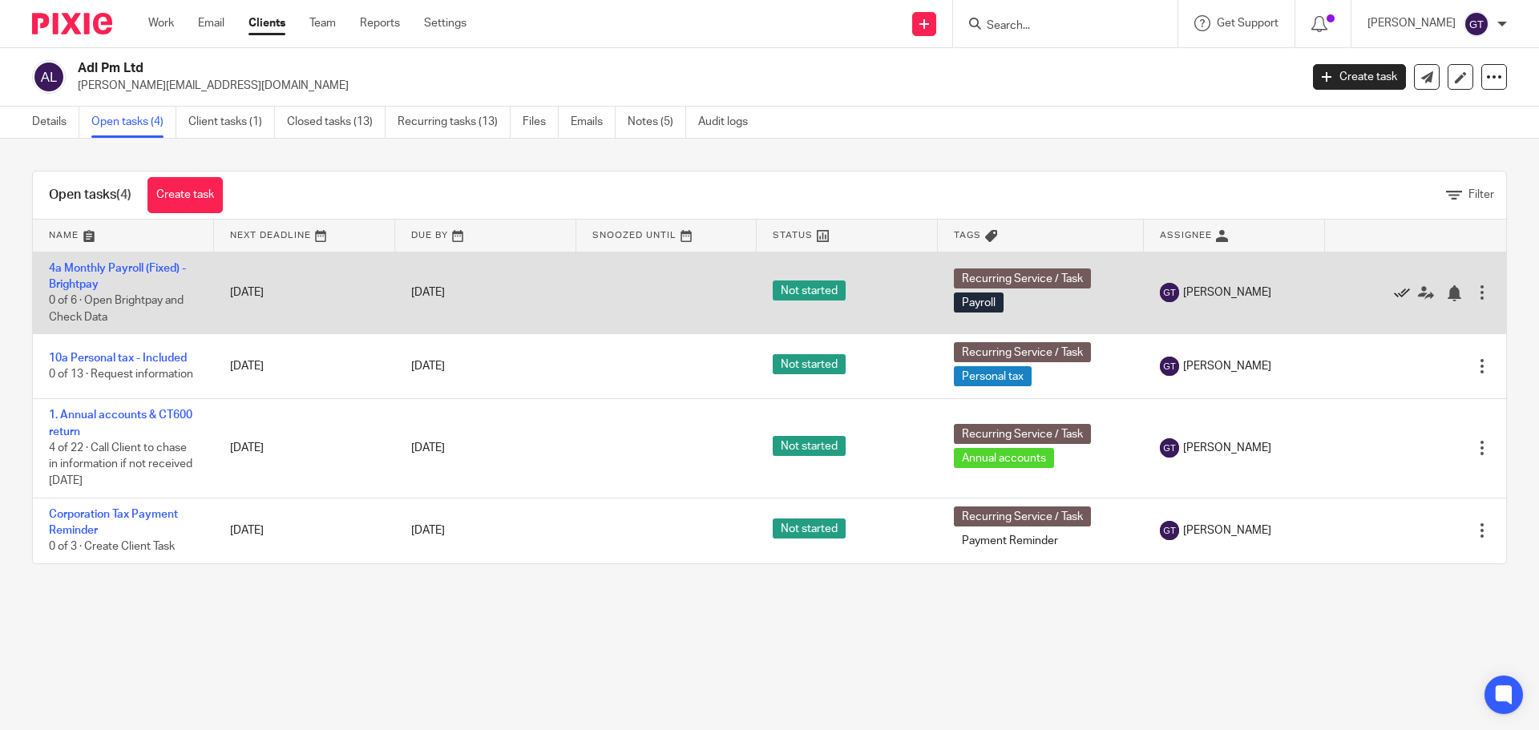
click at [1394, 292] on icon at bounding box center [1402, 293] width 16 height 16
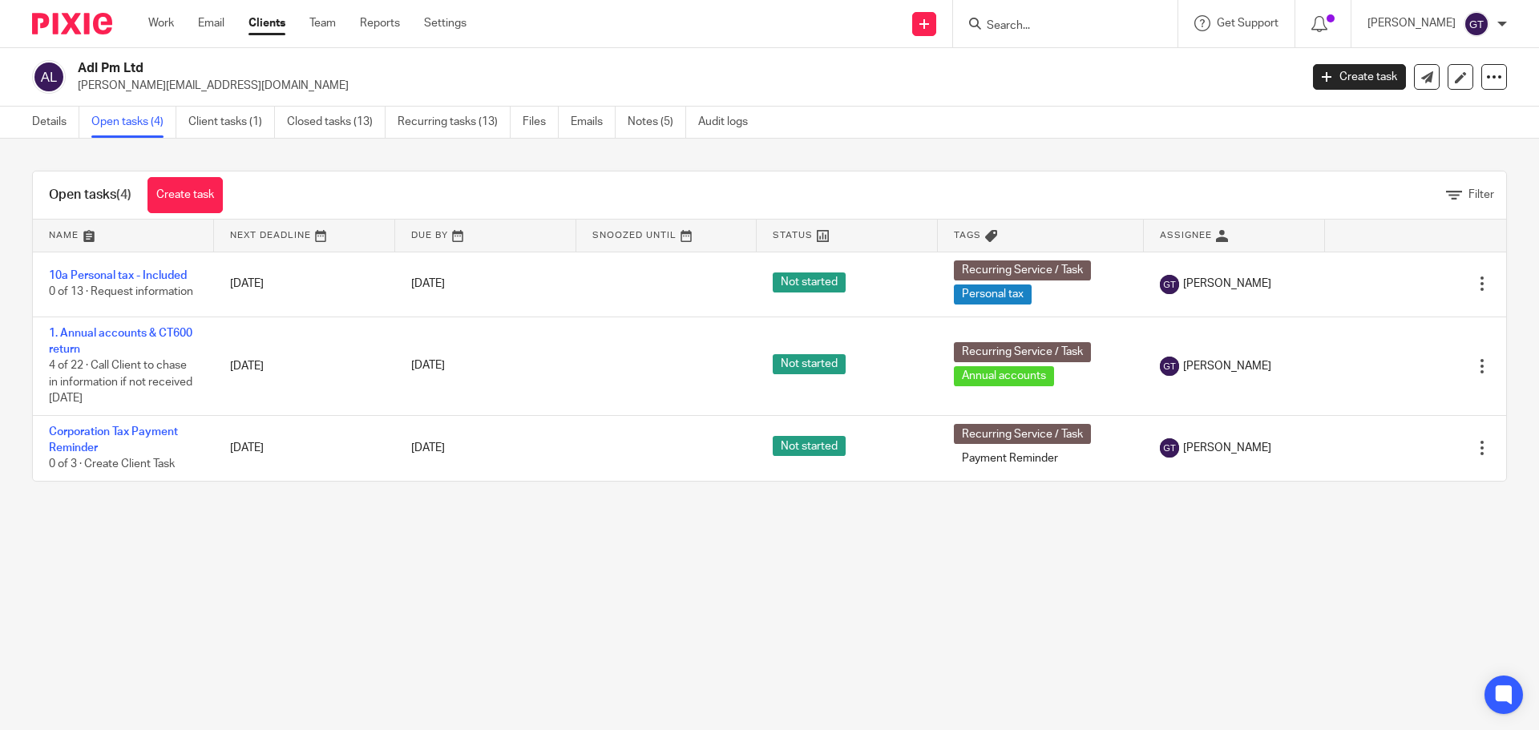
click at [1088, 26] on input "Search" at bounding box center [1057, 26] width 144 height 14
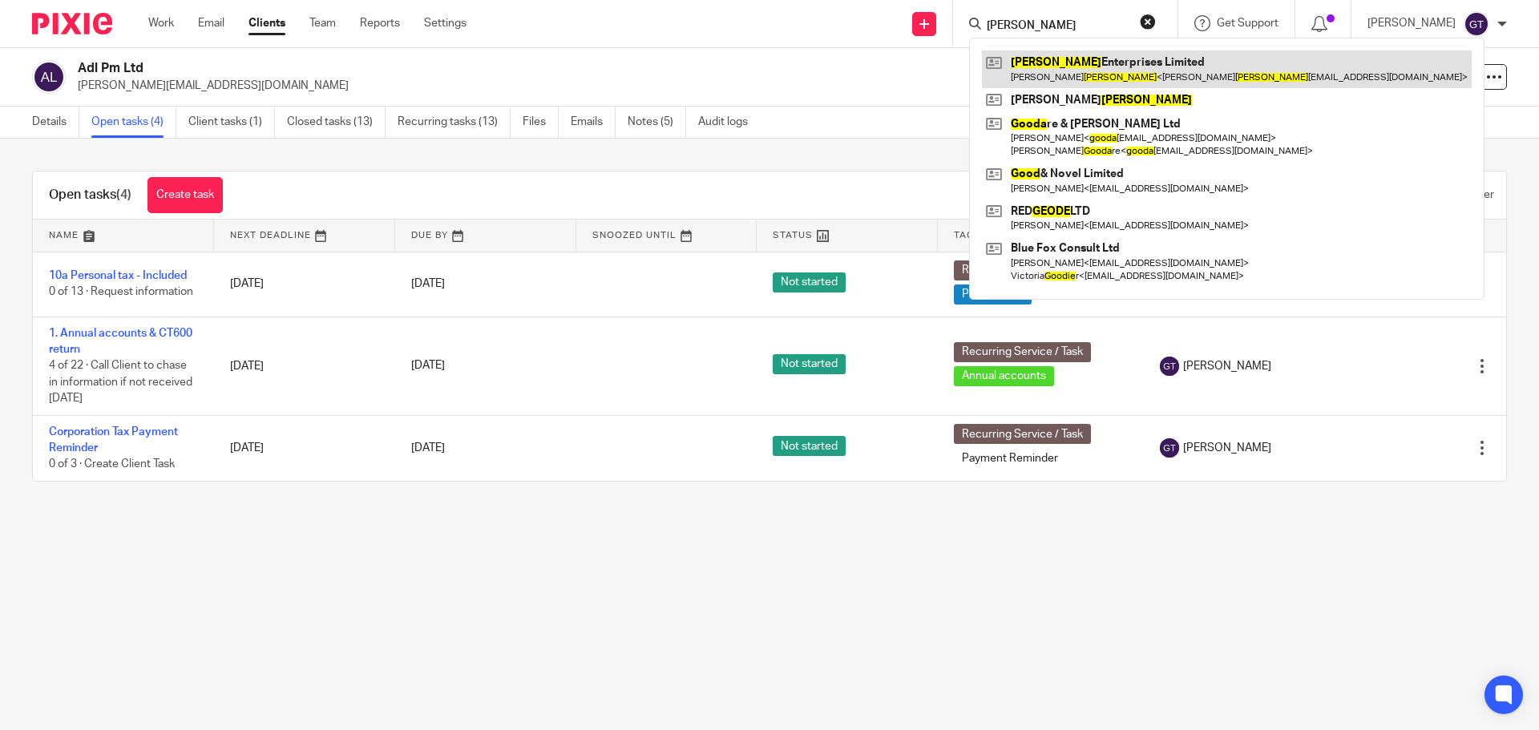
type input "goode"
click at [1099, 63] on link at bounding box center [1227, 68] width 490 height 37
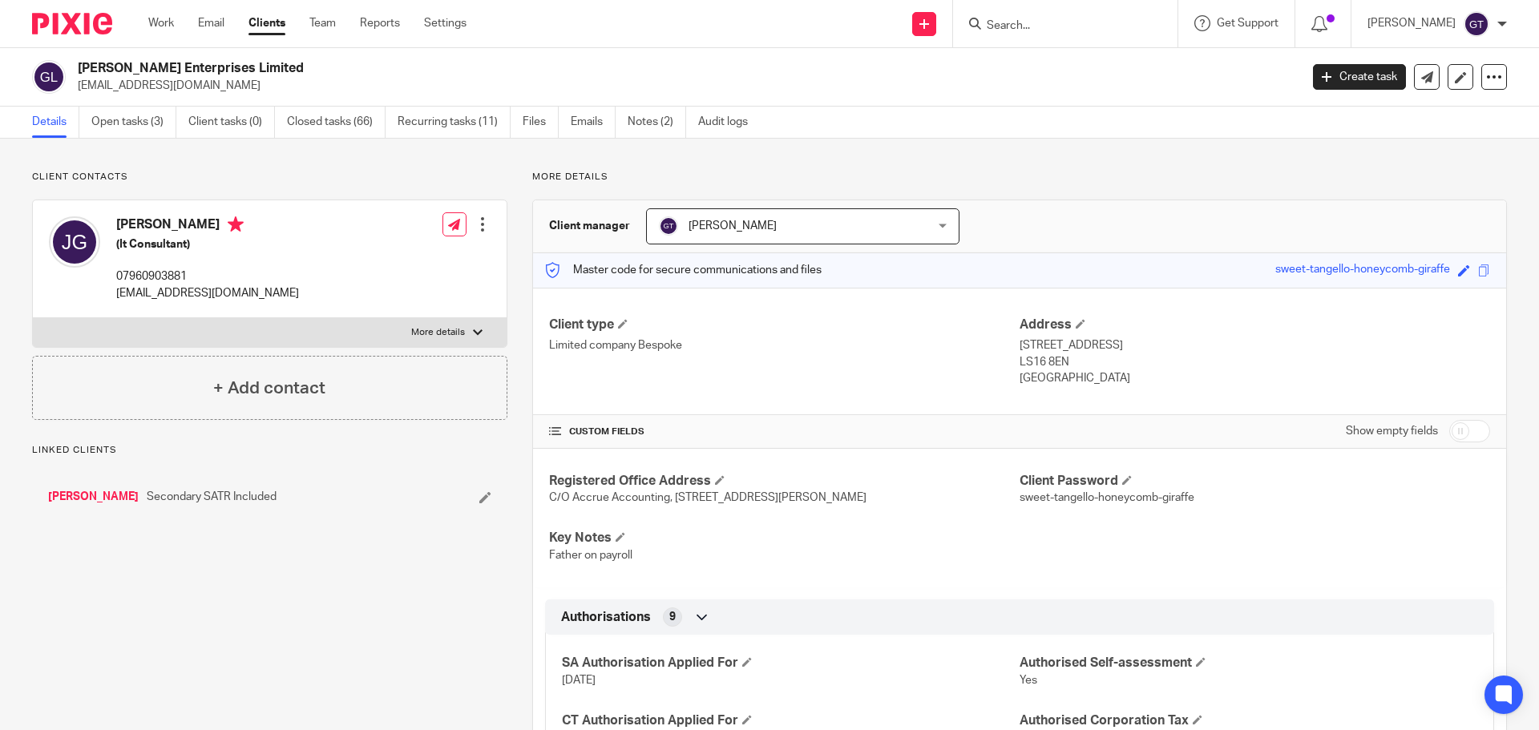
click at [147, 130] on link "Open tasks (3)" at bounding box center [133, 122] width 85 height 31
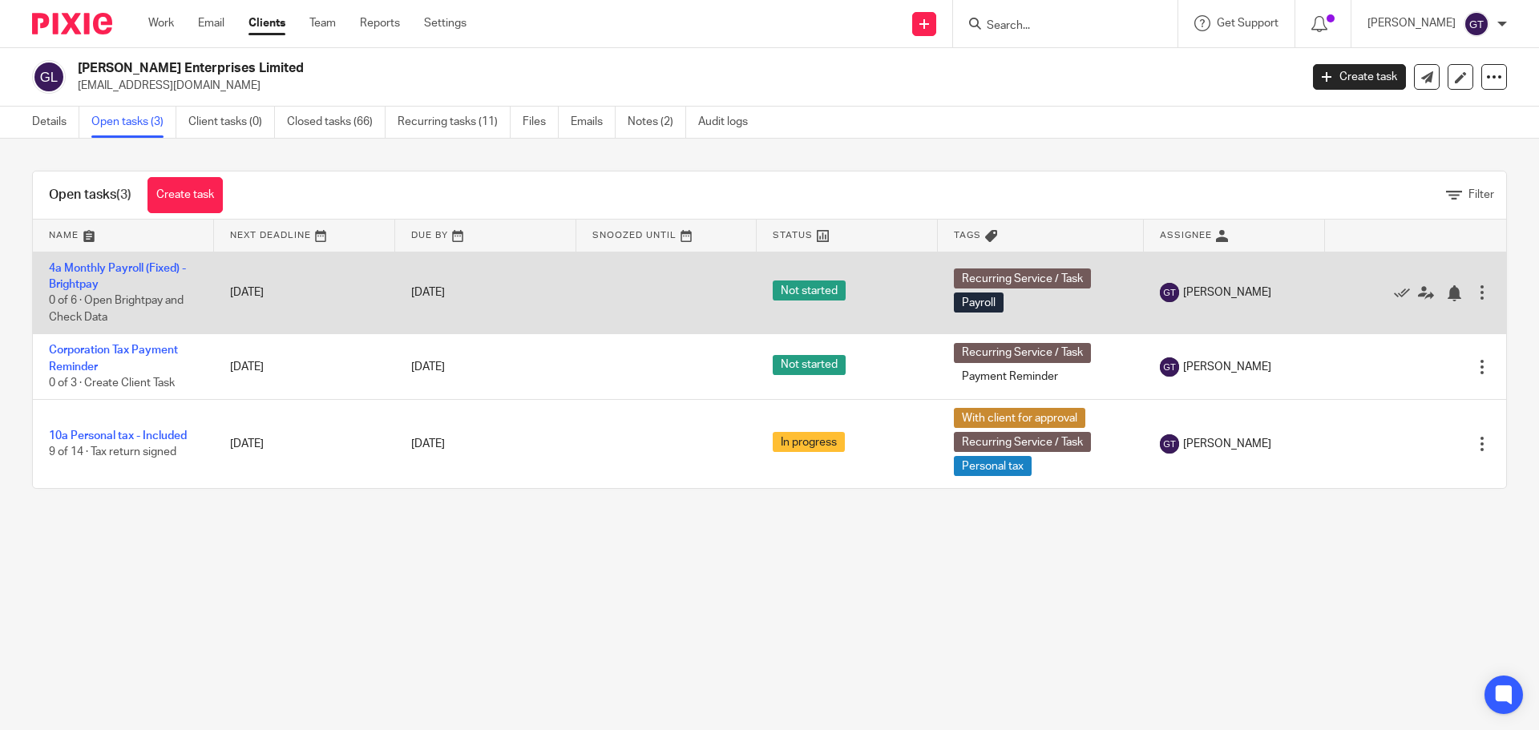
click at [79, 277] on td "4a Monthly Payroll (Fixed) - Brightpay 0 of 6 · Open Brightpay and Check Data" at bounding box center [123, 293] width 181 height 83
click at [78, 280] on link "4a Monthly Payroll (Fixed) - Brightpay" at bounding box center [117, 276] width 137 height 27
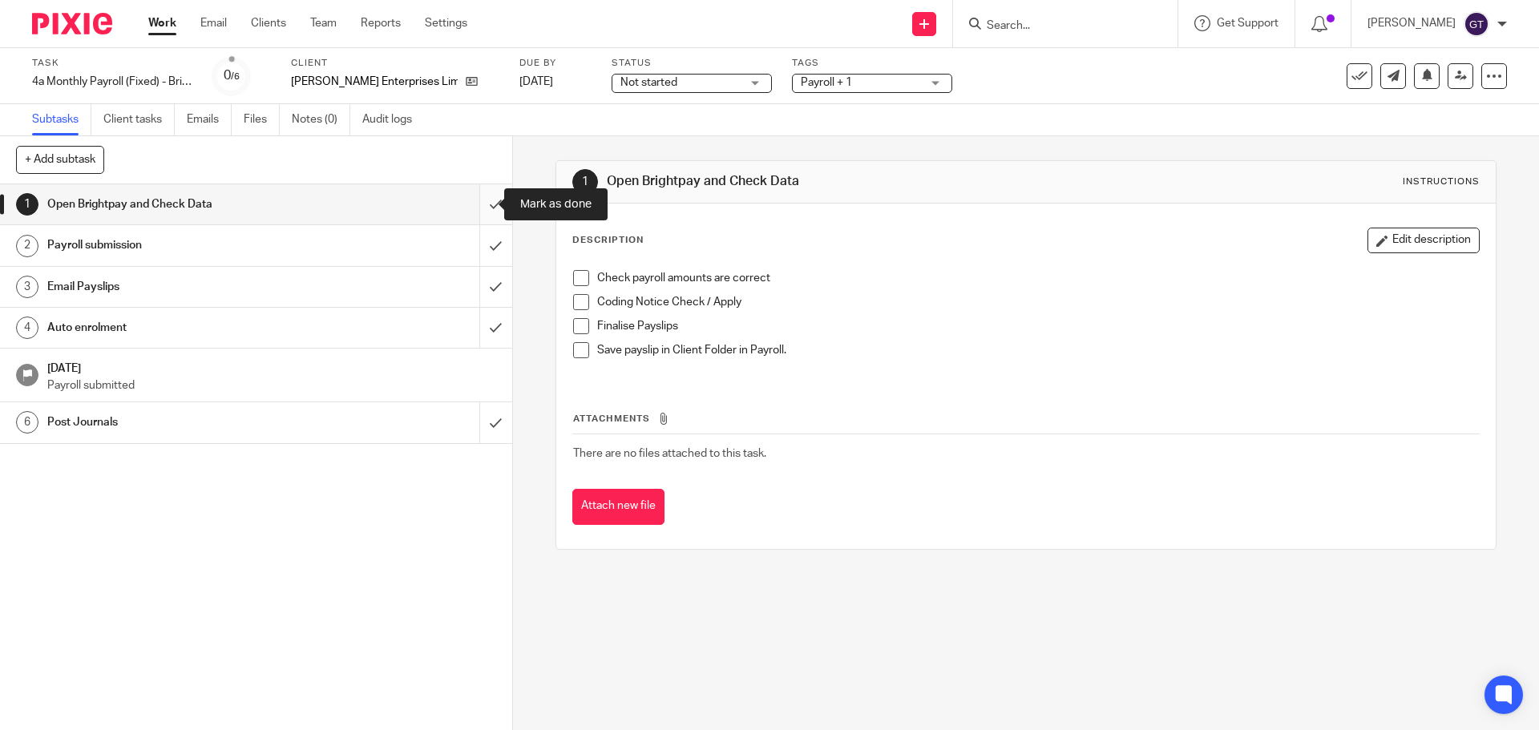
click at [478, 204] on input "submit" at bounding box center [256, 204] width 512 height 40
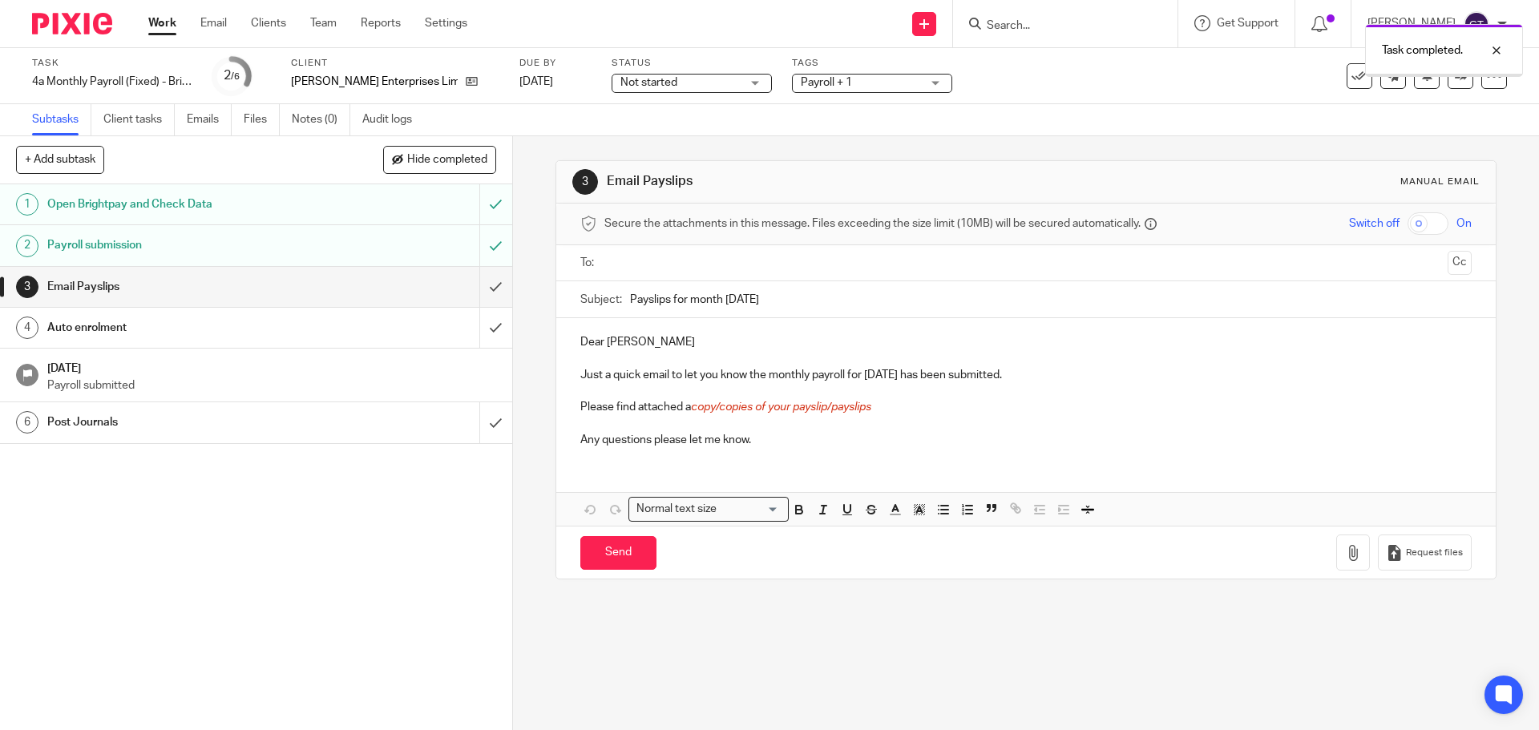
click at [716, 263] on input "text" at bounding box center [1025, 263] width 830 height 18
drag, startPoint x: 599, startPoint y: 343, endPoint x: 532, endPoint y: 346, distance: 67.4
click at [532, 346] on div "3 Email Payslips Manual email Secure the attachments in this message. Files exc…" at bounding box center [1026, 433] width 1026 height 594
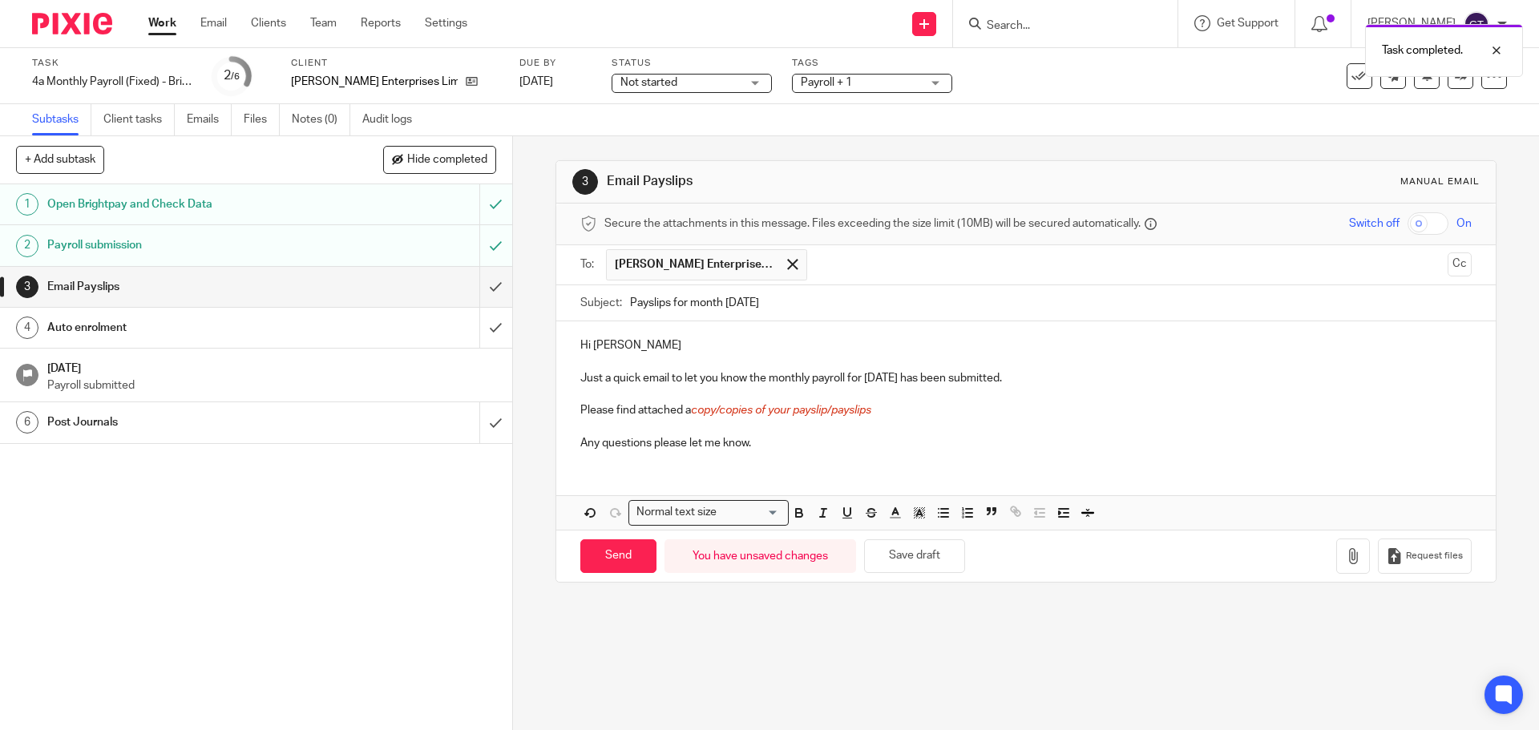
click at [686, 410] on p "Please find attached a copy/copies of your payslip/payslips" at bounding box center [1025, 410] width 890 height 16
click at [1407, 222] on input "checkbox" at bounding box center [1427, 223] width 41 height 22
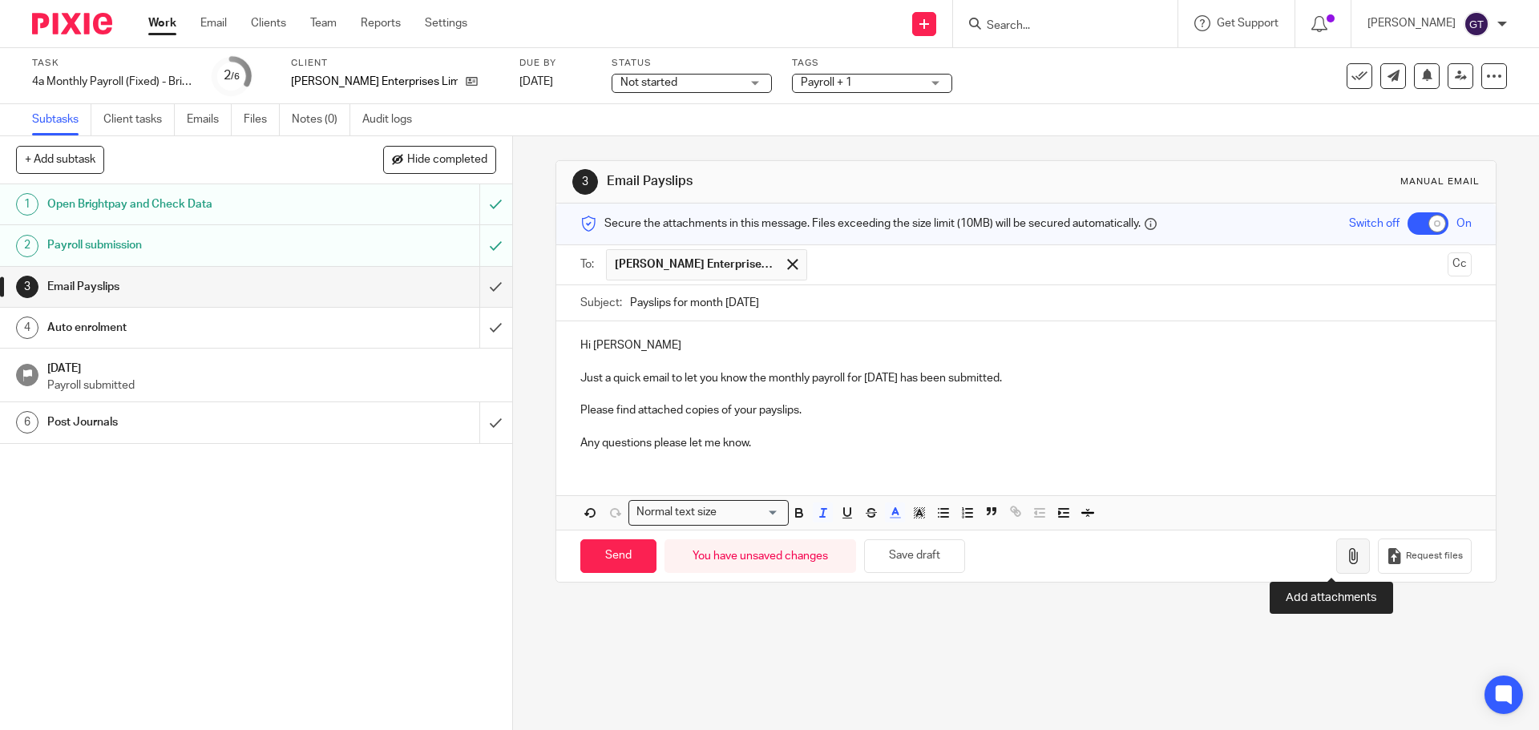
click at [1336, 560] on button "button" at bounding box center [1353, 557] width 34 height 36
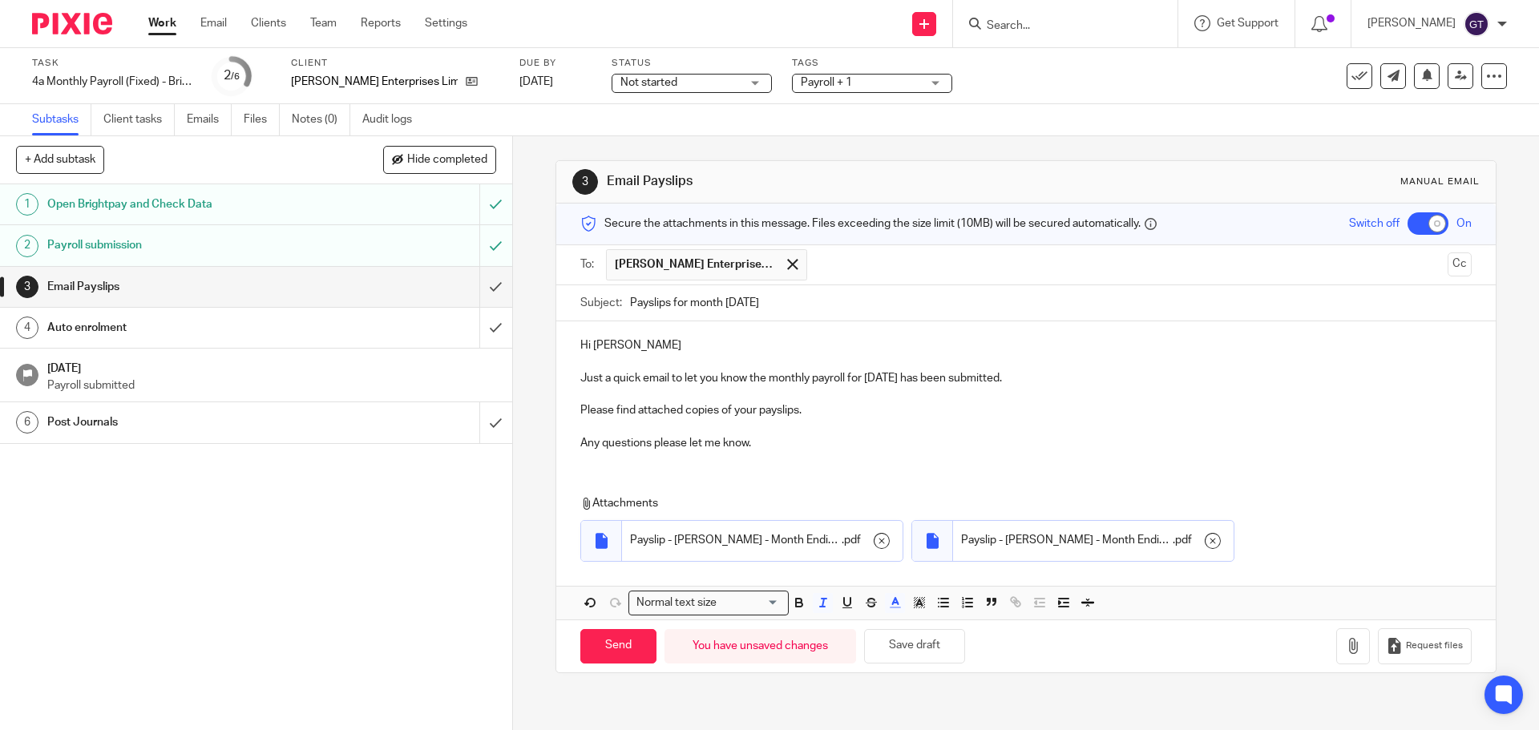
click at [825, 412] on p "Please find attached copies of your payslips." at bounding box center [1025, 410] width 890 height 16
click at [817, 400] on p at bounding box center [1025, 394] width 890 height 16
click at [1056, 374] on p "Just a quick email to let you know the monthly payroll for September 2025 has b…" at bounding box center [1025, 378] width 890 height 16
click at [1059, 398] on p at bounding box center [1025, 394] width 890 height 16
click at [1055, 421] on p at bounding box center [1025, 427] width 890 height 16
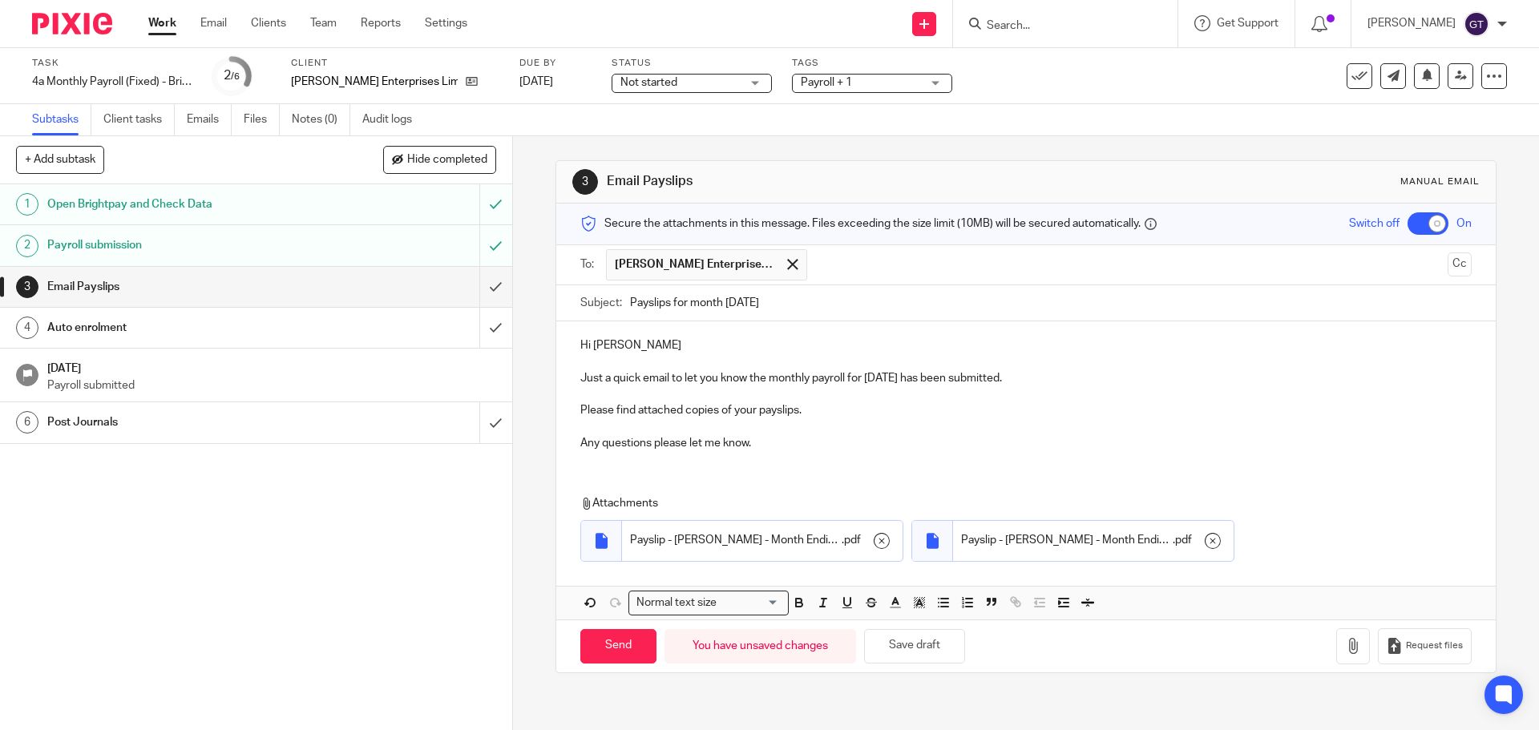
click at [1040, 441] on p "Any questions please let me know." at bounding box center [1025, 443] width 890 height 16
click at [1036, 423] on p at bounding box center [1025, 427] width 890 height 16
click at [1089, 379] on p "Just a quick email to let you know the monthly payroll for September 2025 has b…" at bounding box center [1025, 378] width 890 height 16
click at [610, 646] on input "Send" at bounding box center [618, 646] width 76 height 34
checkbox input "false"
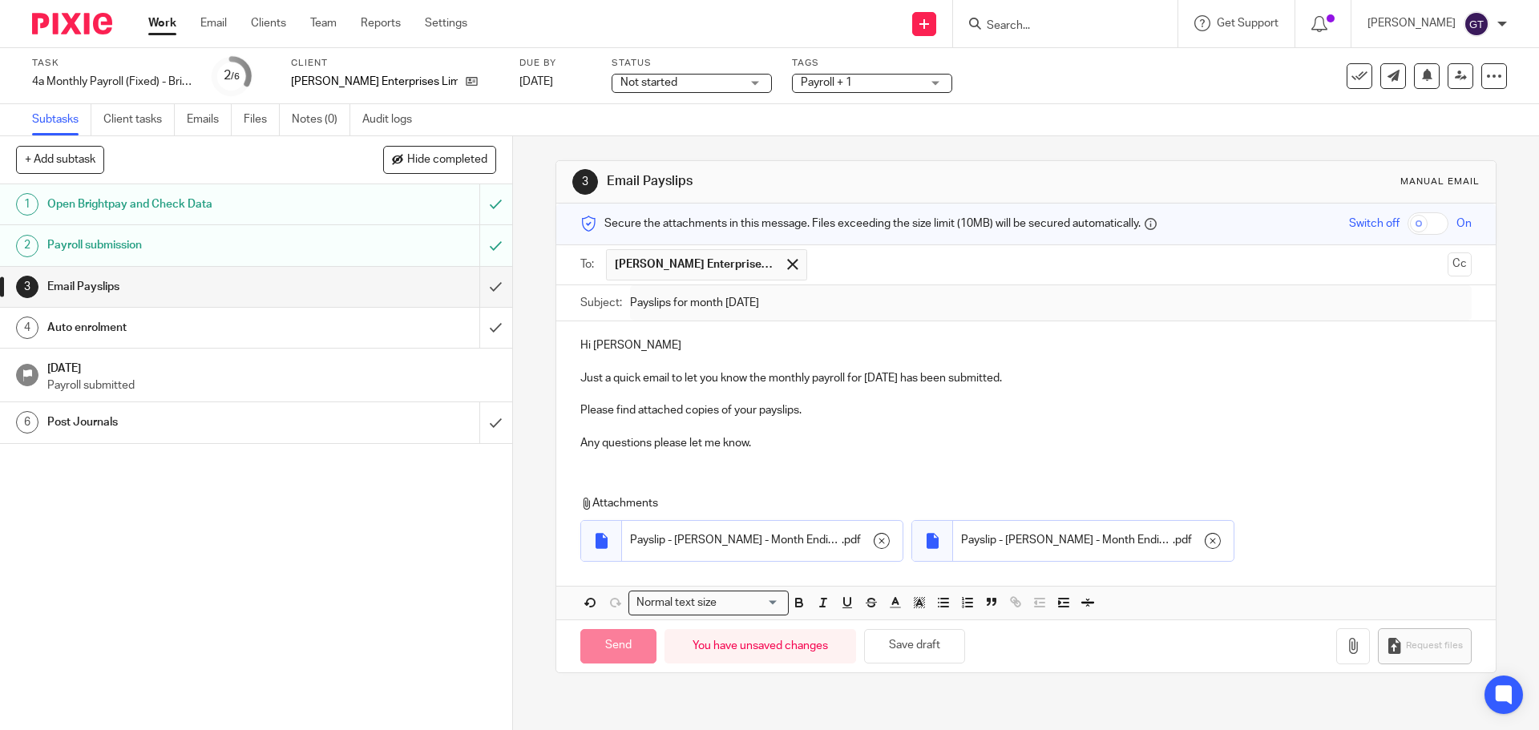
type input "Sent"
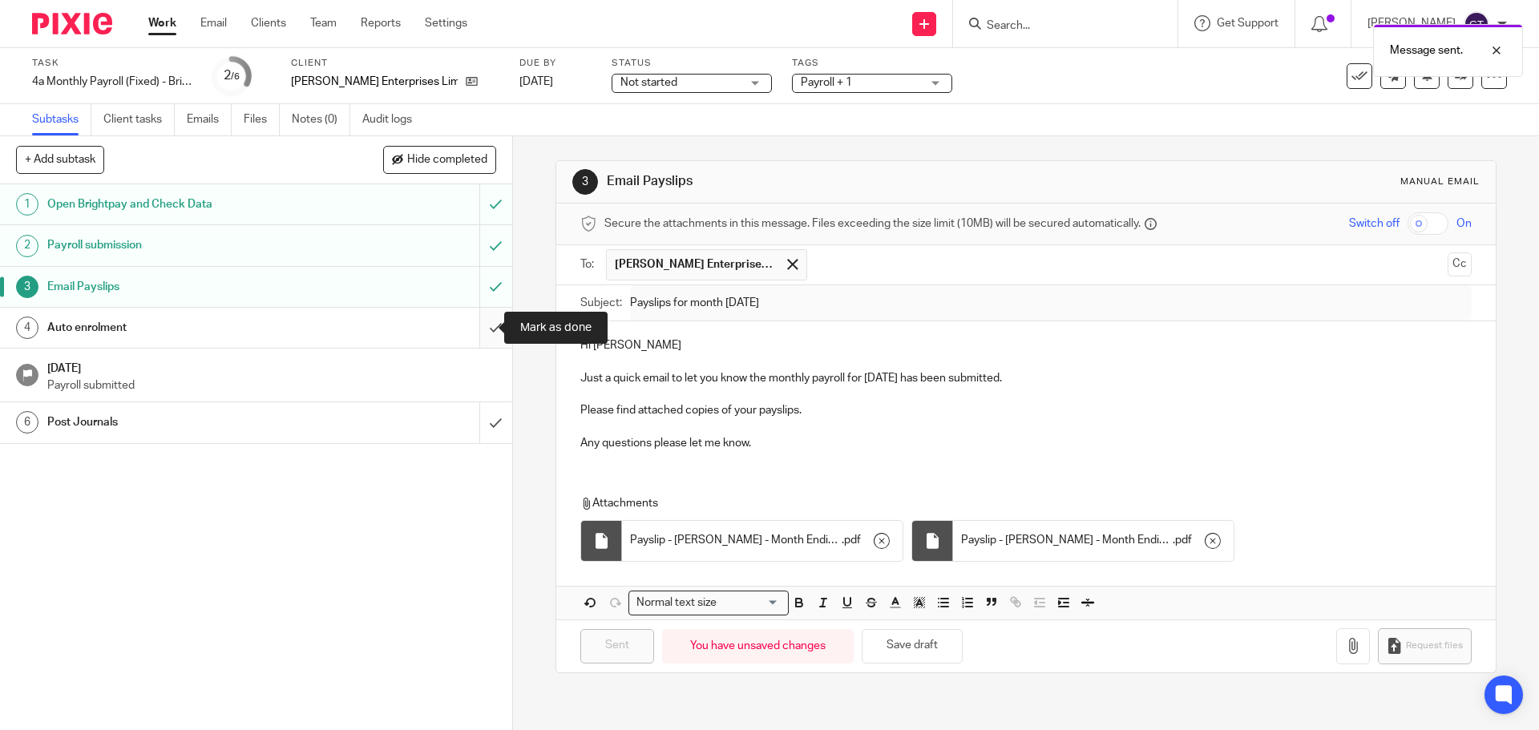
click at [475, 328] on input "submit" at bounding box center [256, 328] width 512 height 40
